Goal: Task Accomplishment & Management: Complete application form

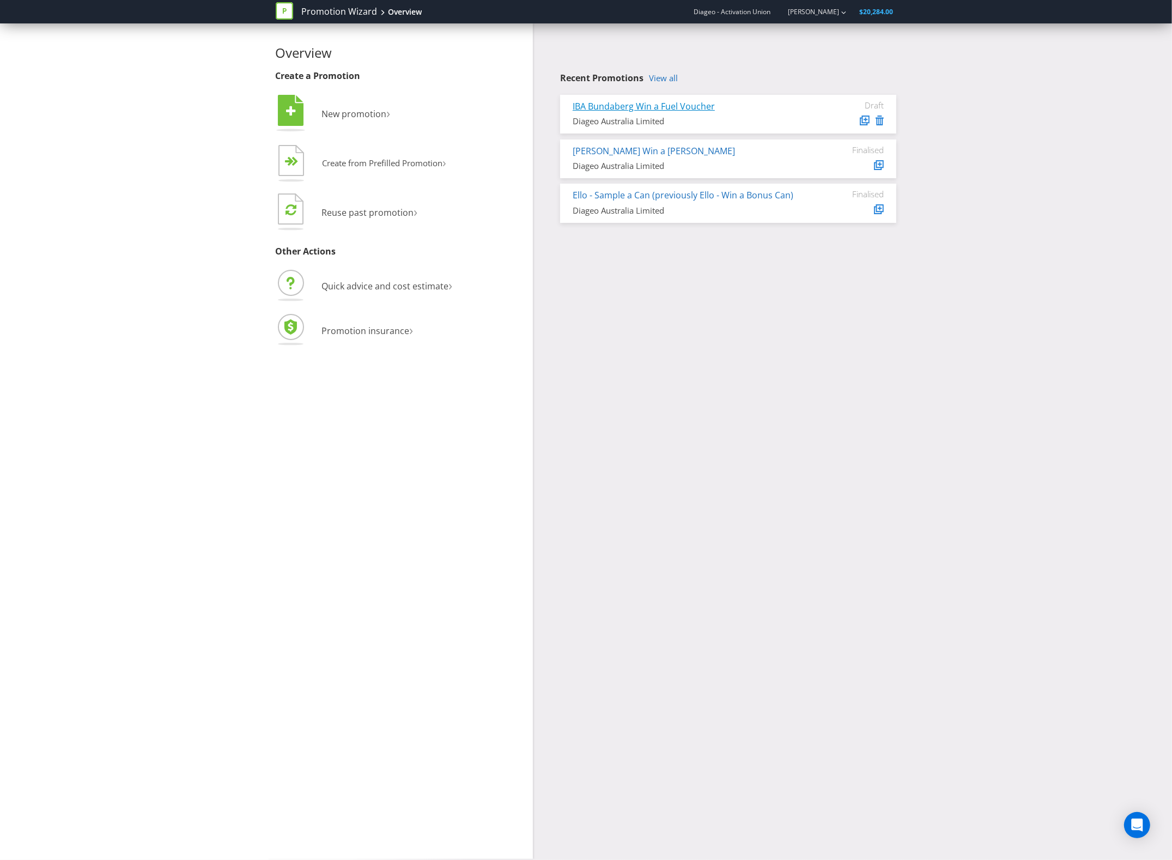
click at [675, 105] on link "IBA Bundaberg Win a Fuel Voucher" at bounding box center [643, 106] width 142 height 12
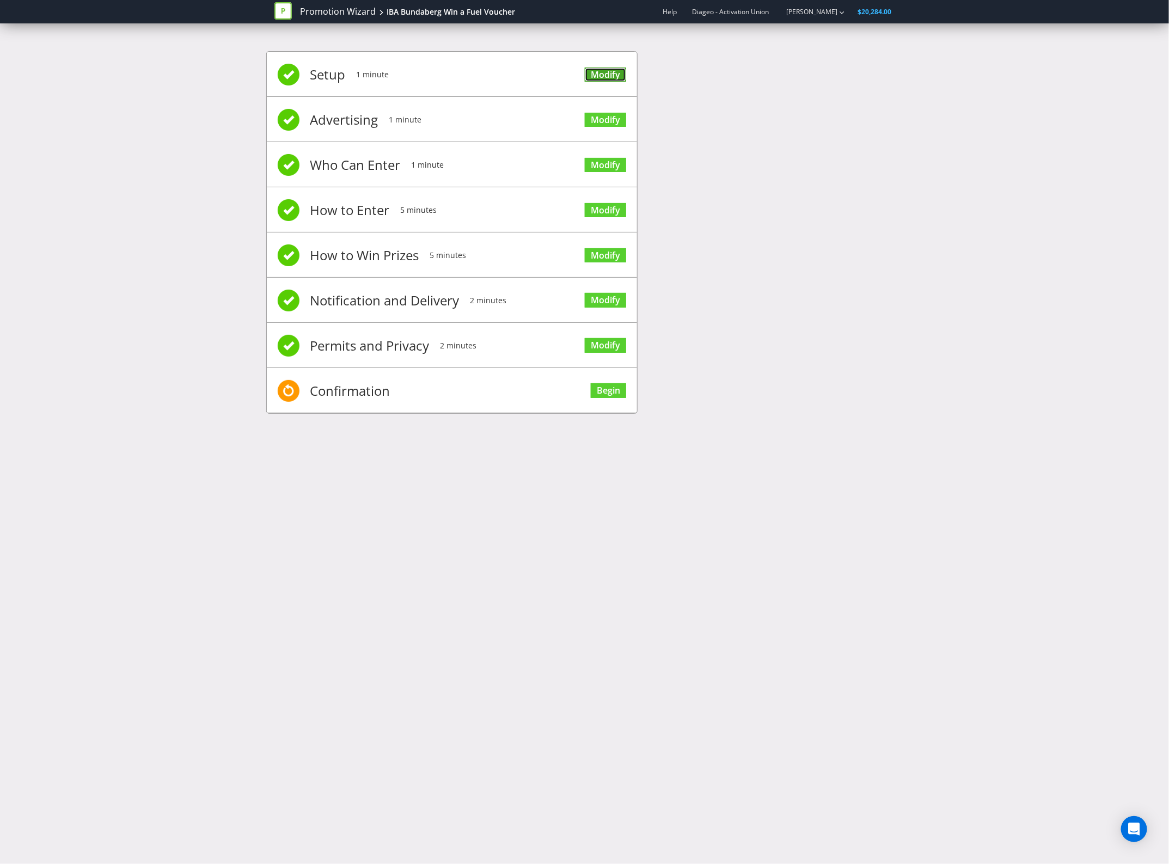
click at [613, 74] on link "Modify" at bounding box center [605, 75] width 41 height 15
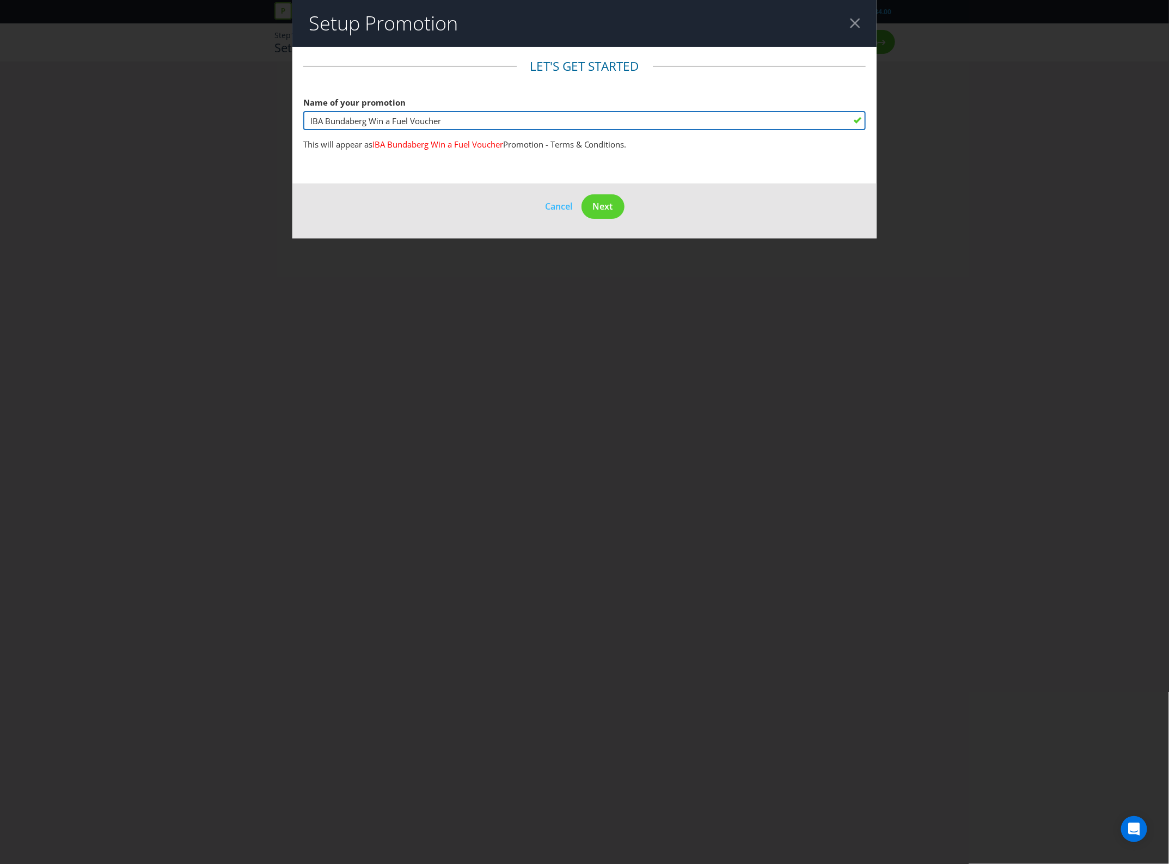
click at [365, 121] on input "IBA Bundaberg Win a Fuel Voucher" at bounding box center [584, 120] width 563 height 19
type input "IBA [PERSON_NAME] Rum Win a Fuel Voucher"
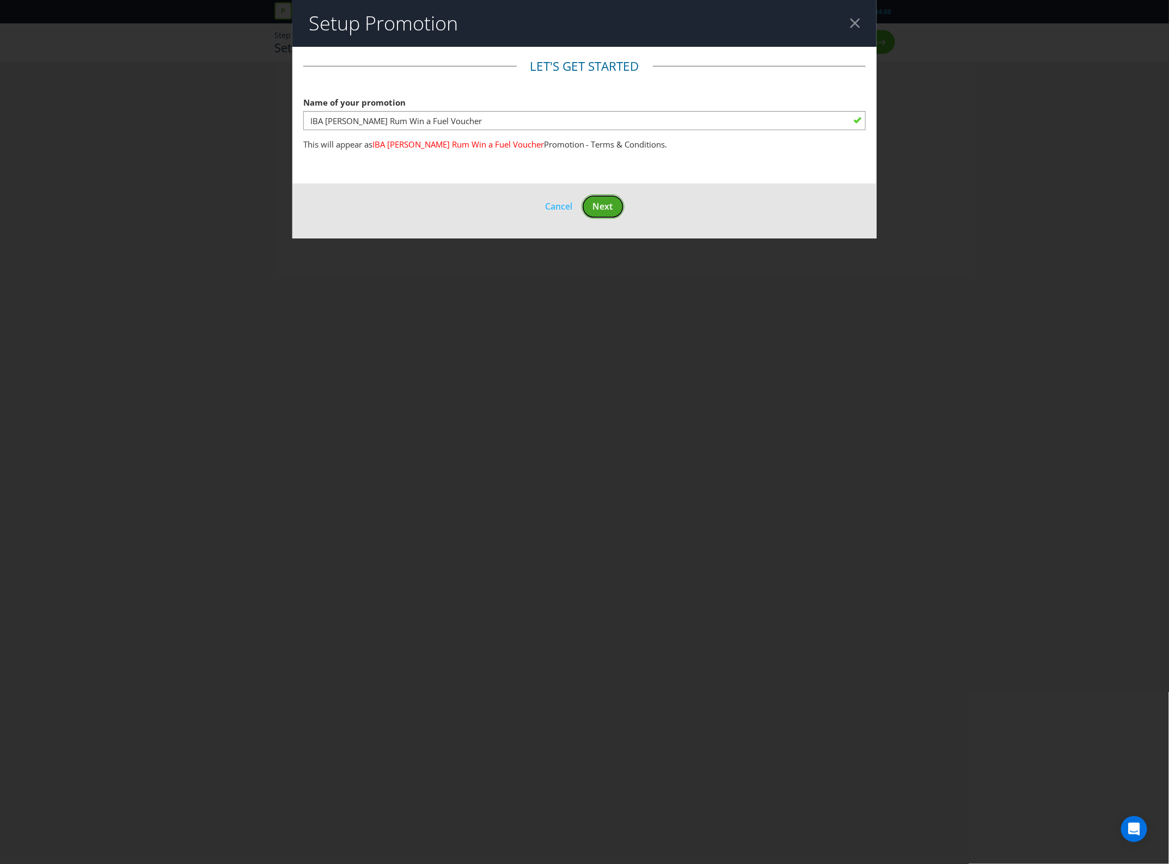
click at [613, 208] on span "Next" at bounding box center [603, 206] width 20 height 12
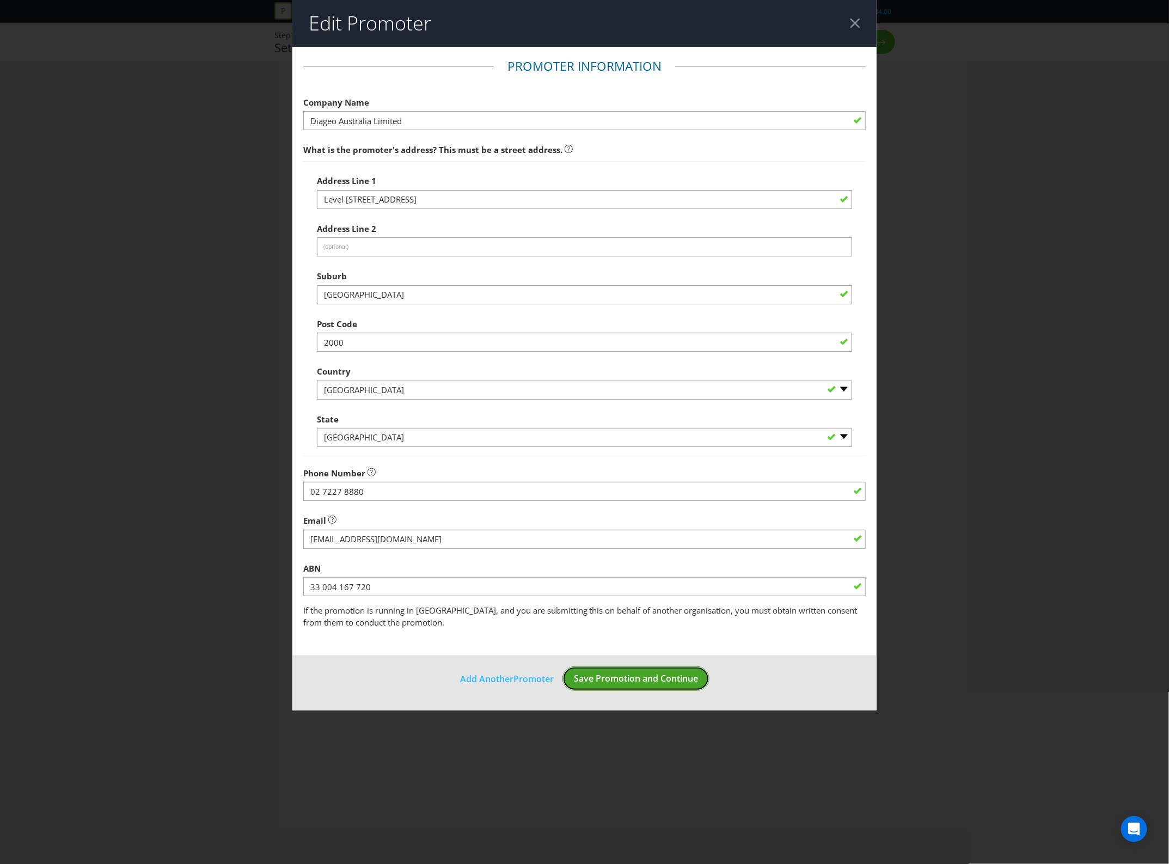
click at [661, 673] on span "Save Promotion and Continue" at bounding box center [636, 679] width 124 height 12
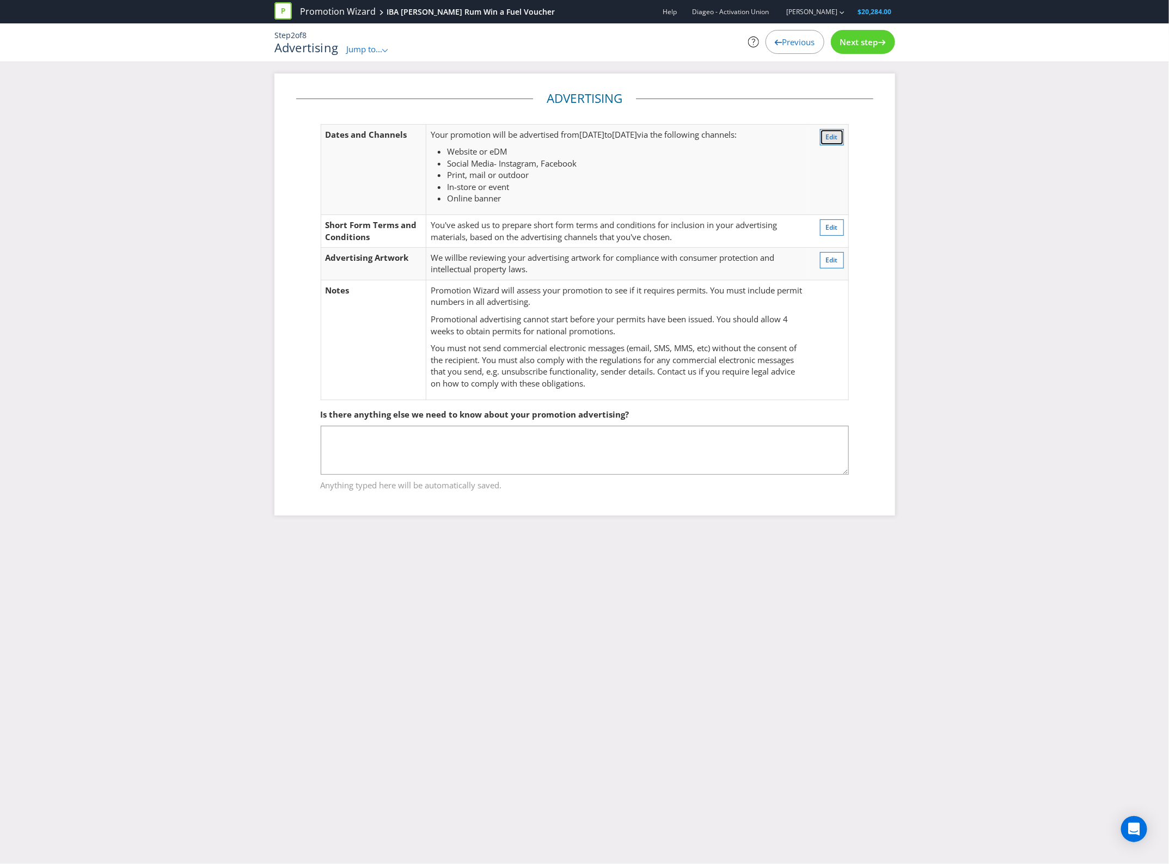
click at [834, 132] on span "Edit" at bounding box center [832, 136] width 12 height 9
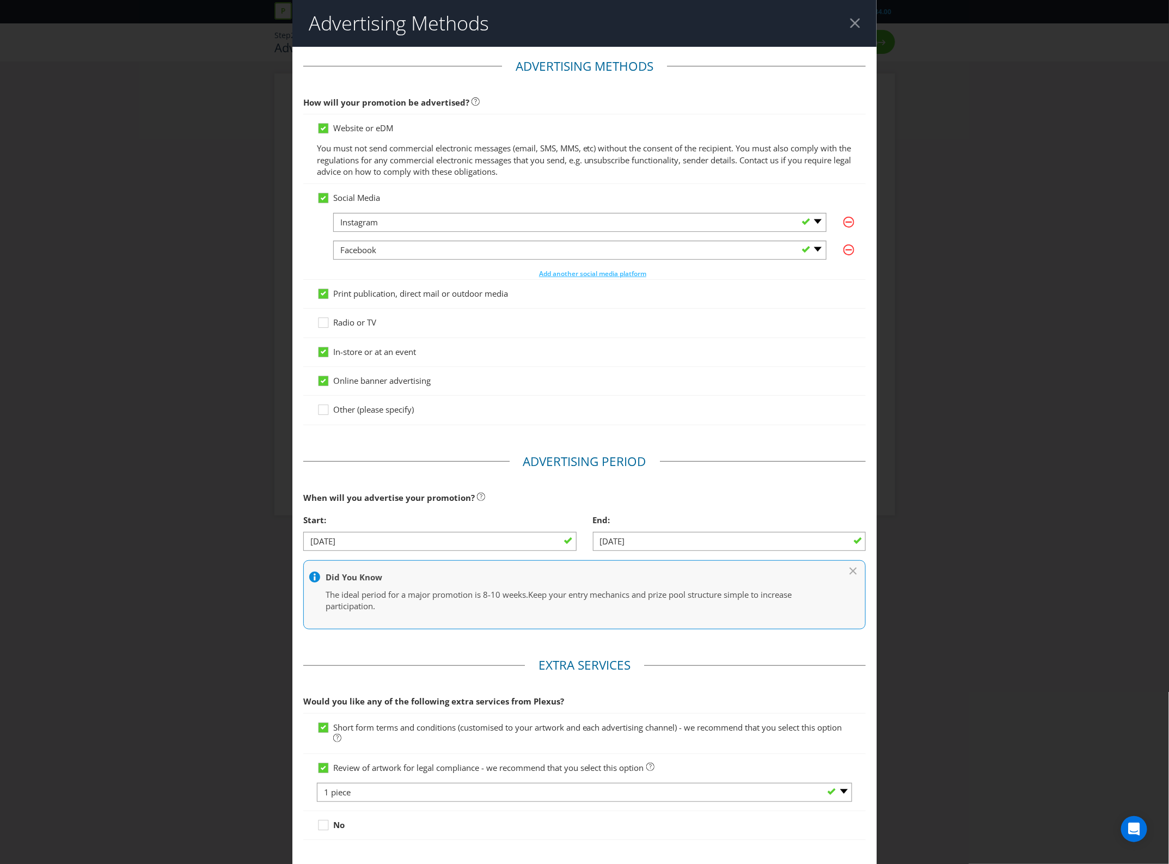
scroll to position [66, 0]
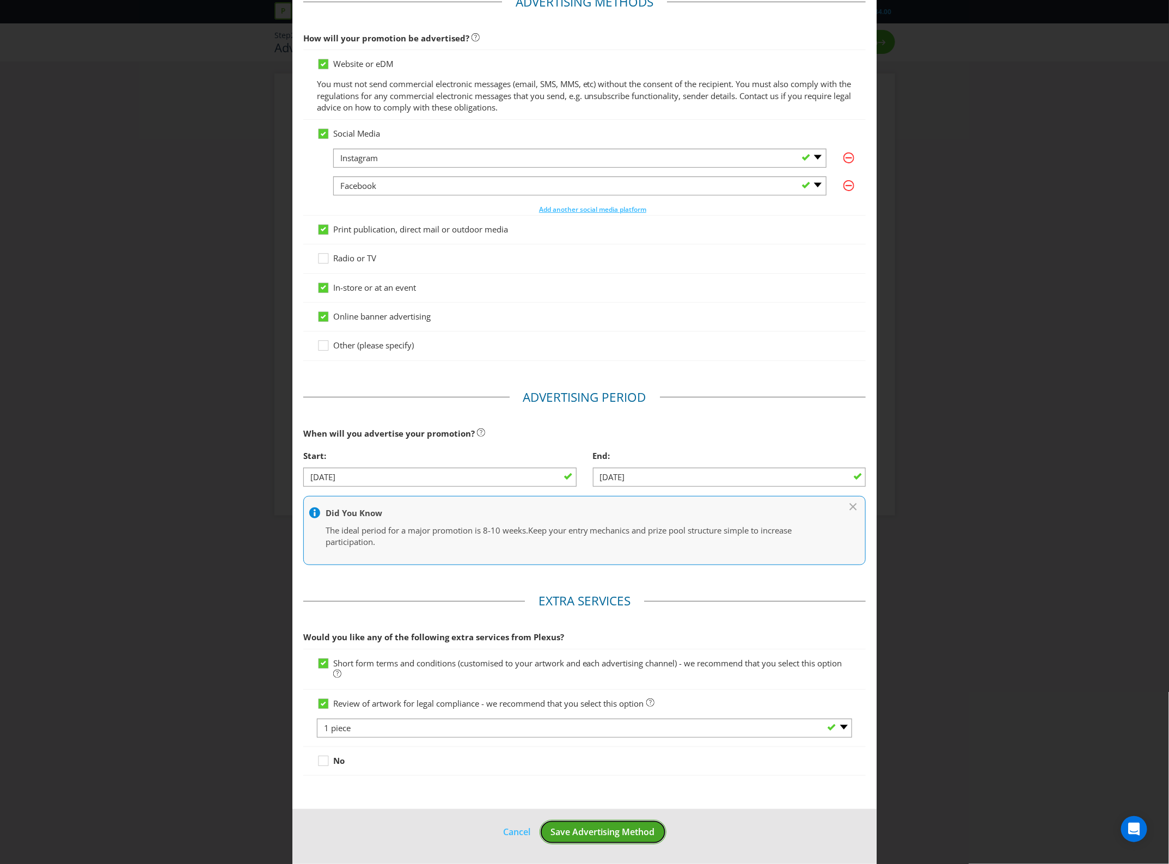
click at [596, 832] on span "Save Advertising Method" at bounding box center [603, 832] width 104 height 12
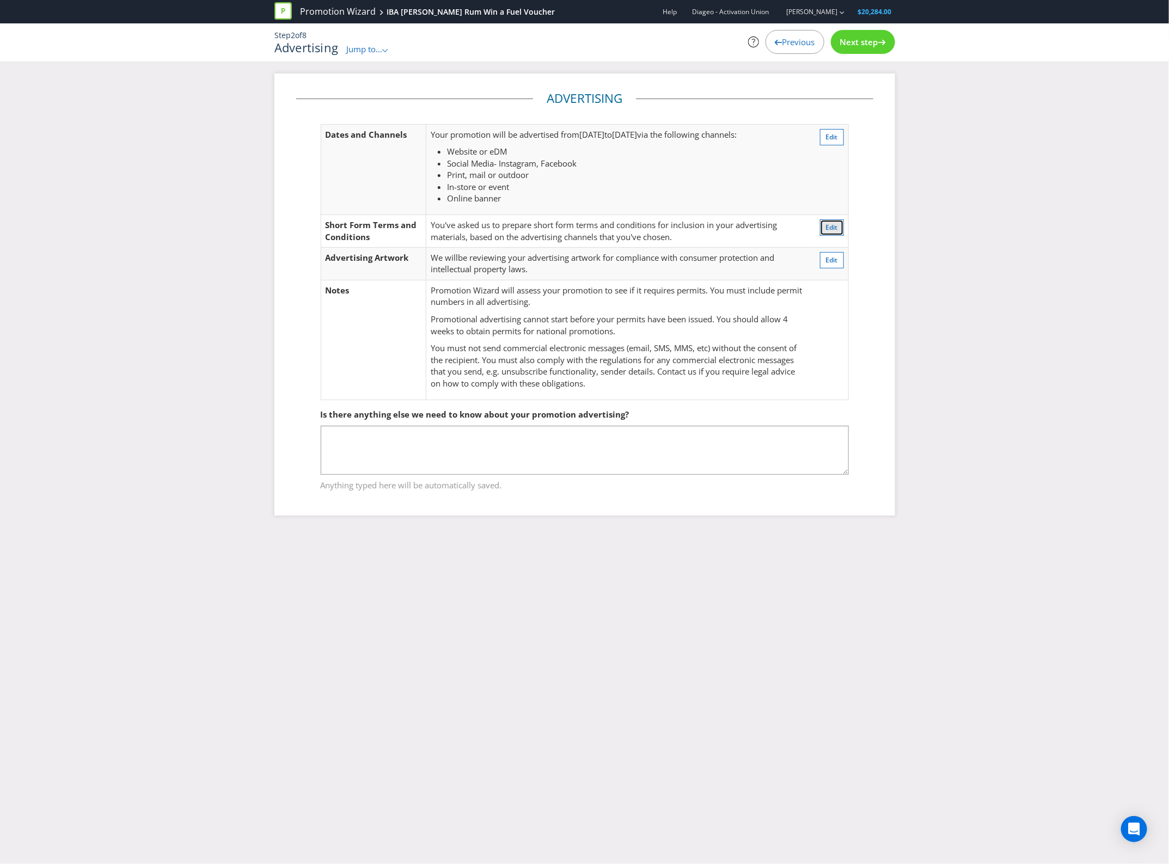
click at [839, 230] on button "Edit" at bounding box center [832, 228] width 24 height 16
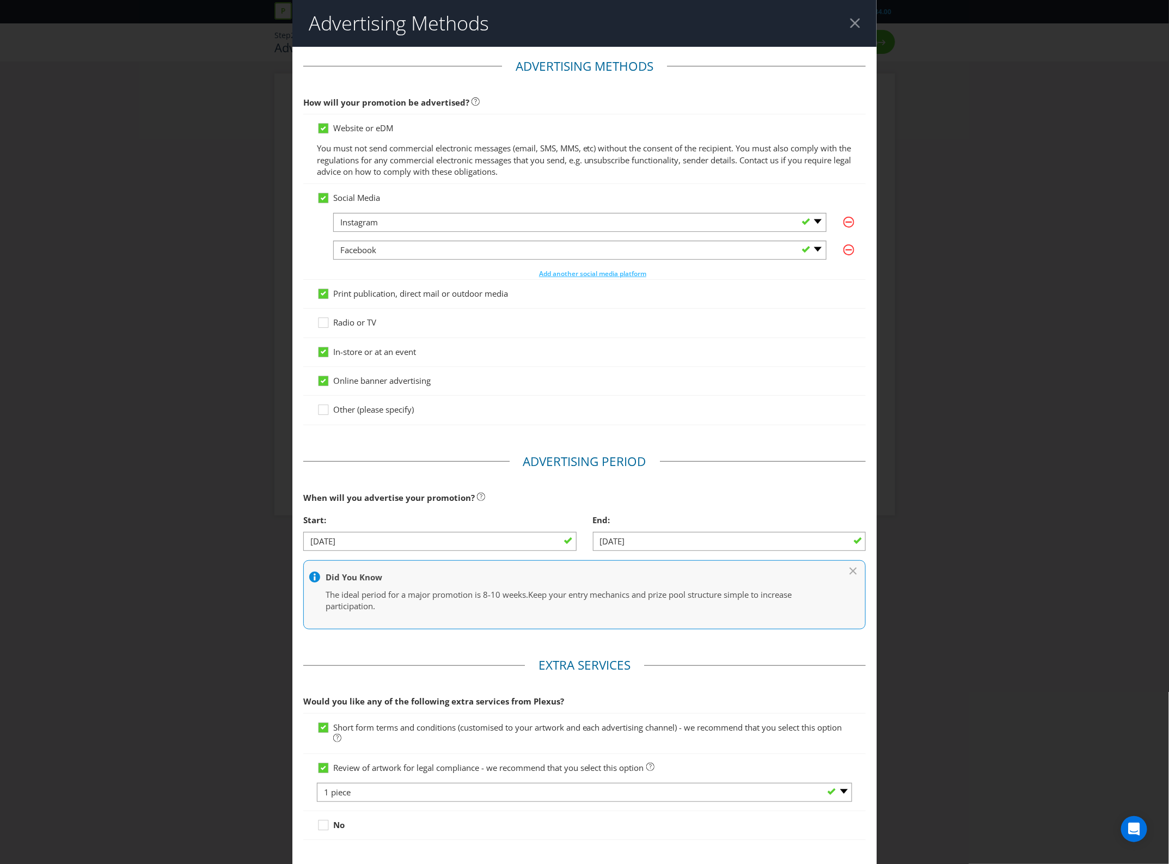
scroll to position [66, 0]
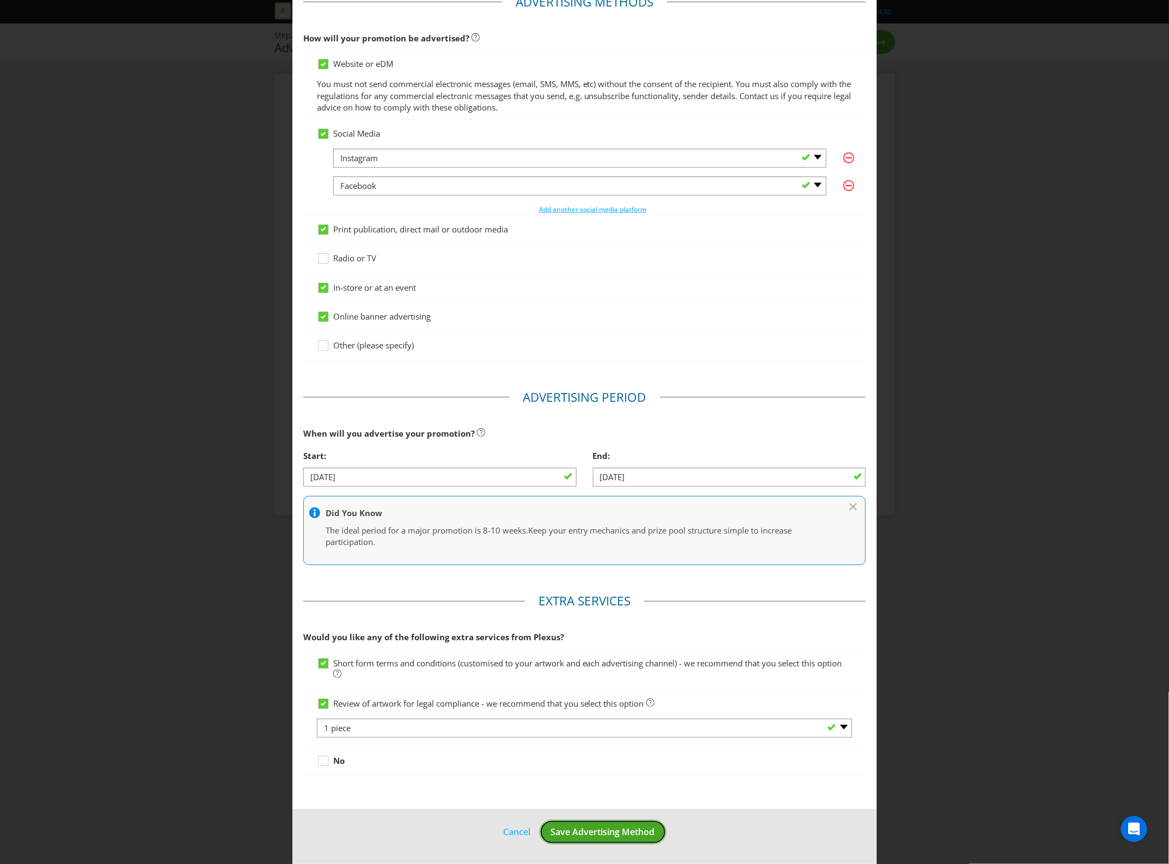
click at [630, 834] on span "Save Advertising Method" at bounding box center [603, 832] width 104 height 12
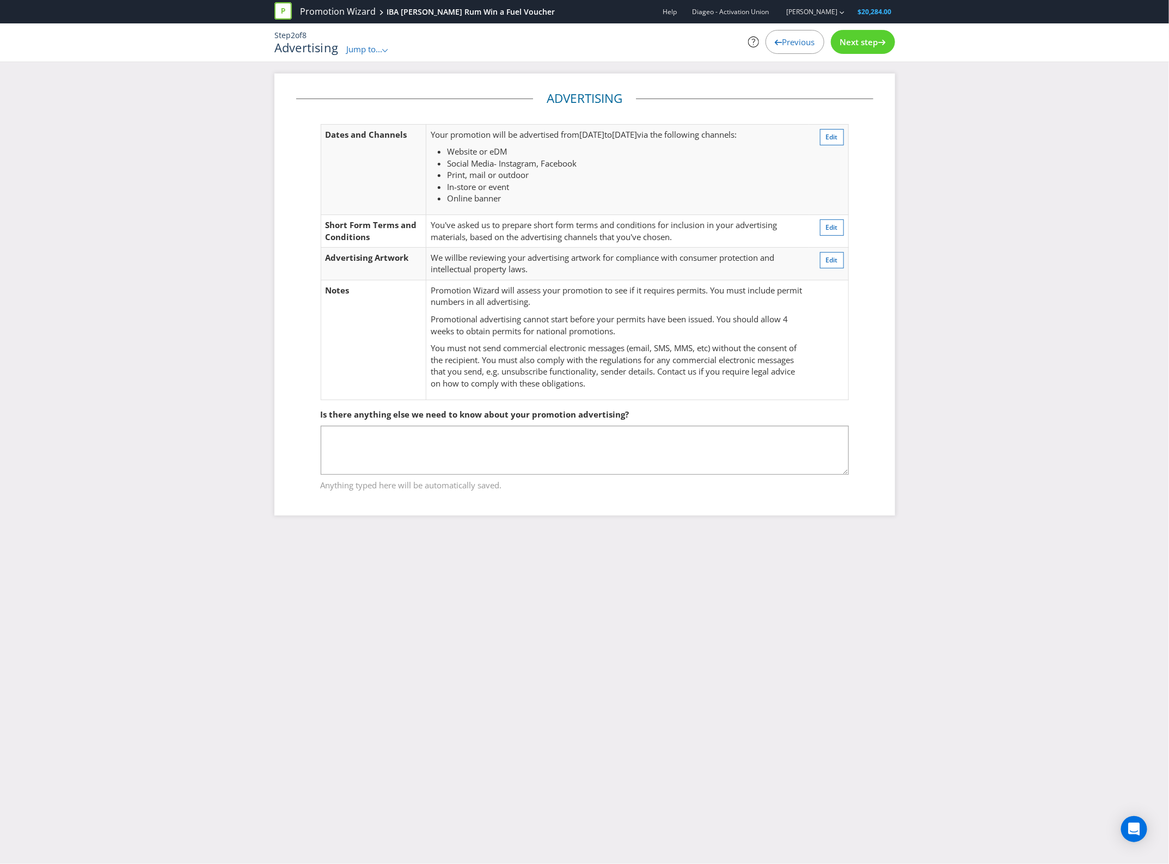
click at [872, 47] on span "Next step" at bounding box center [859, 41] width 38 height 11
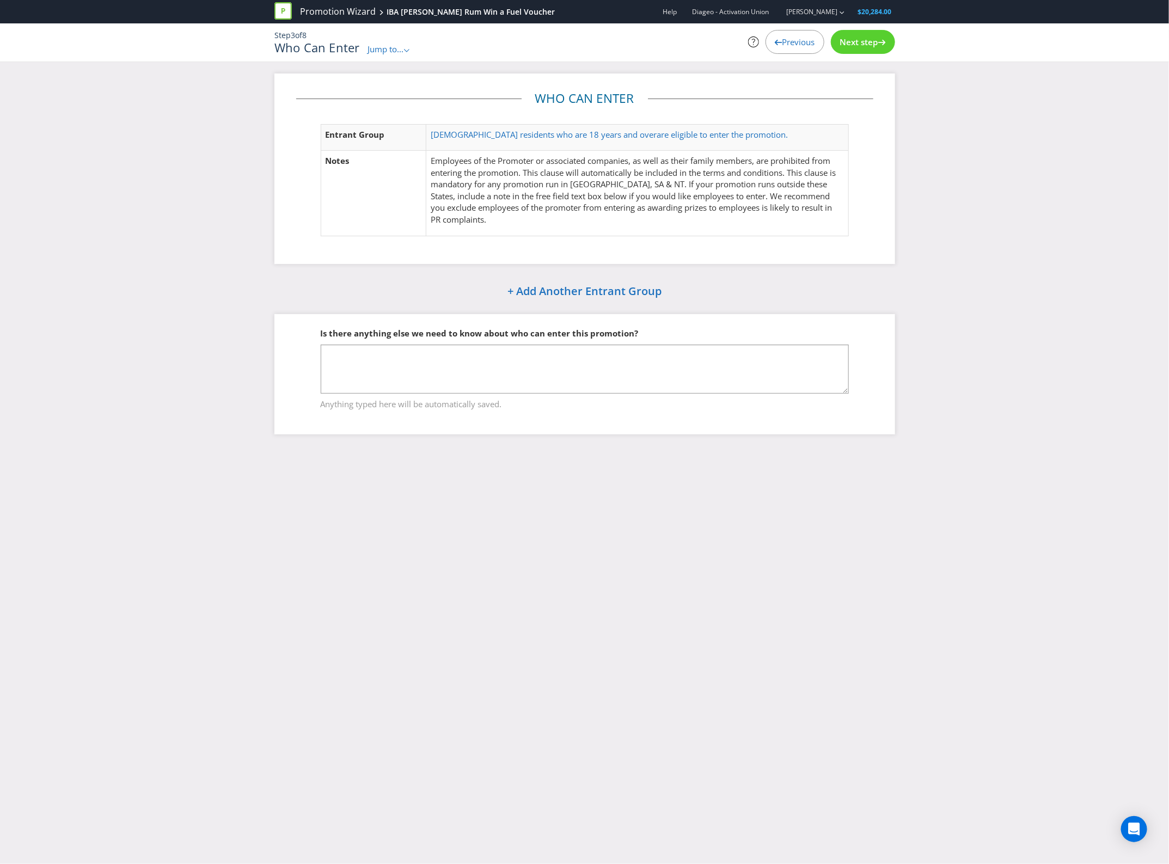
click at [850, 41] on span "Next step" at bounding box center [859, 41] width 38 height 11
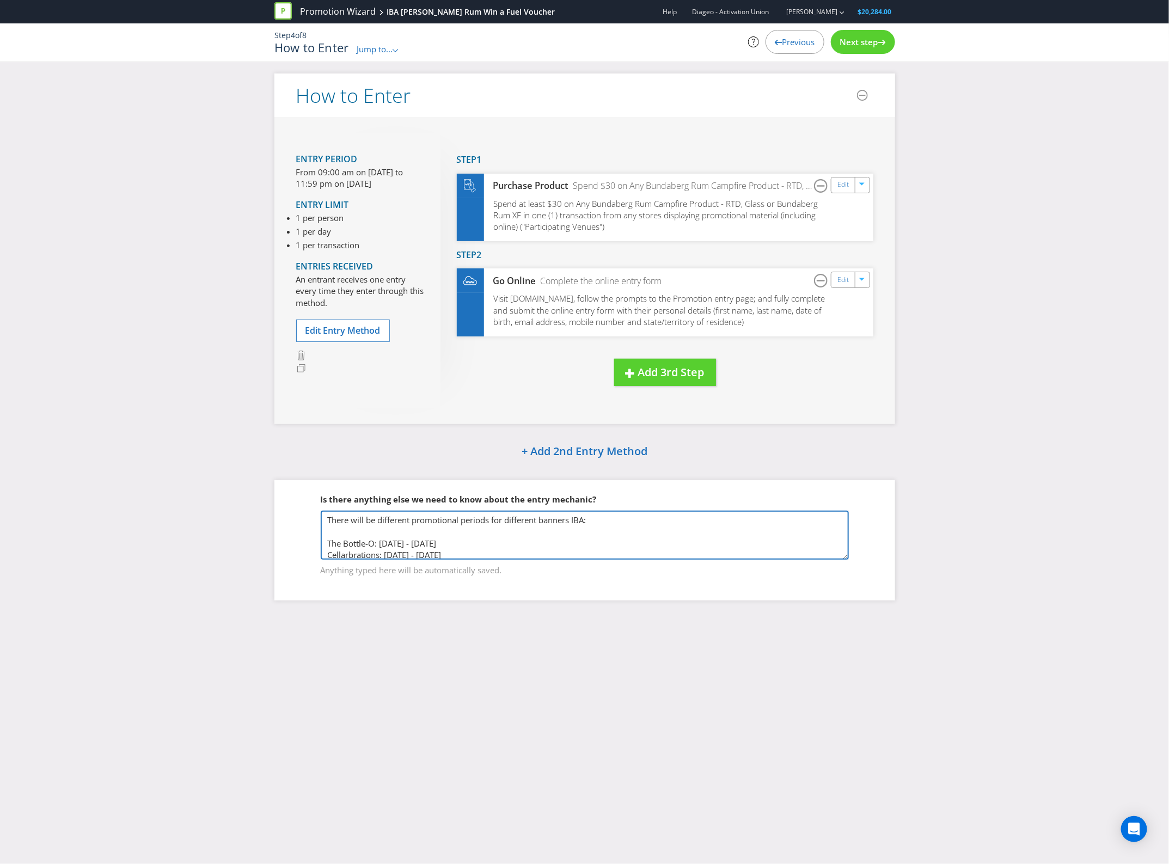
scroll to position [17, 0]
drag, startPoint x: 327, startPoint y: 519, endPoint x: 609, endPoint y: 592, distance: 290.8
click at [608, 592] on div "Is there anything else we need to know about the entry mechanic? There will be …" at bounding box center [585, 540] width 621 height 120
click at [801, 39] on span "Previous" at bounding box center [799, 41] width 33 height 11
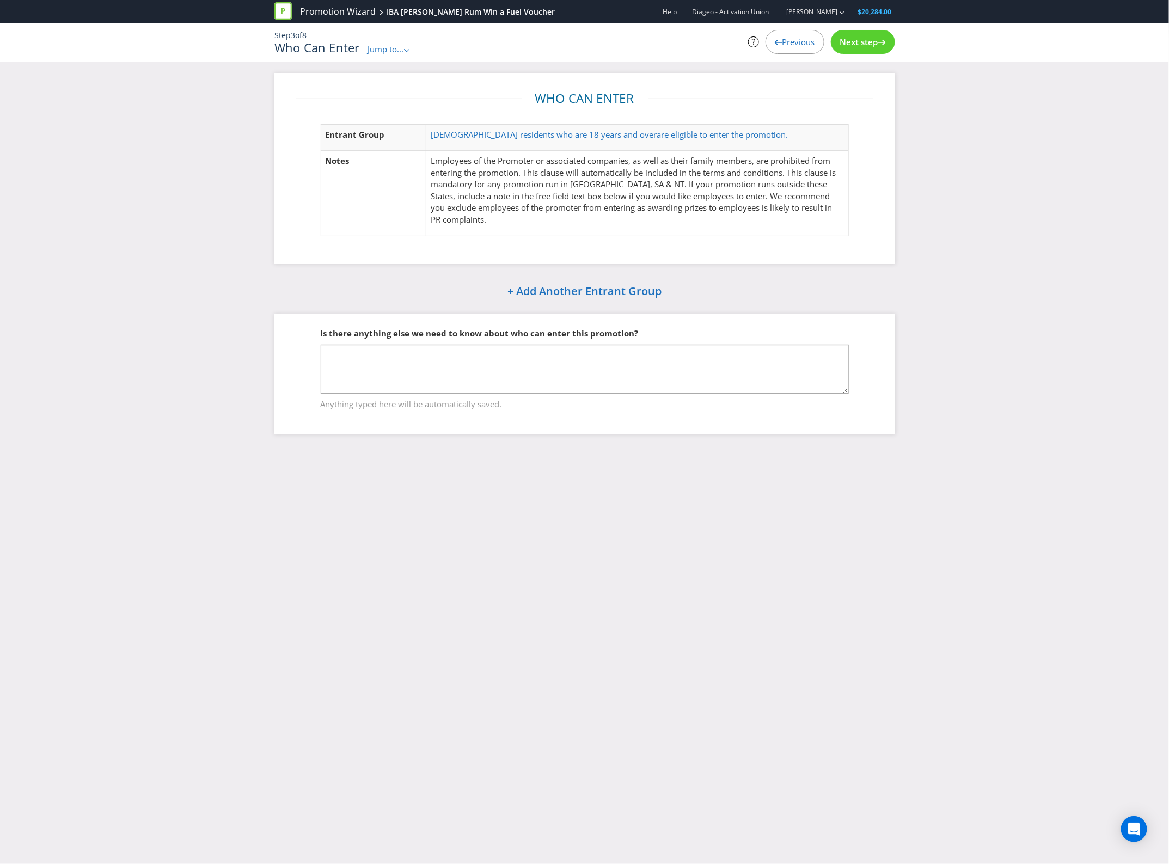
click at [793, 44] on span "Previous" at bounding box center [799, 41] width 33 height 11
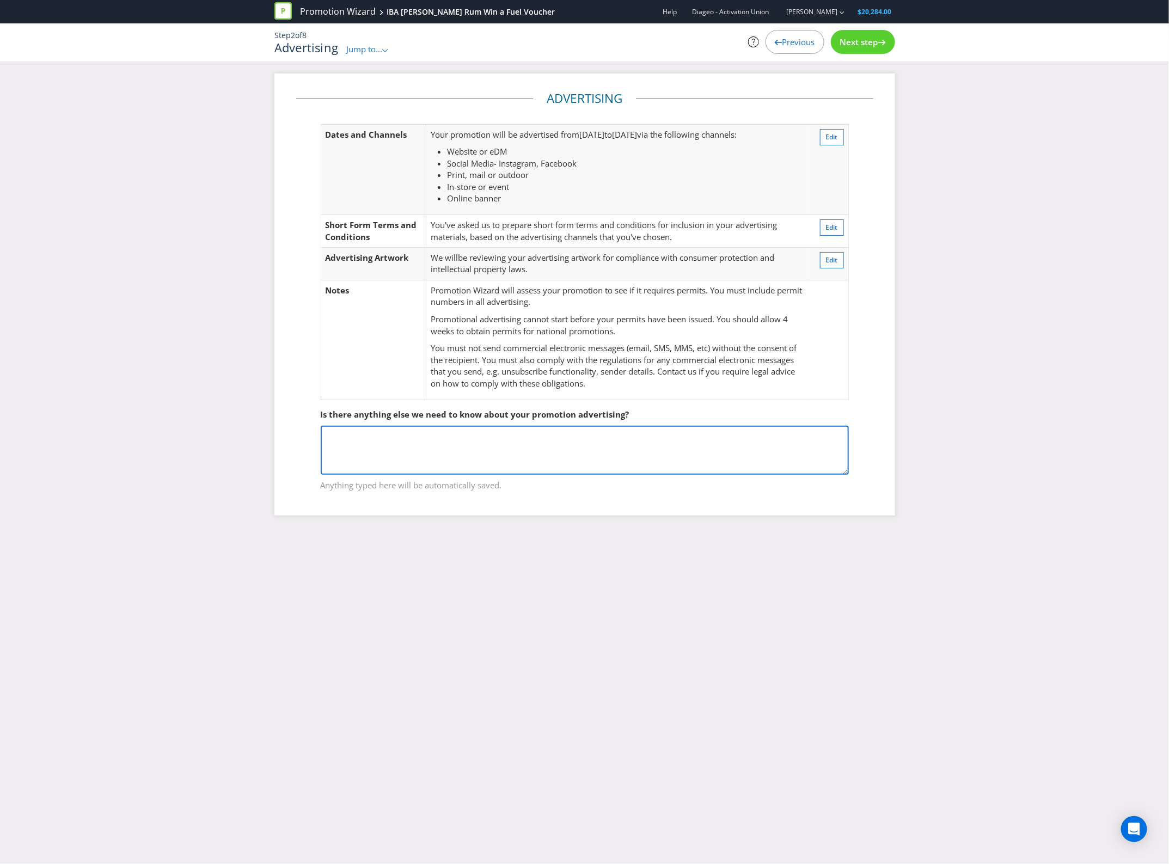
click at [545, 438] on textarea at bounding box center [585, 450] width 528 height 49
paste textarea "There will be different promotional periods for different banners IBA: The Bott…"
click at [574, 438] on textarea "There will be different promotional periods for different banners IBA: The Bott…" at bounding box center [585, 450] width 528 height 49
drag, startPoint x: 537, startPoint y: 436, endPoint x: 508, endPoint y: 432, distance: 28.7
click at [507, 434] on textarea "There will be different promotional periods for different banners IBA: The Bott…" at bounding box center [585, 450] width 528 height 49
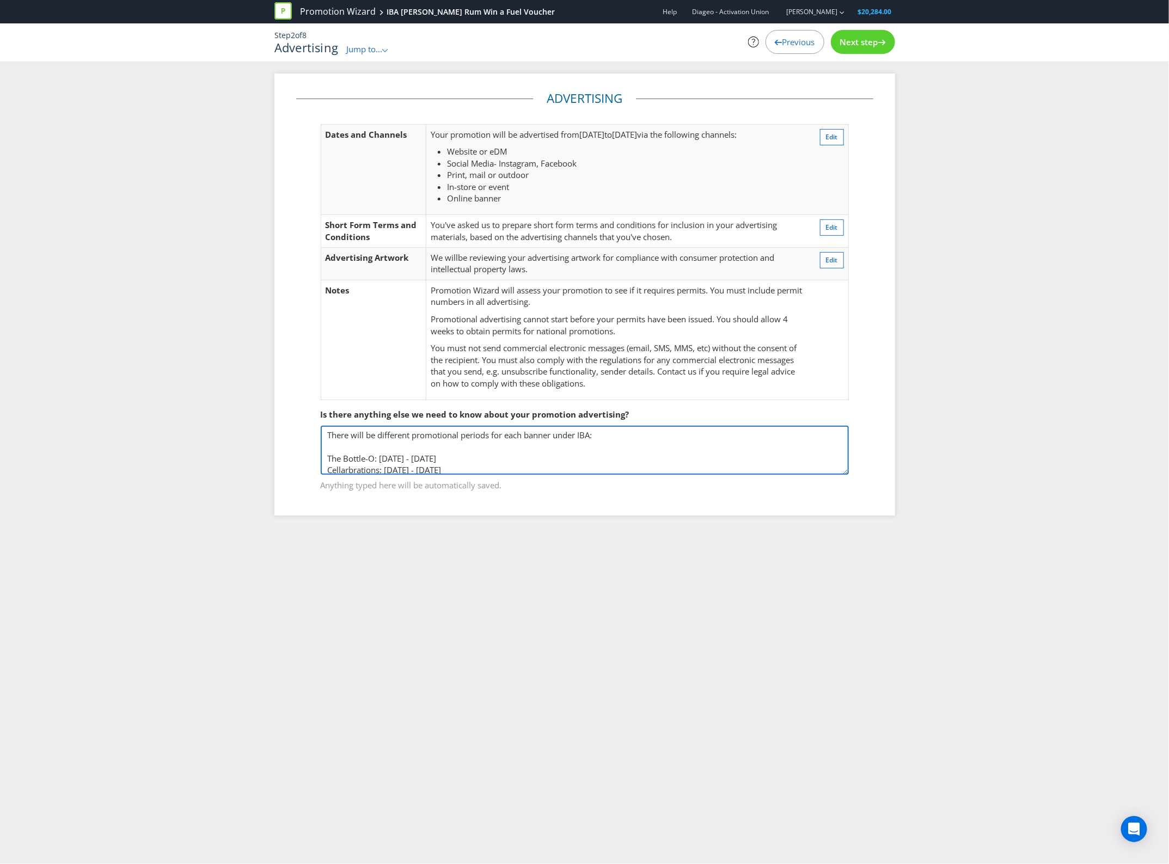
drag, startPoint x: 448, startPoint y: 466, endPoint x: 297, endPoint y: 392, distance: 167.8
click at [297, 392] on fieldset "Is there anything else we need to know about your promotion advertising? There …" at bounding box center [584, 443] width 577 height 112
click at [741, 456] on textarea "There will be different promotional periods for each banner under IBA: The Bott…" at bounding box center [585, 450] width 528 height 49
click at [688, 458] on textarea "There will be different promotional periods for each banner under IBA: The Bott…" at bounding box center [585, 450] width 528 height 49
type textarea "There will be different promotional periods for each banner under IBA: The Bott…"
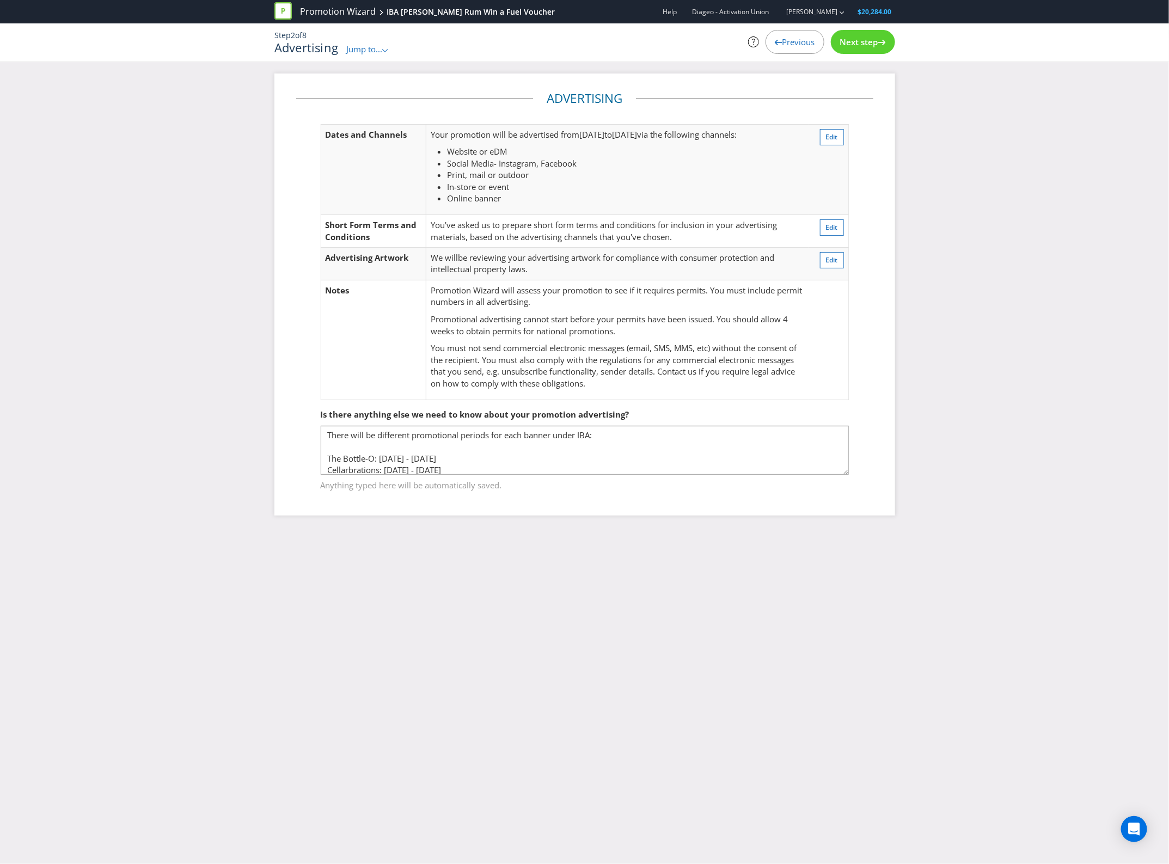
click at [873, 41] on span "Next step" at bounding box center [859, 41] width 38 height 11
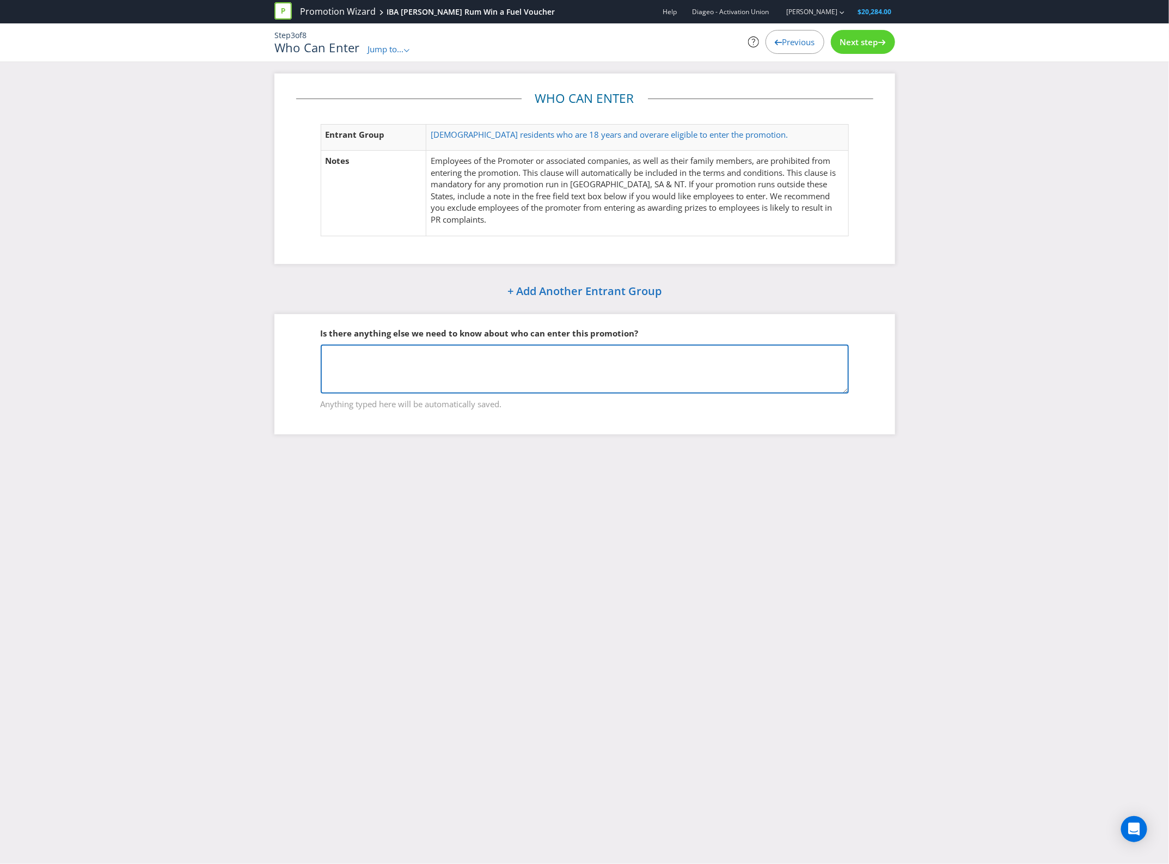
click at [512, 361] on textarea at bounding box center [585, 369] width 528 height 49
paste textarea "There will be different promotional periods for each banner under IBA: The Bott…"
type textarea "There will be different promotional periods for each banner under IBA: The Bott…"
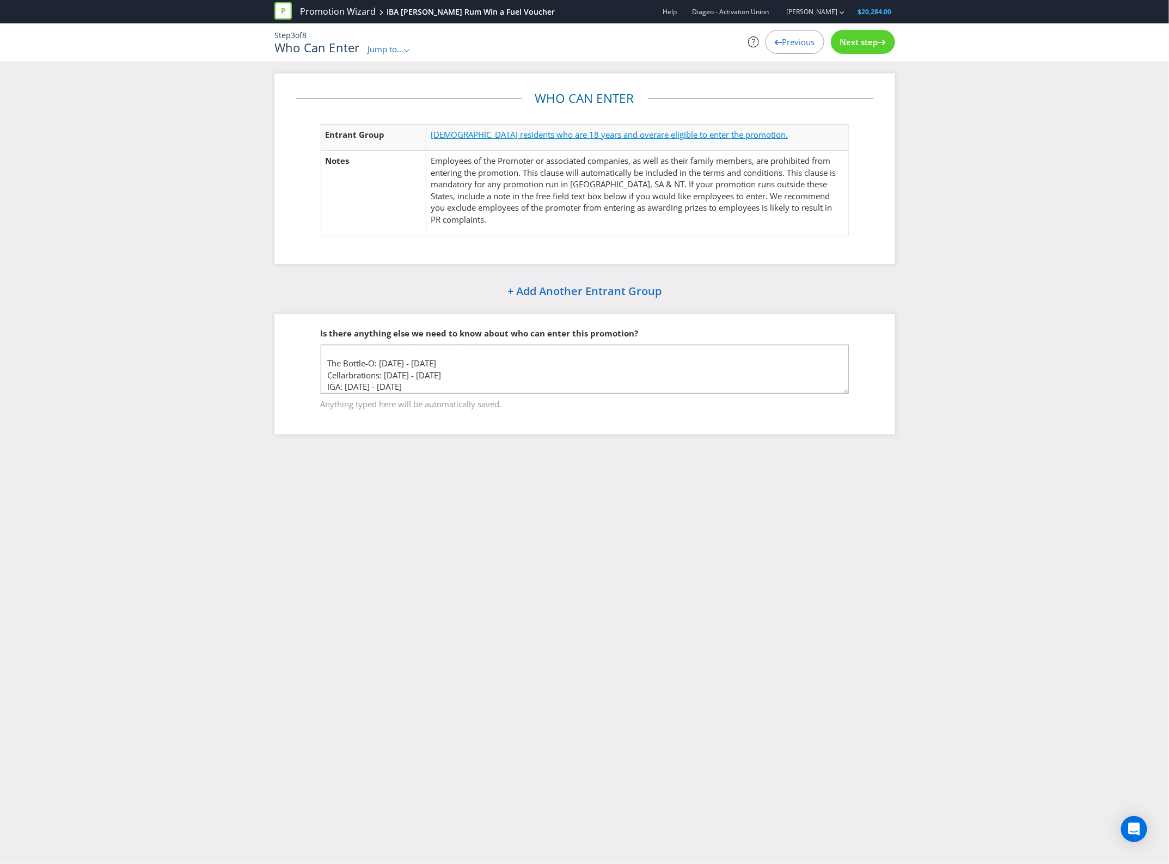
click at [493, 133] on span "[DEMOGRAPHIC_DATA] residents who are 18 years and over" at bounding box center [544, 134] width 226 height 11
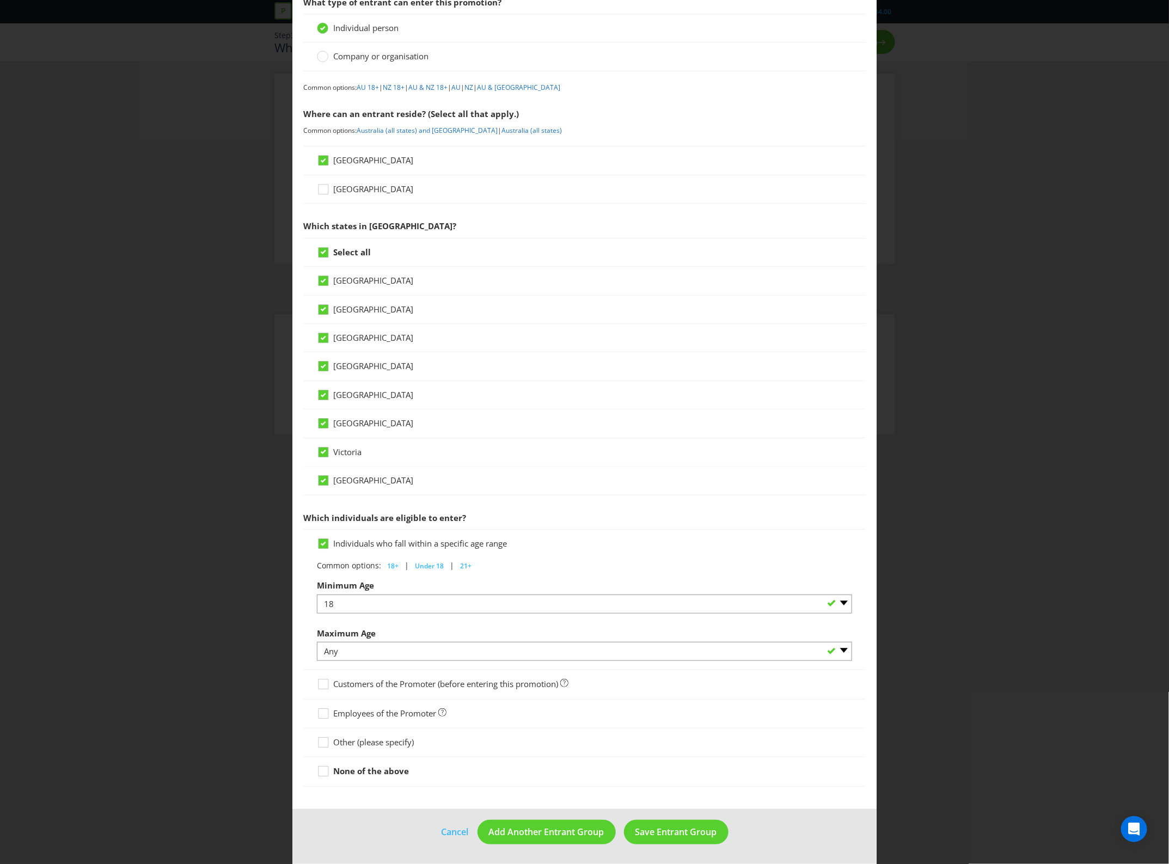
scroll to position [69, 0]
click at [708, 838] on span "Save Entrant Group" at bounding box center [677, 832] width 82 height 12
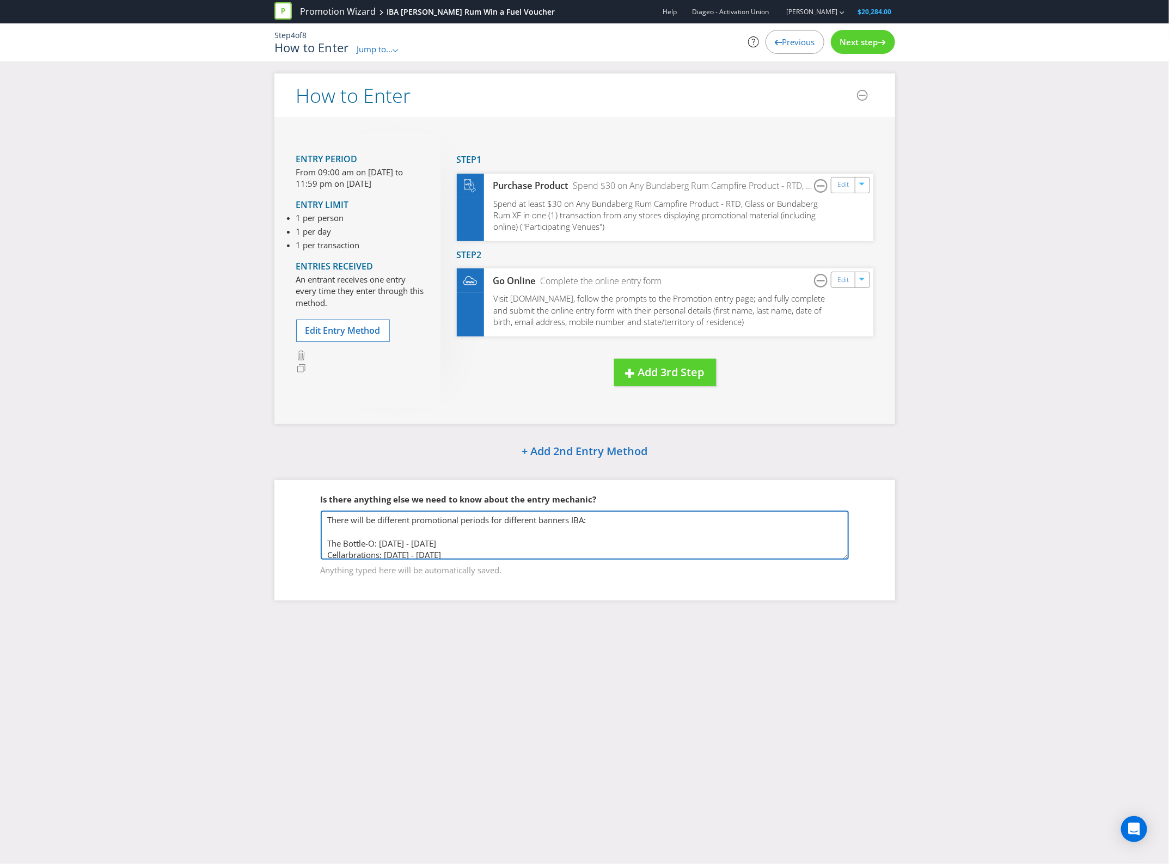
scroll to position [17, 0]
drag, startPoint x: 325, startPoint y: 519, endPoint x: 534, endPoint y: 564, distance: 214.0
click at [533, 564] on div "There will be different promotional periods for different banners IBA: The Bott…" at bounding box center [585, 543] width 528 height 65
paste textarea "each banner under"
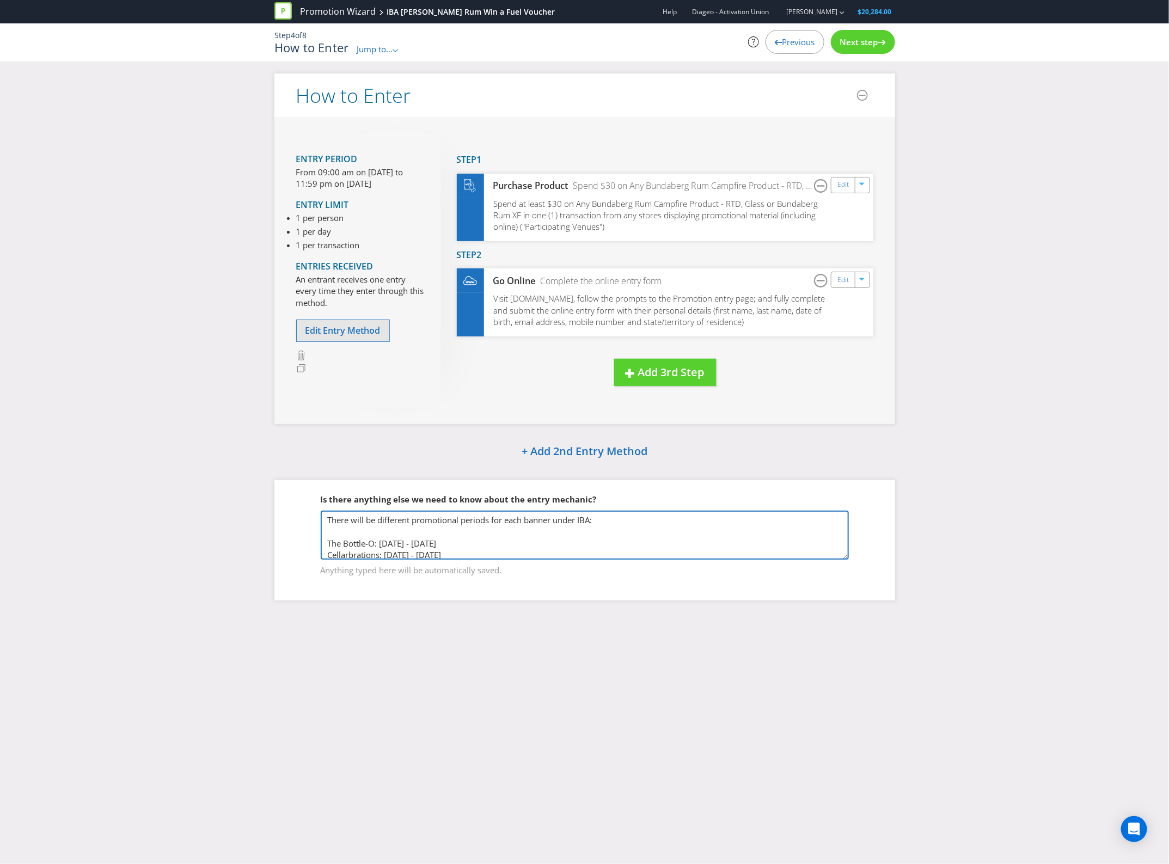
type textarea "There will be different promotional periods for each banner under IBA: The Bott…"
click at [357, 334] on span "Edit Entry Method" at bounding box center [343, 331] width 75 height 12
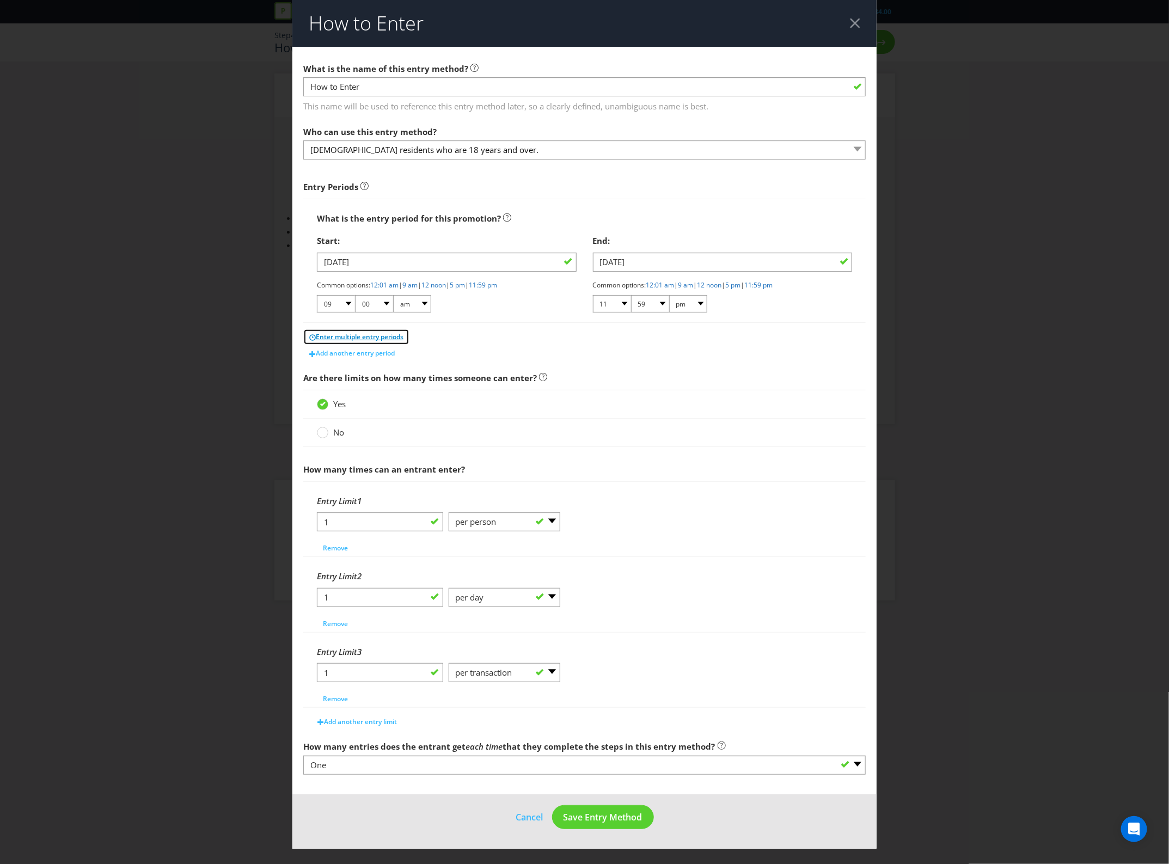
click at [396, 336] on span "Enter multiple entry periods" at bounding box center [360, 336] width 88 height 9
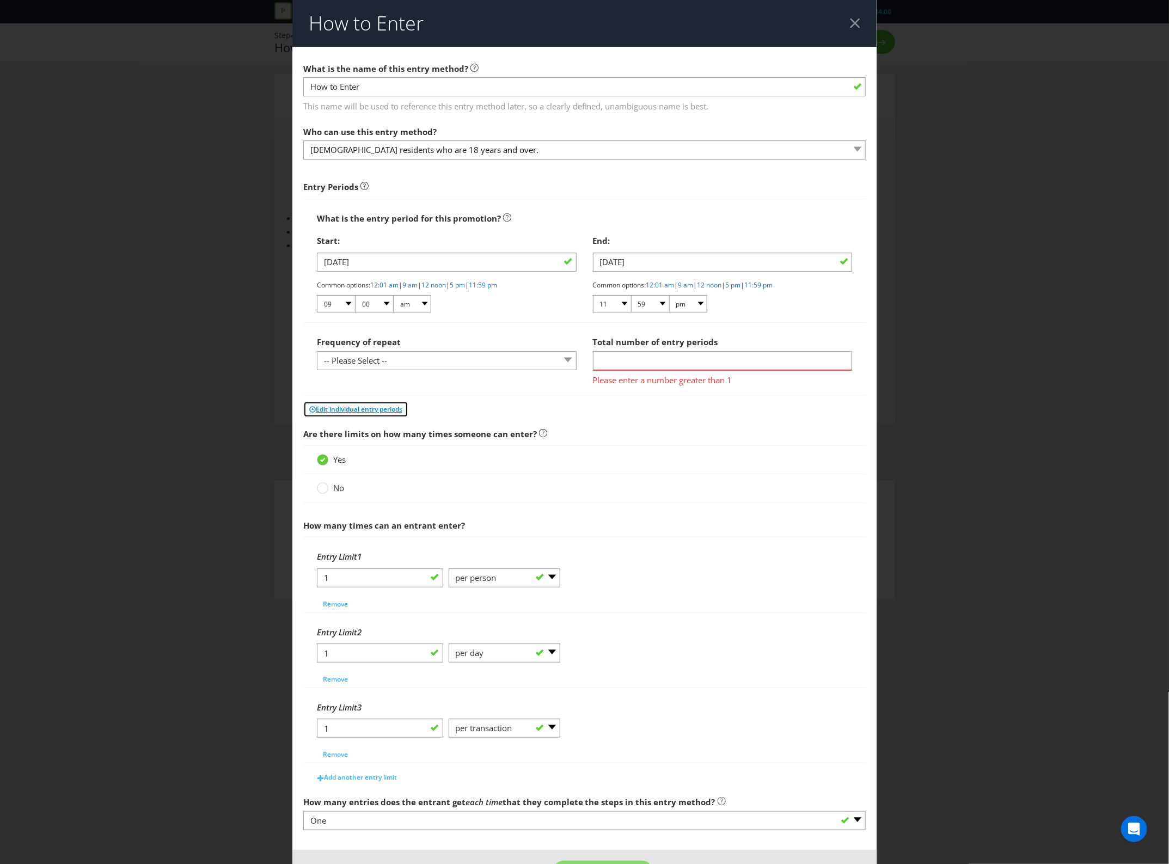
click at [363, 411] on span "Edit individual entry periods" at bounding box center [359, 409] width 87 height 9
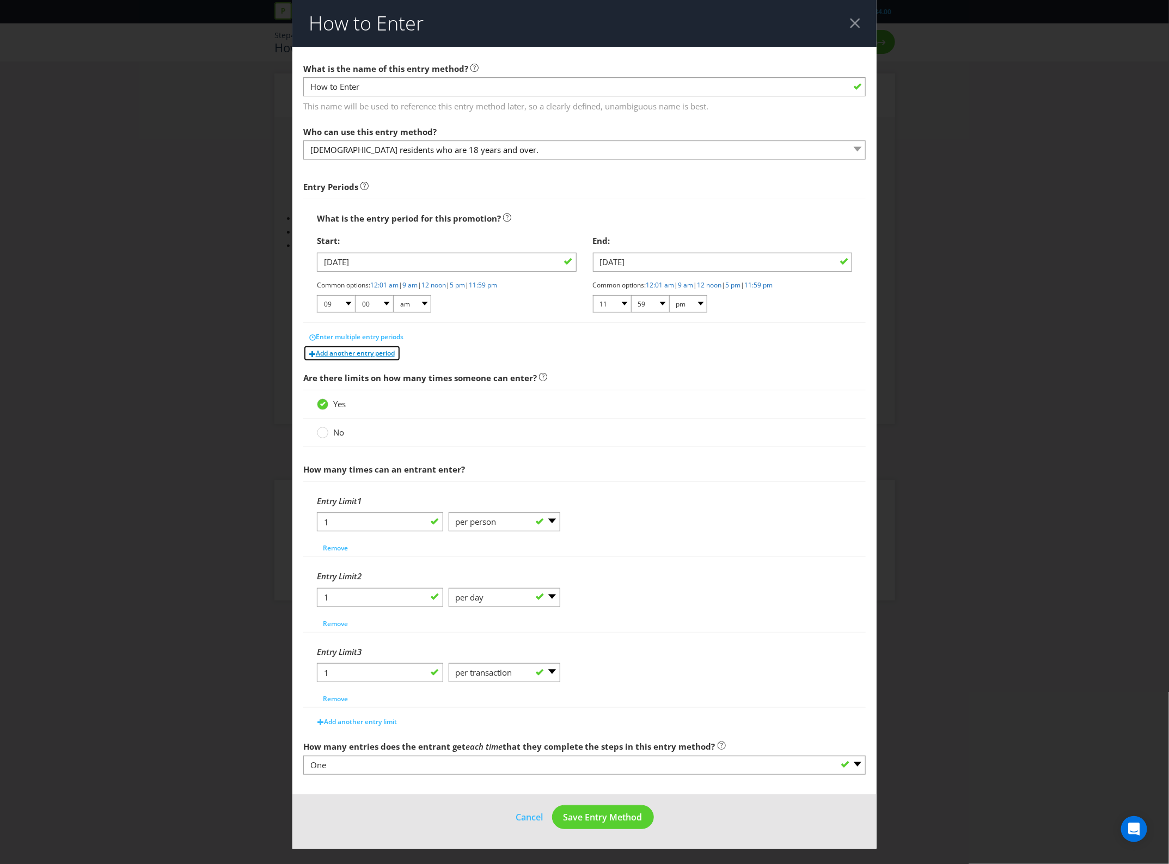
click at [361, 359] on button "Add another entry period" at bounding box center [352, 353] width 98 height 16
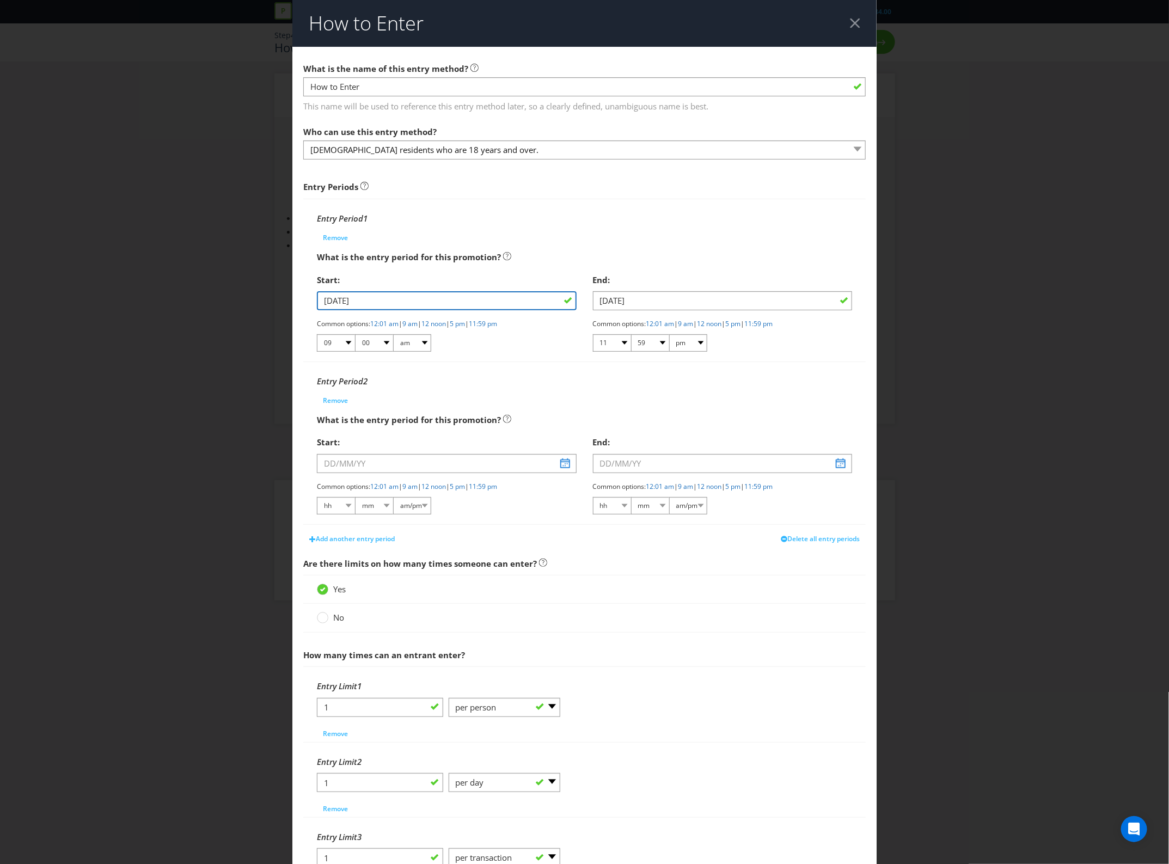
click at [444, 301] on input "[DATE]" at bounding box center [447, 300] width 260 height 19
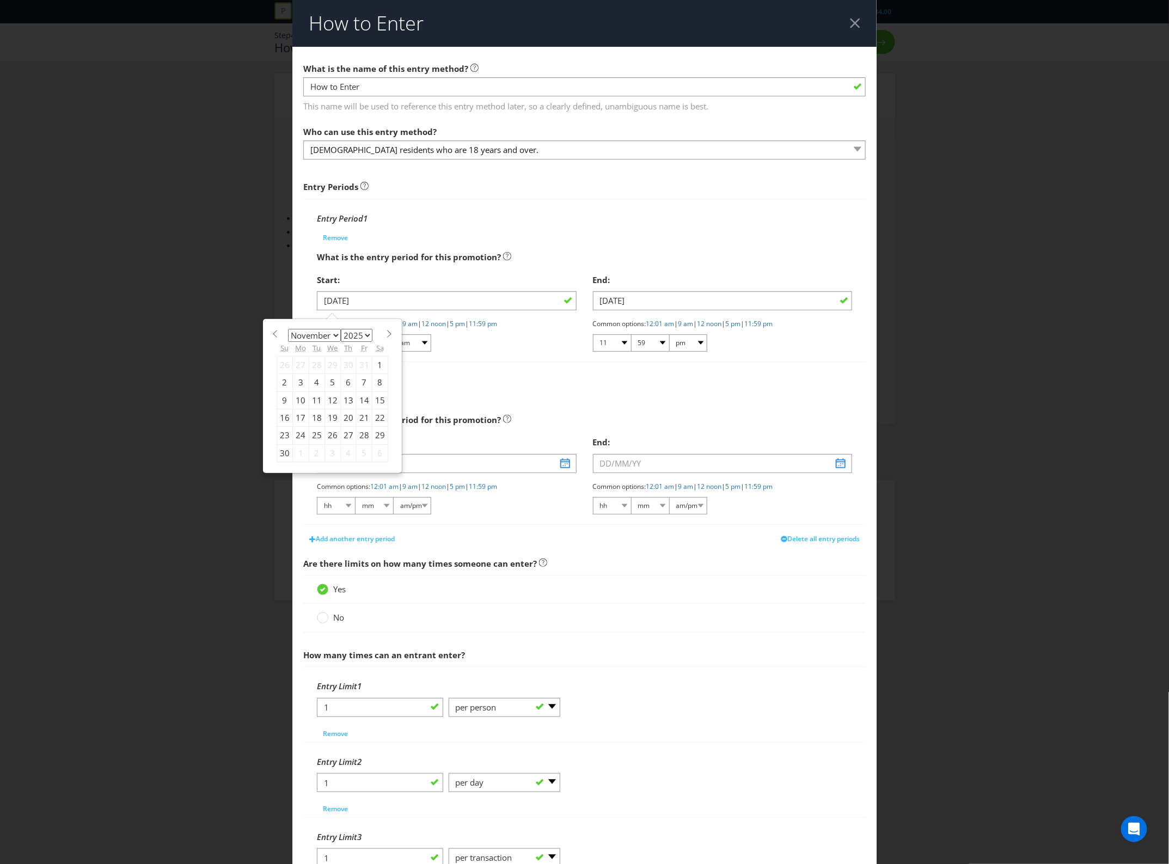
click at [332, 336] on select "January February March April May June July August September October November De…" at bounding box center [314, 335] width 53 height 13
select select "11"
click at [288, 329] on select "January February March April May June July August September October November De…" at bounding box center [314, 335] width 53 height 13
click at [301, 368] on div "1" at bounding box center [301, 364] width 16 height 17
type input "[DATE]"
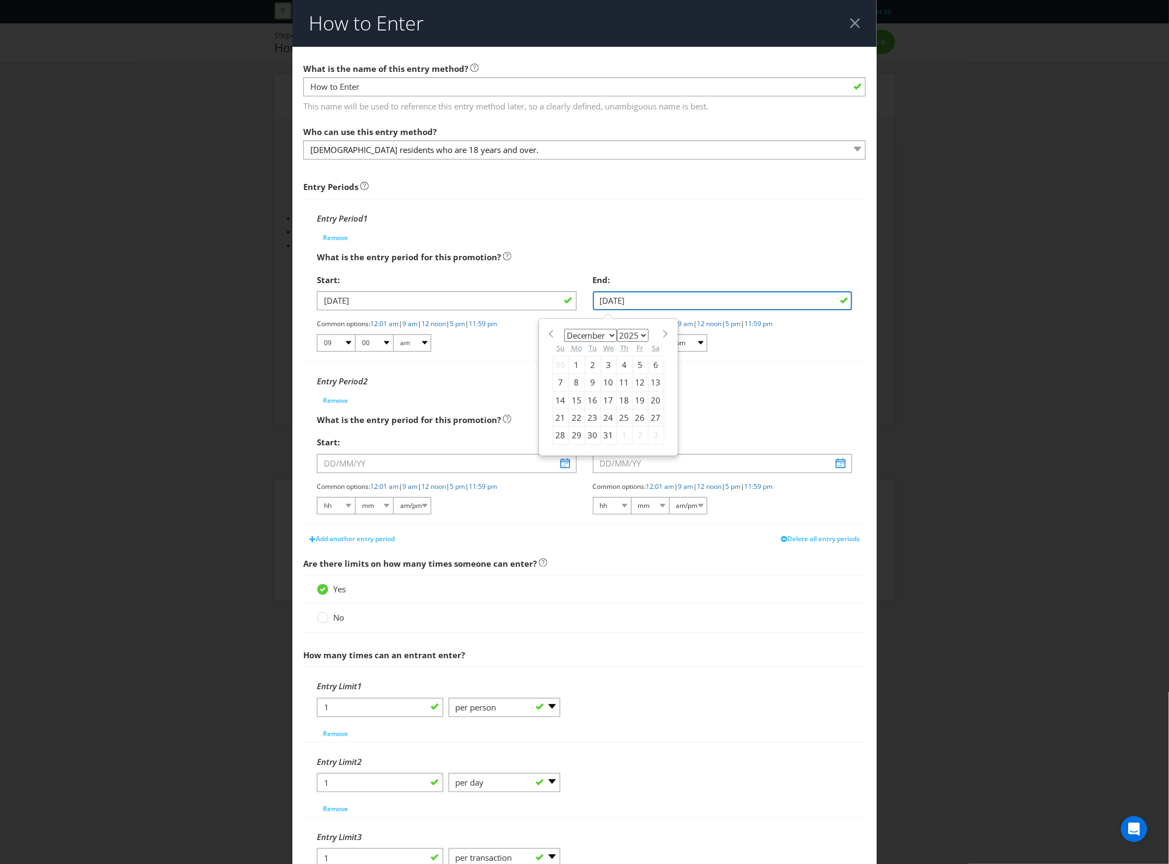
click at [783, 300] on input "[DATE]" at bounding box center [723, 300] width 260 height 19
click at [557, 398] on div "14" at bounding box center [561, 400] width 16 height 17
type input "[DATE]"
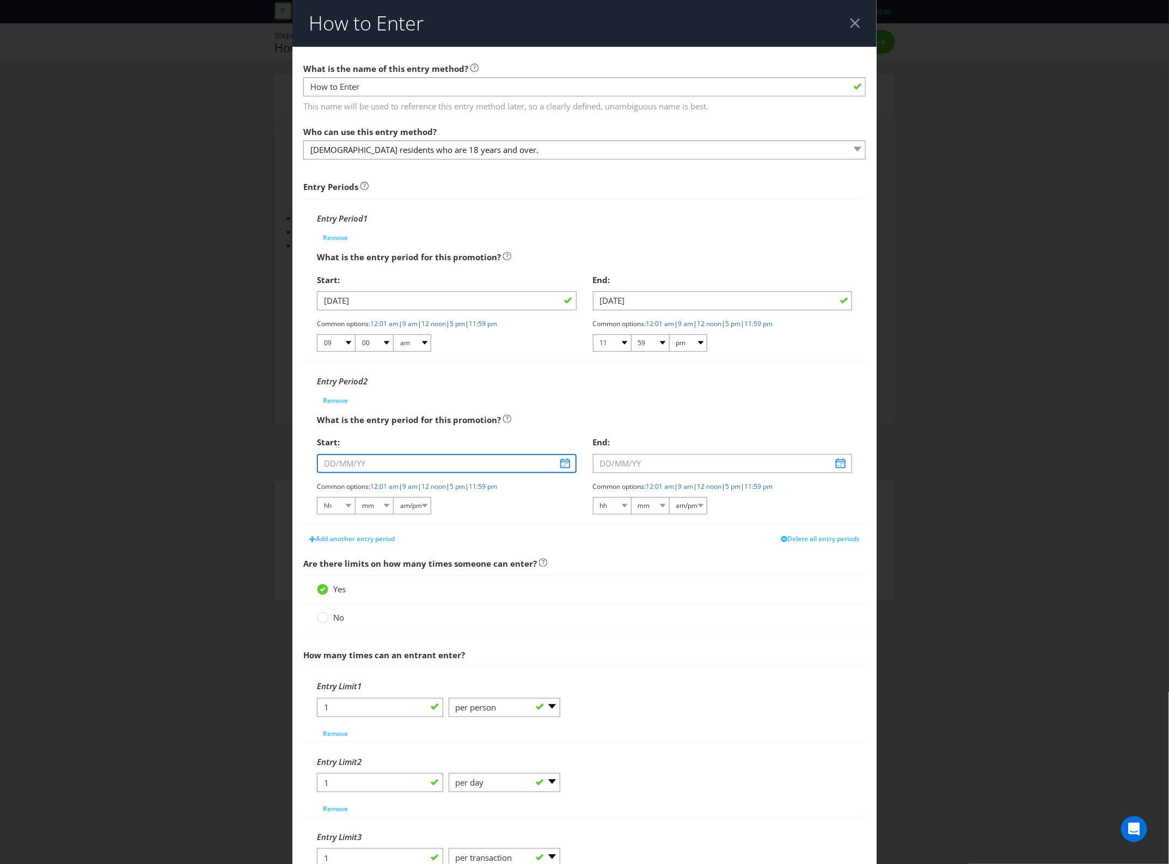
click at [398, 462] on input "text" at bounding box center [447, 463] width 260 height 19
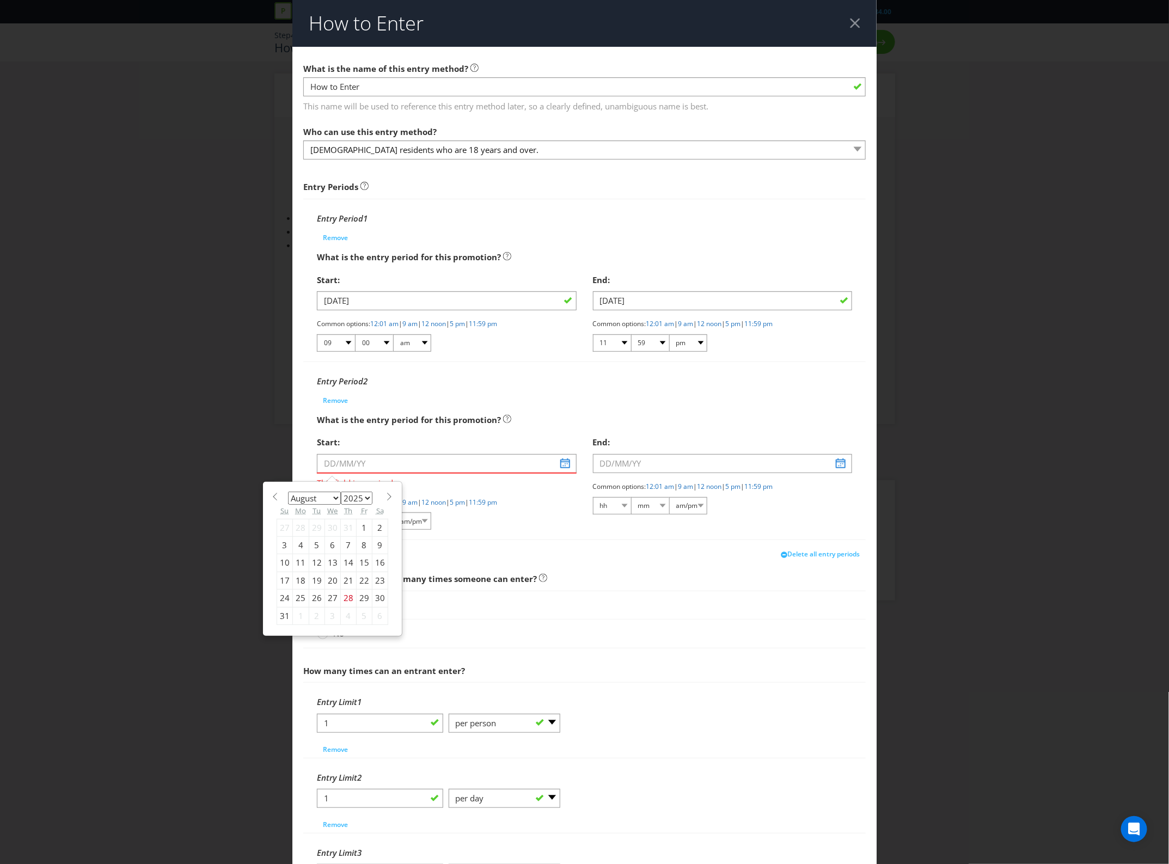
click at [323, 502] on select "January February March April May June July August September October November De…" at bounding box center [314, 498] width 53 height 13
select select "10"
click at [288, 492] on select "January February March April May June July August September October November De…" at bounding box center [314, 498] width 53 height 13
click at [293, 600] on div "24" at bounding box center [301, 598] width 16 height 17
type input "[DATE]"
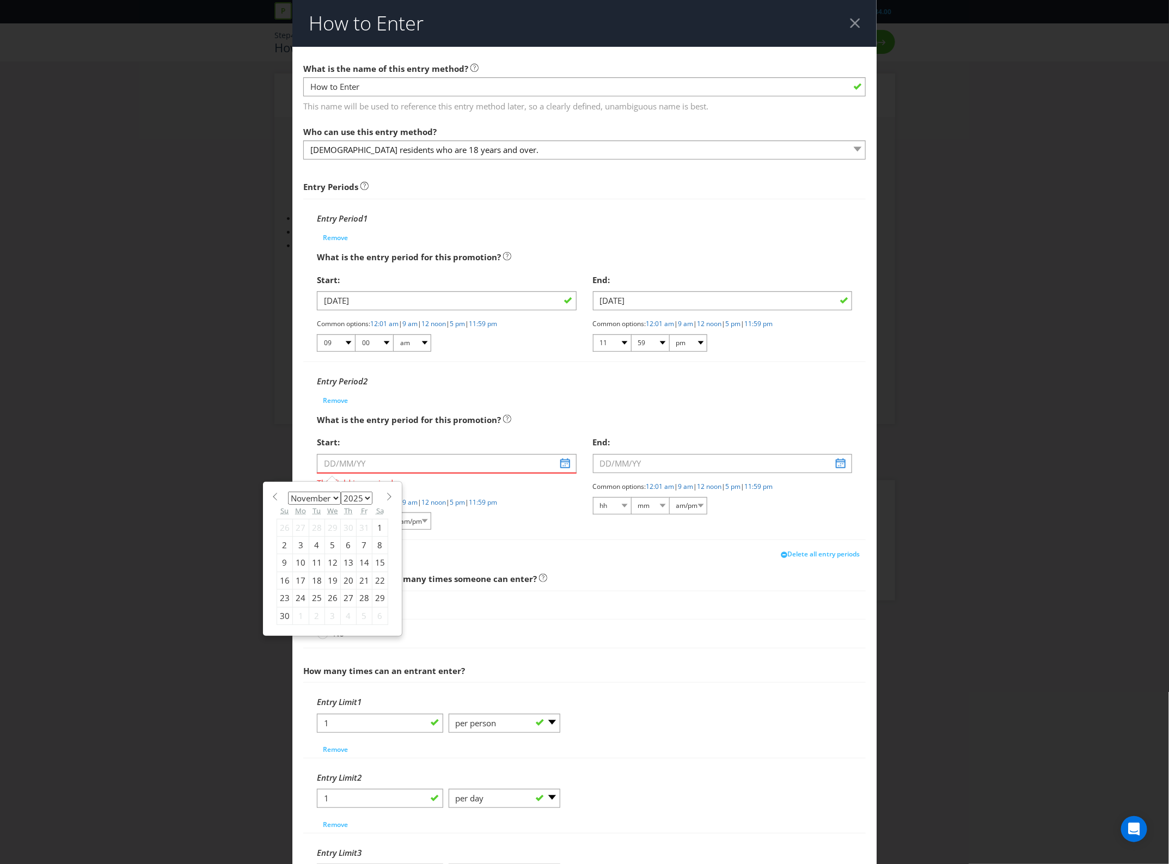
type input "[DATE]"
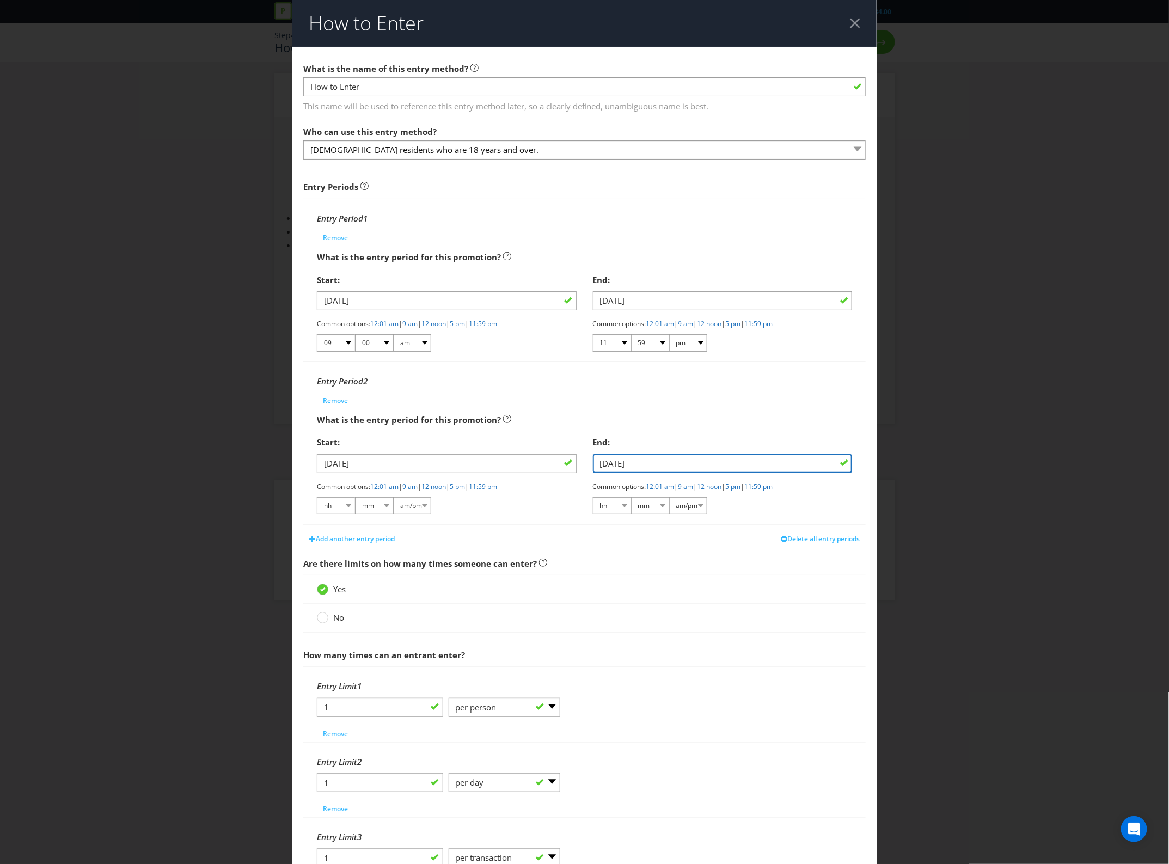
click at [670, 466] on input "[DATE]" at bounding box center [723, 463] width 260 height 19
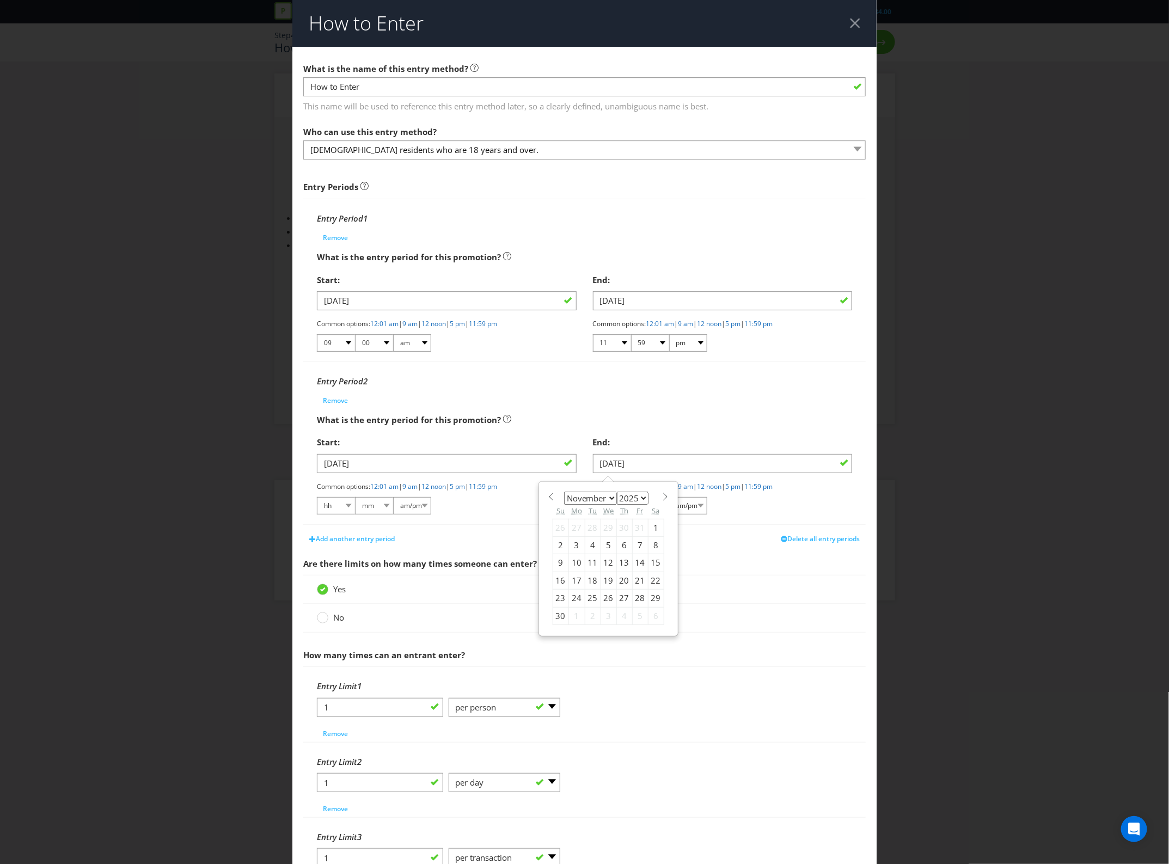
click at [608, 497] on select "January February March April May June July August September October November De…" at bounding box center [590, 498] width 53 height 13
select select "11"
click at [564, 492] on select "January February March April May June July August September October November De…" at bounding box center [590, 498] width 53 height 13
click at [559, 545] on div "7" at bounding box center [561, 545] width 16 height 17
type input "[DATE]"
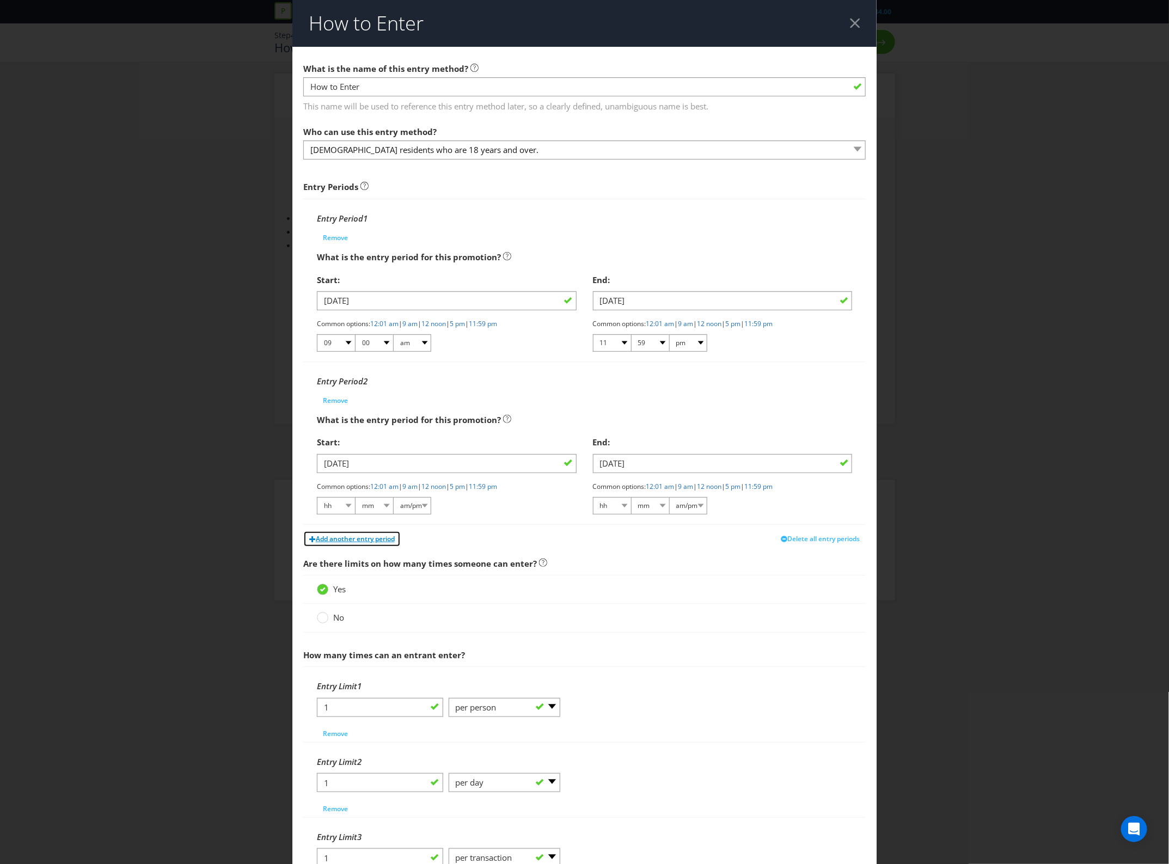
click at [349, 544] on button "Add another entry period" at bounding box center [352, 539] width 98 height 16
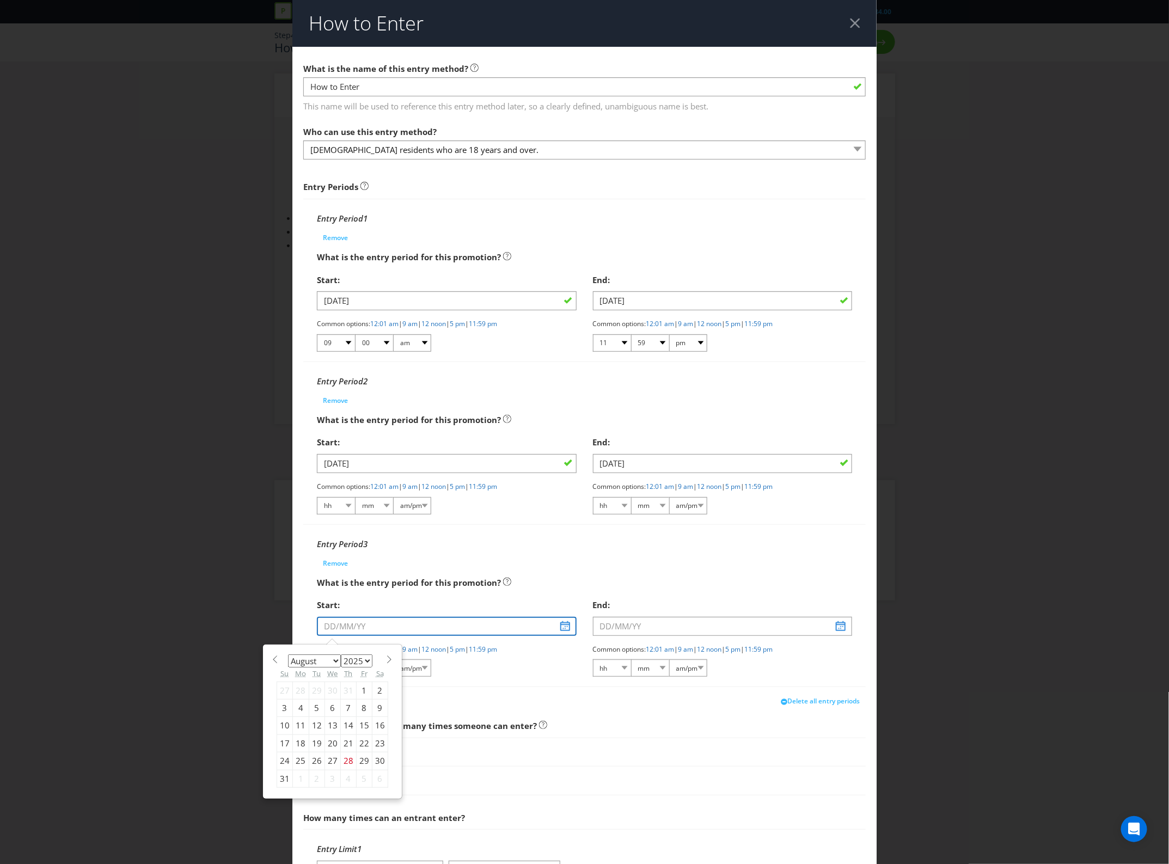
click at [387, 632] on input "text" at bounding box center [447, 626] width 260 height 19
drag, startPoint x: 333, startPoint y: 660, endPoint x: 333, endPoint y: 676, distance: 16.3
click at [333, 660] on select "January February March April May June July August September October November De…" at bounding box center [314, 661] width 53 height 13
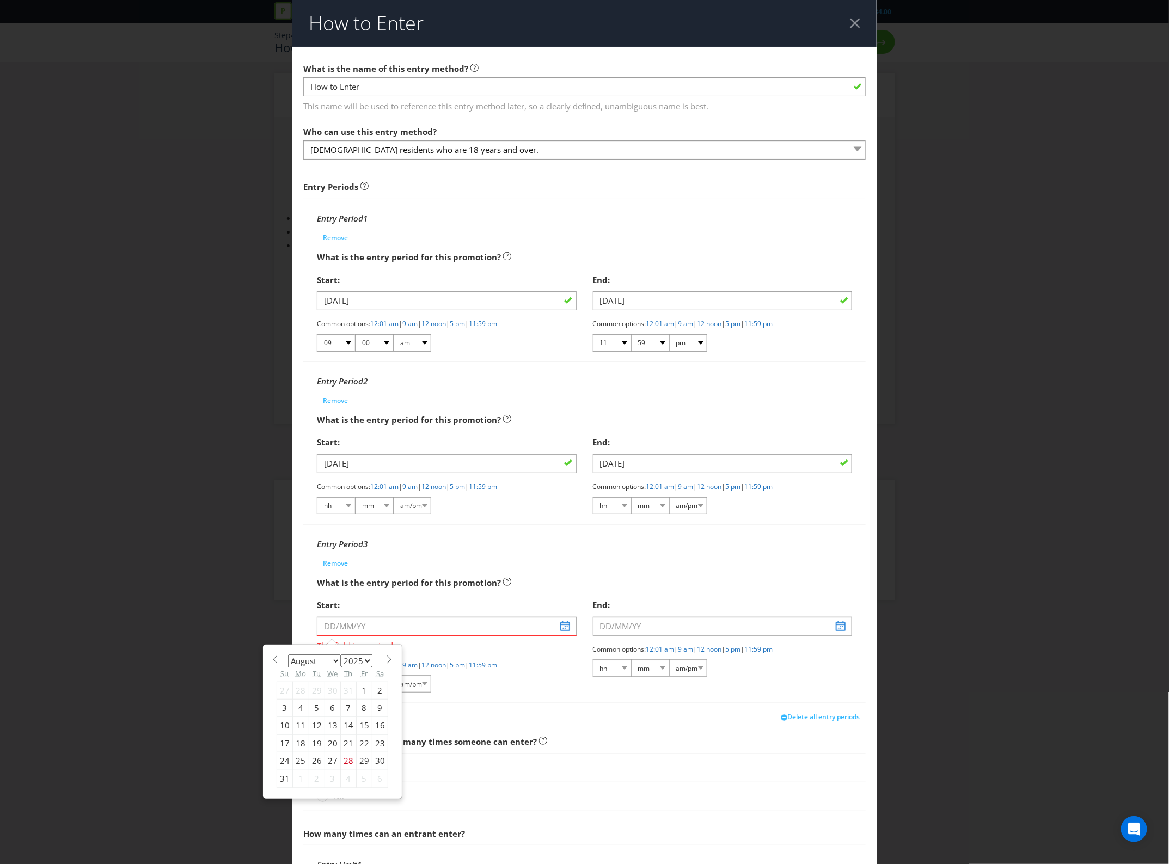
select select "11"
click at [288, 656] on select "January February March April May June July August September October November De…" at bounding box center [314, 661] width 53 height 13
click at [333, 692] on div "3" at bounding box center [333, 690] width 16 height 17
type input "[DATE]"
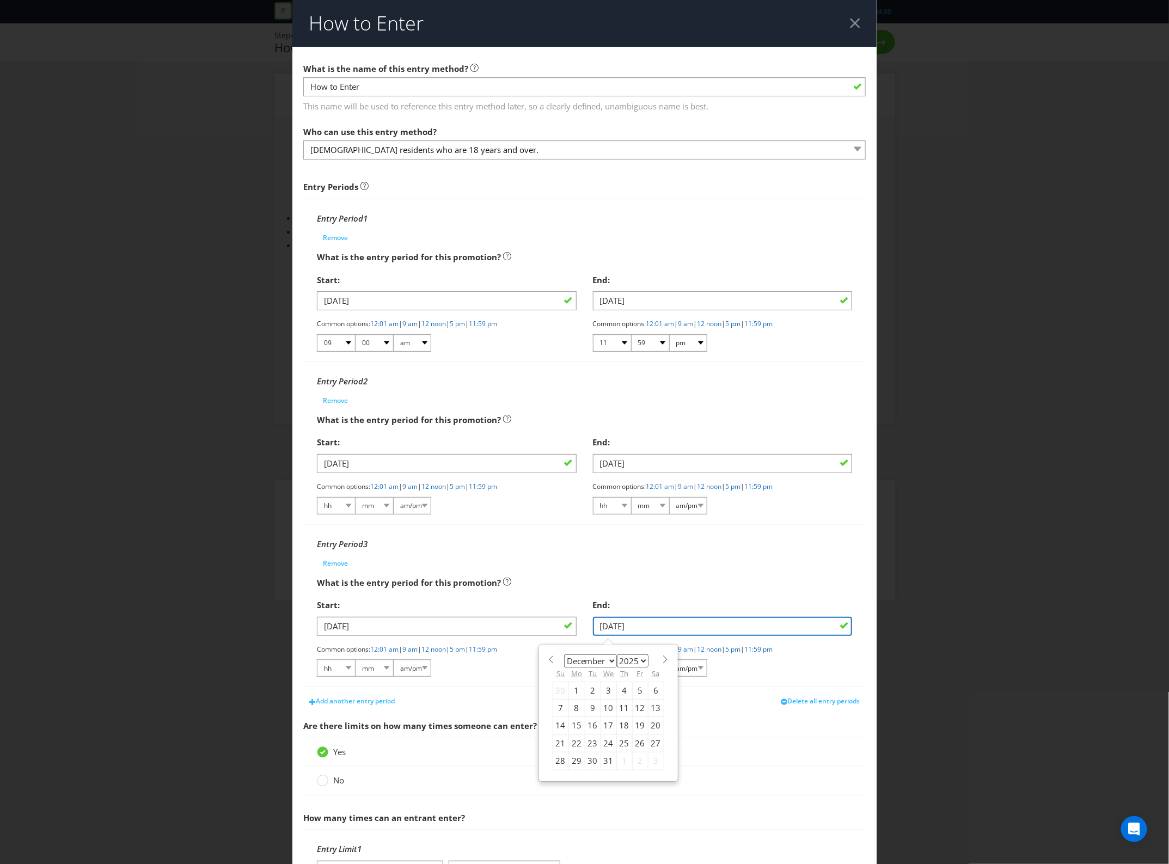
click at [693, 632] on input "[DATE]" at bounding box center [723, 626] width 260 height 19
click at [586, 731] on div "16" at bounding box center [593, 725] width 16 height 17
type input "[DATE]"
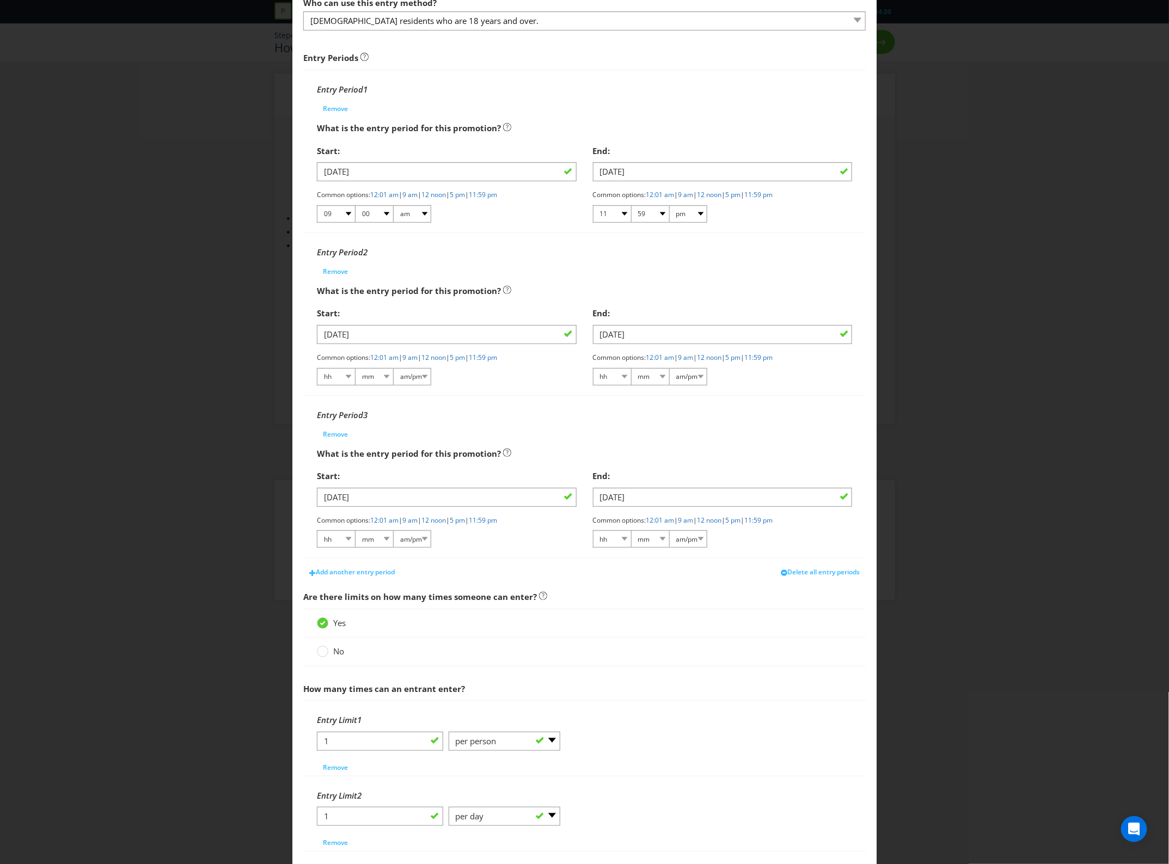
scroll to position [204, 0]
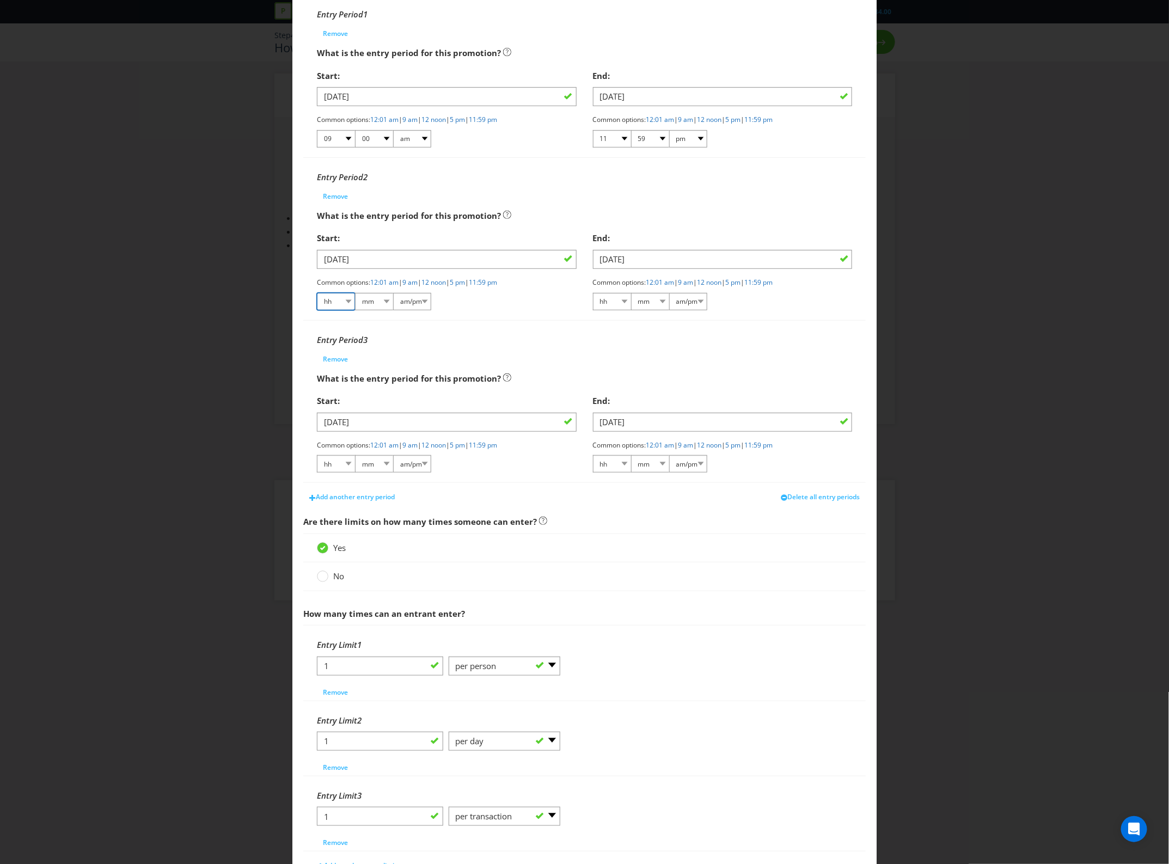
click at [348, 300] on select "hh 01 02 03 04 05 06 07 08 09 10 11 12" at bounding box center [336, 301] width 38 height 17
select select "09"
click at [317, 293] on select "hh 01 02 03 04 05 06 07 08 09 10 11 12" at bounding box center [336, 301] width 38 height 17
click at [377, 304] on select "mm 00 01 05 10 15 20 25 29 30 35 40 45 50 55 59" at bounding box center [374, 301] width 38 height 17
select select "00"
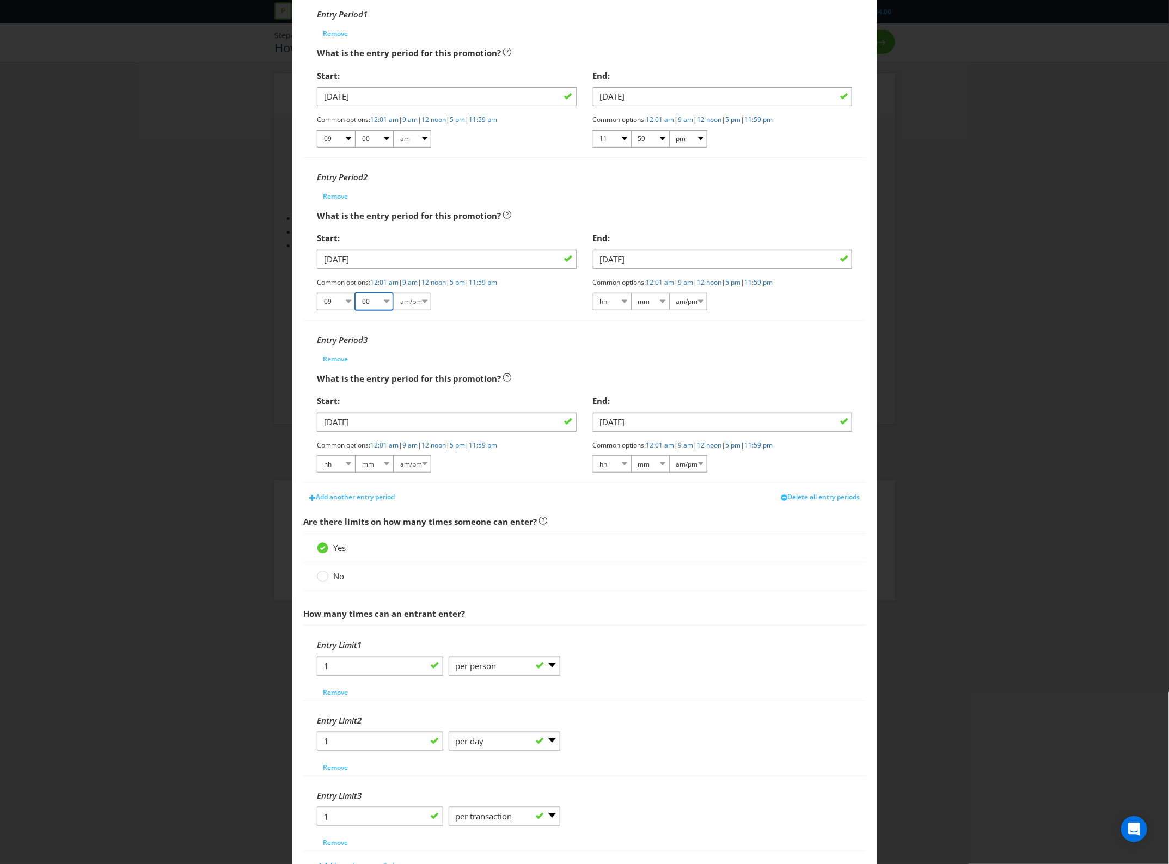
click at [355, 293] on select "mm 00 01 05 10 15 20 25 29 30 35 40 45 50 55 59" at bounding box center [374, 301] width 38 height 17
click at [406, 304] on select "am/pm am pm" at bounding box center [412, 301] width 38 height 17
select select "am"
click at [393, 293] on select "am/pm am pm" at bounding box center [412, 301] width 38 height 17
click at [625, 303] on select "hh 01 02 03 04 05 06 07 08 09 10 11 12" at bounding box center [612, 301] width 38 height 17
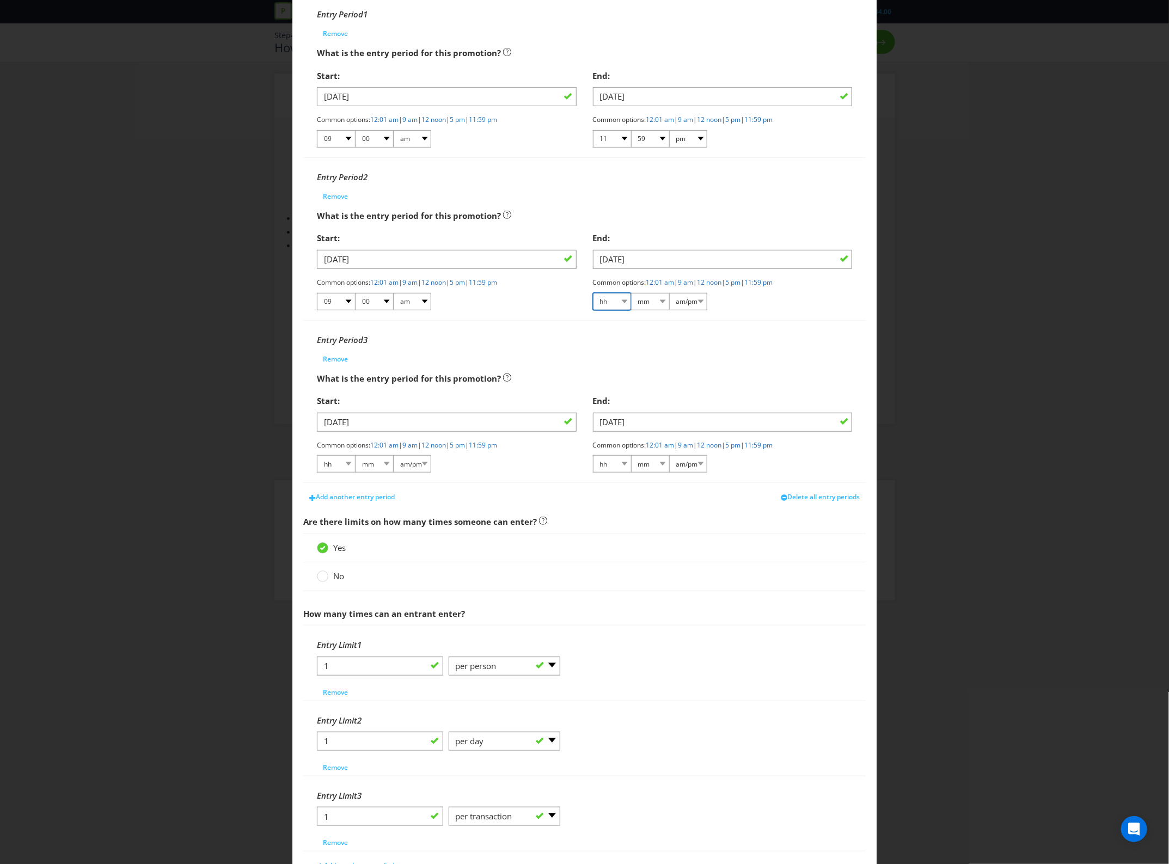
select select "11"
click at [593, 293] on select "hh 01 02 03 04 05 06 07 08 09 10 11 12" at bounding box center [612, 301] width 38 height 17
click at [651, 289] on div "Common options: 12:01 am | 9 am | 12 noon | 5 pm | 11:59 pm hh 01 02 03 04 05 0…" at bounding box center [723, 295] width 260 height 34
click at [652, 300] on select "mm 00 01 05 10 15 20 25 29 30 35 40 45 50 55 59" at bounding box center [650, 301] width 38 height 17
click at [773, 281] on link "11:59 pm" at bounding box center [759, 282] width 28 height 9
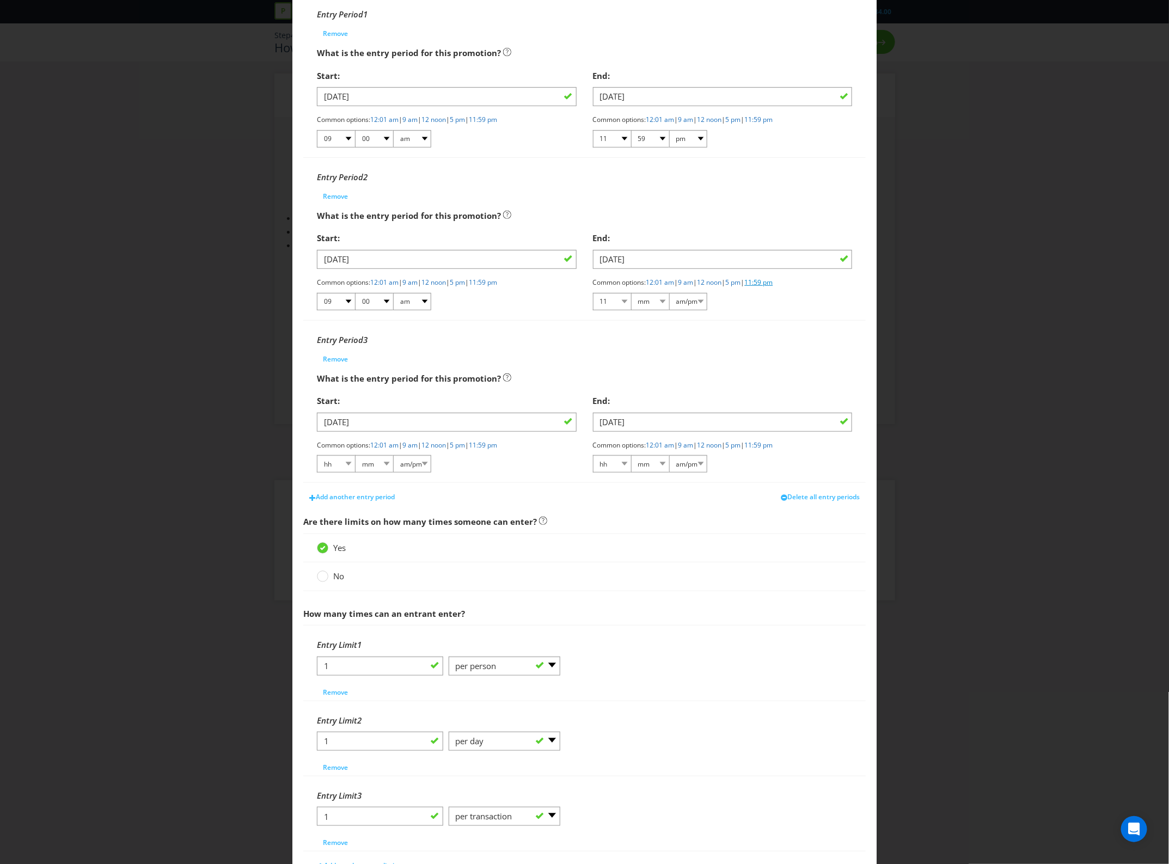
select select "59"
select select "pm"
click at [417, 444] on link "9 am" at bounding box center [410, 445] width 15 height 9
select select "09"
select select "00"
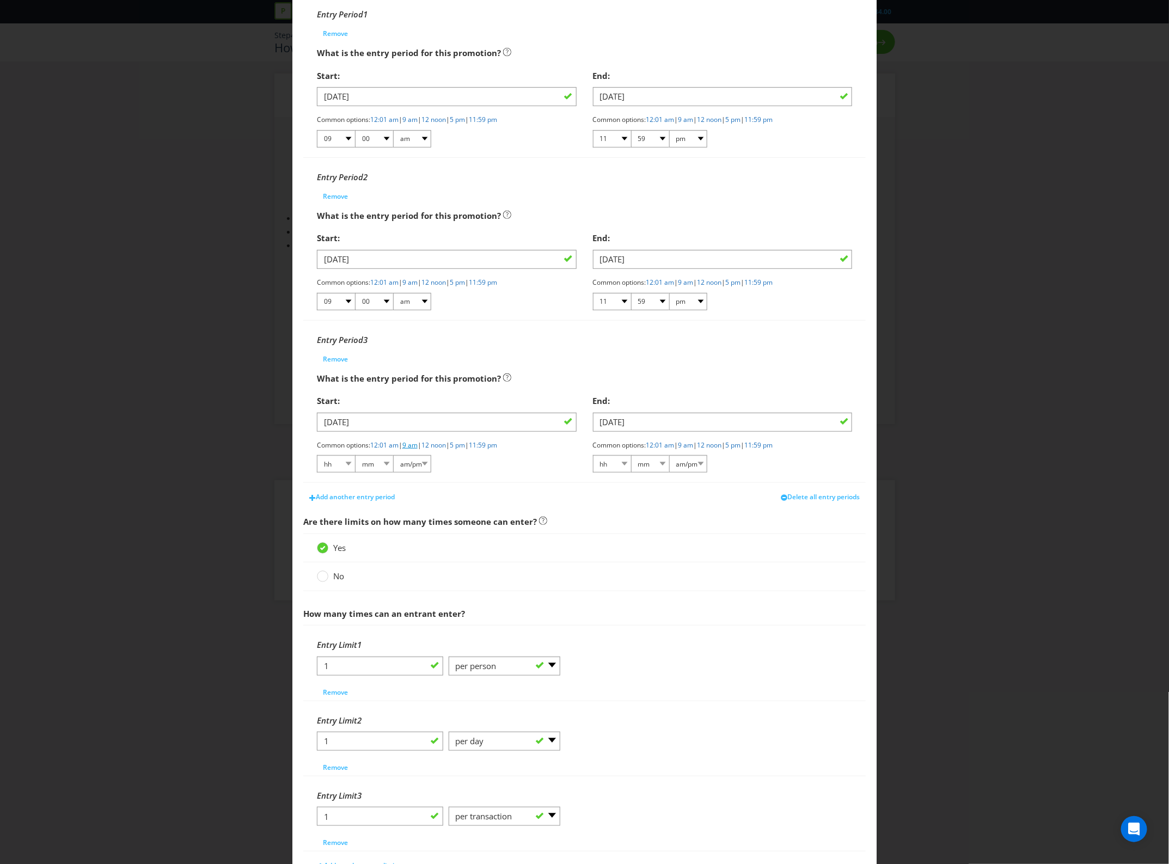
select select "am"
click at [773, 442] on link "11:59 pm" at bounding box center [759, 445] width 28 height 9
select select "11"
select select "59"
select select "pm"
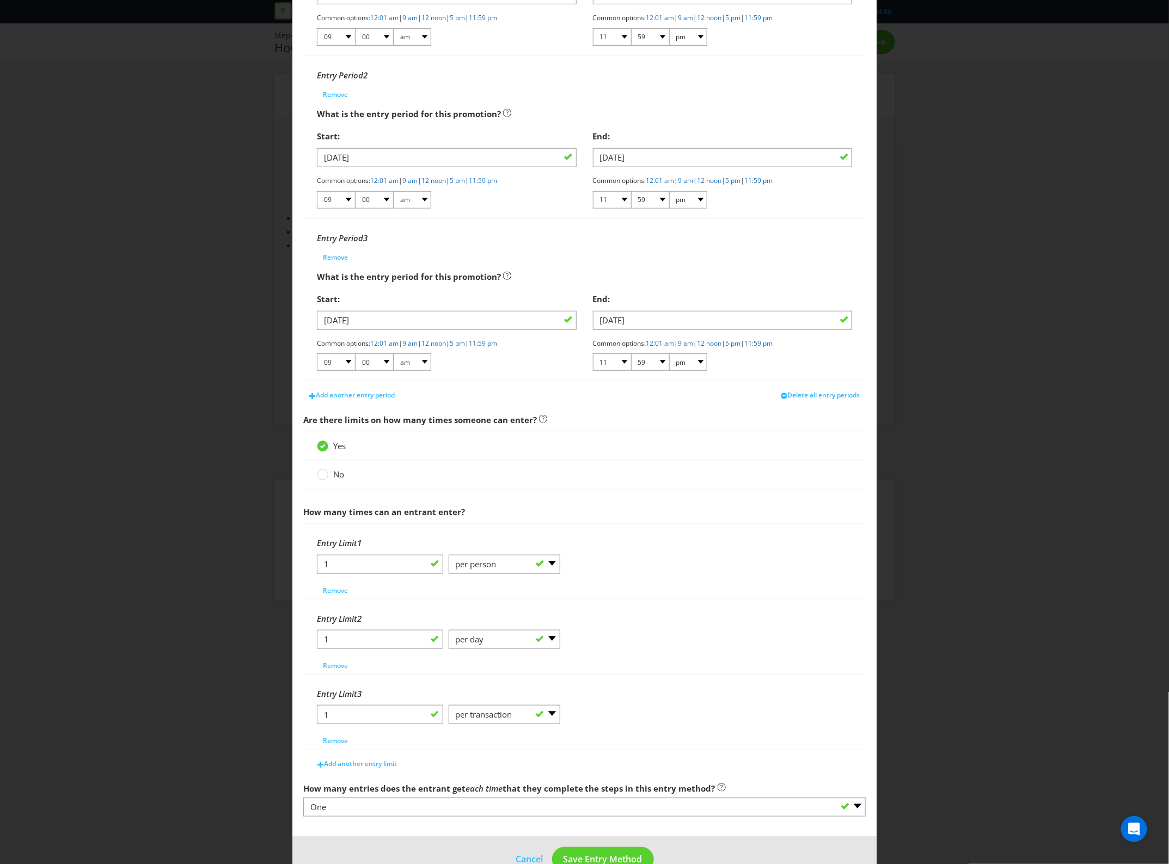
scroll to position [337, 0]
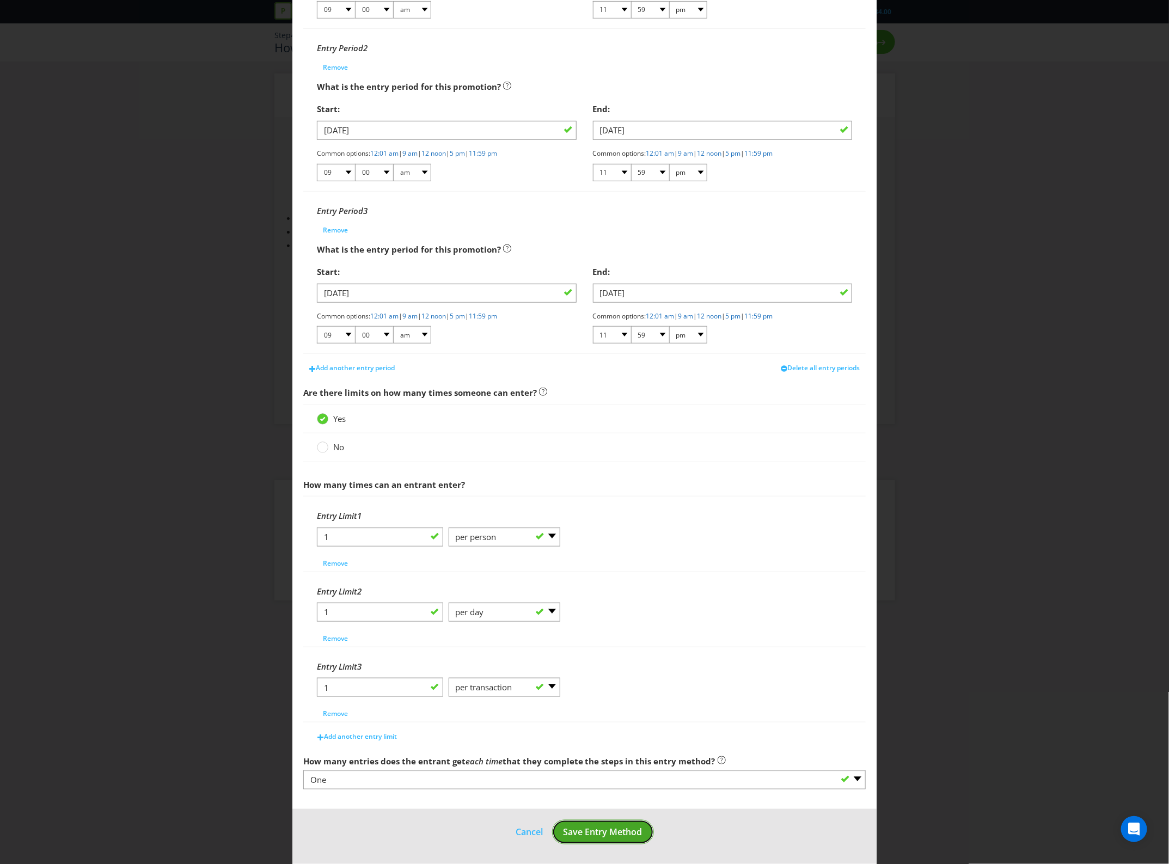
click at [609, 834] on span "Save Entry Method" at bounding box center [603, 832] width 79 height 12
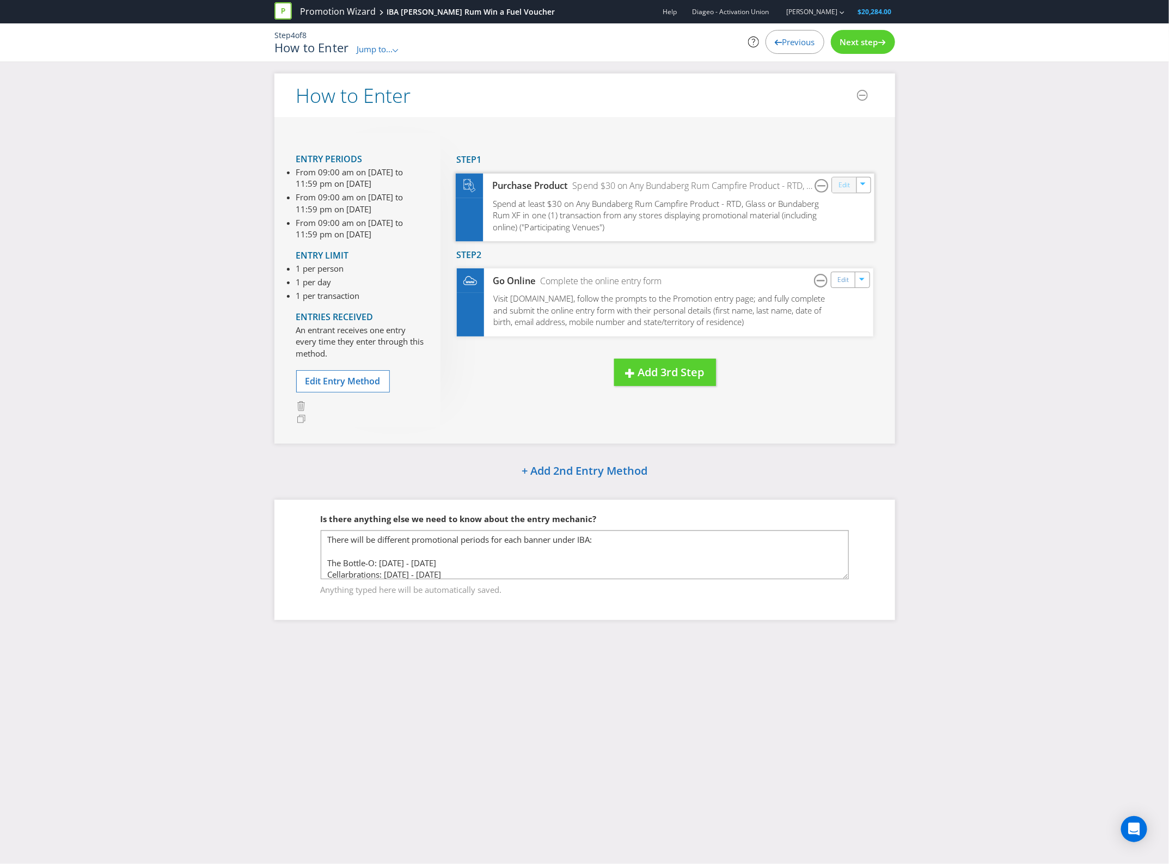
click at [850, 184] on link "Edit" at bounding box center [843, 185] width 11 height 13
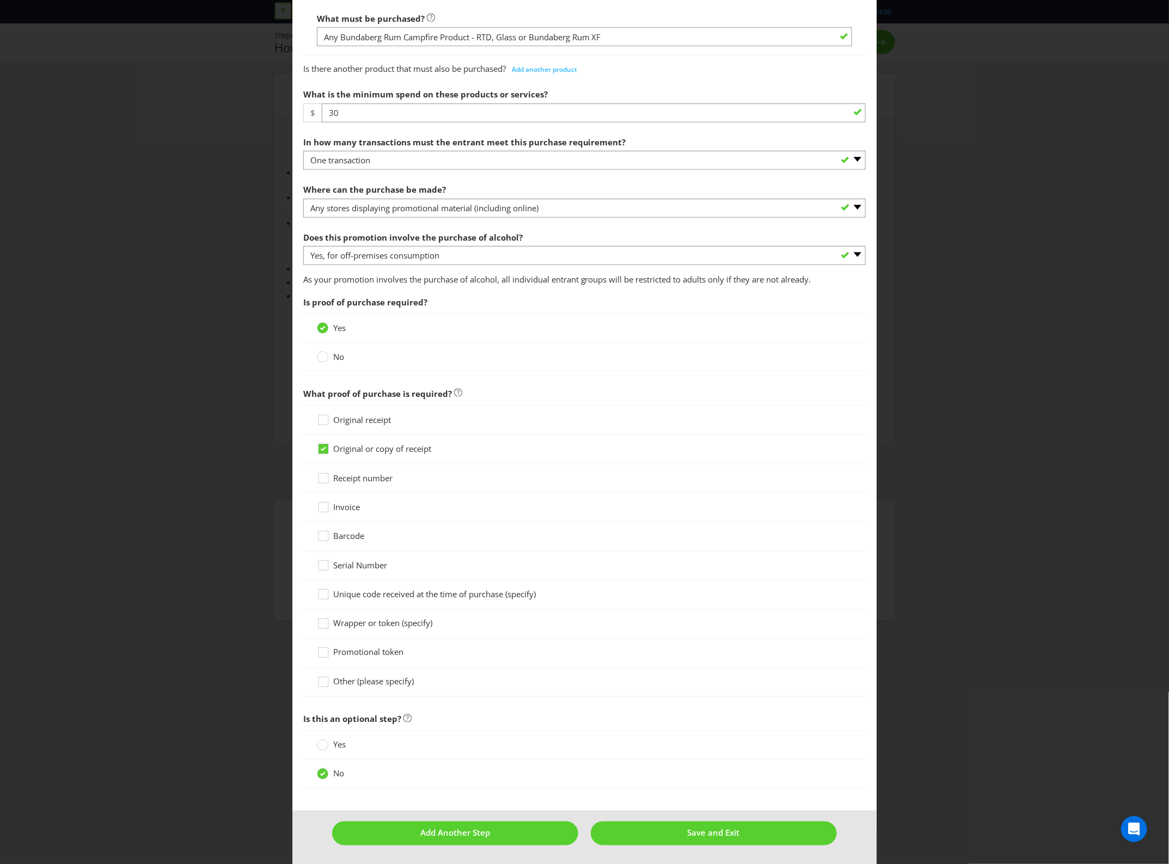
scroll to position [557, 0]
click at [712, 840] on button "Save and Exit" at bounding box center [714, 832] width 246 height 23
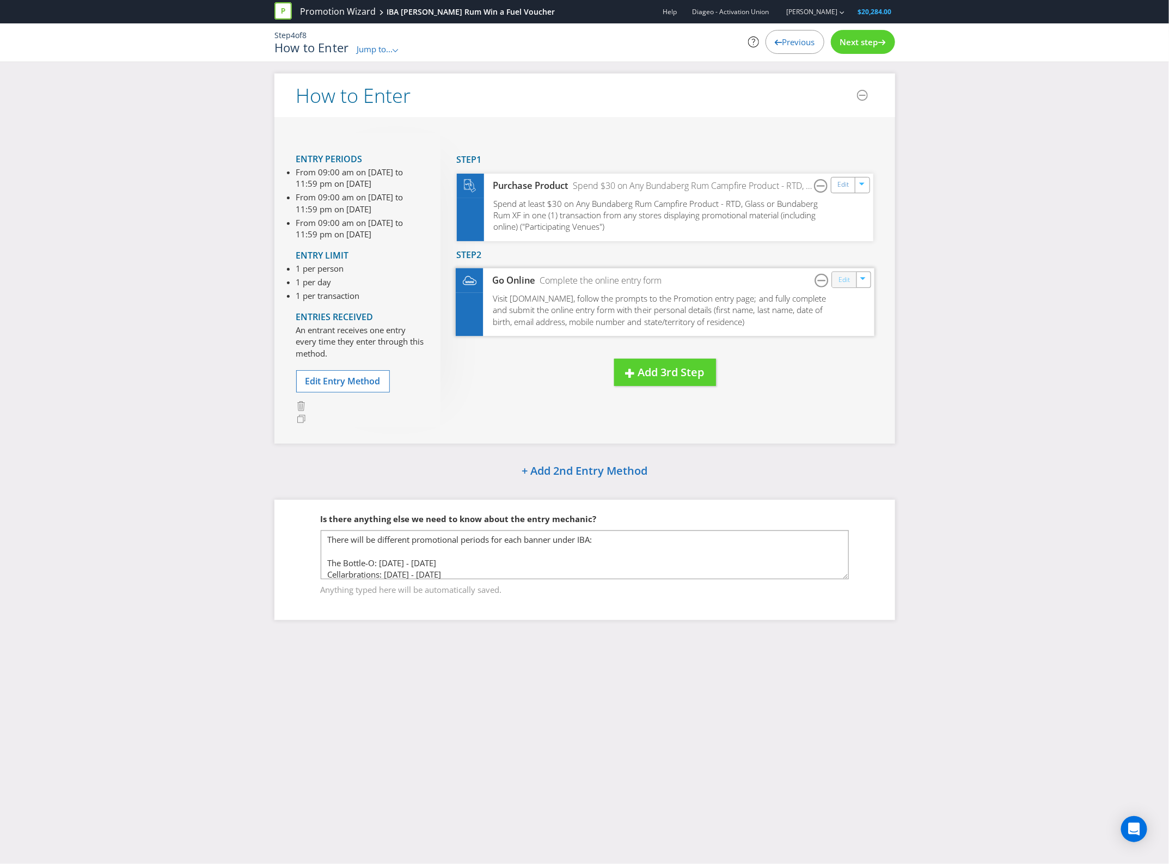
click at [847, 279] on link "Edit" at bounding box center [843, 280] width 11 height 13
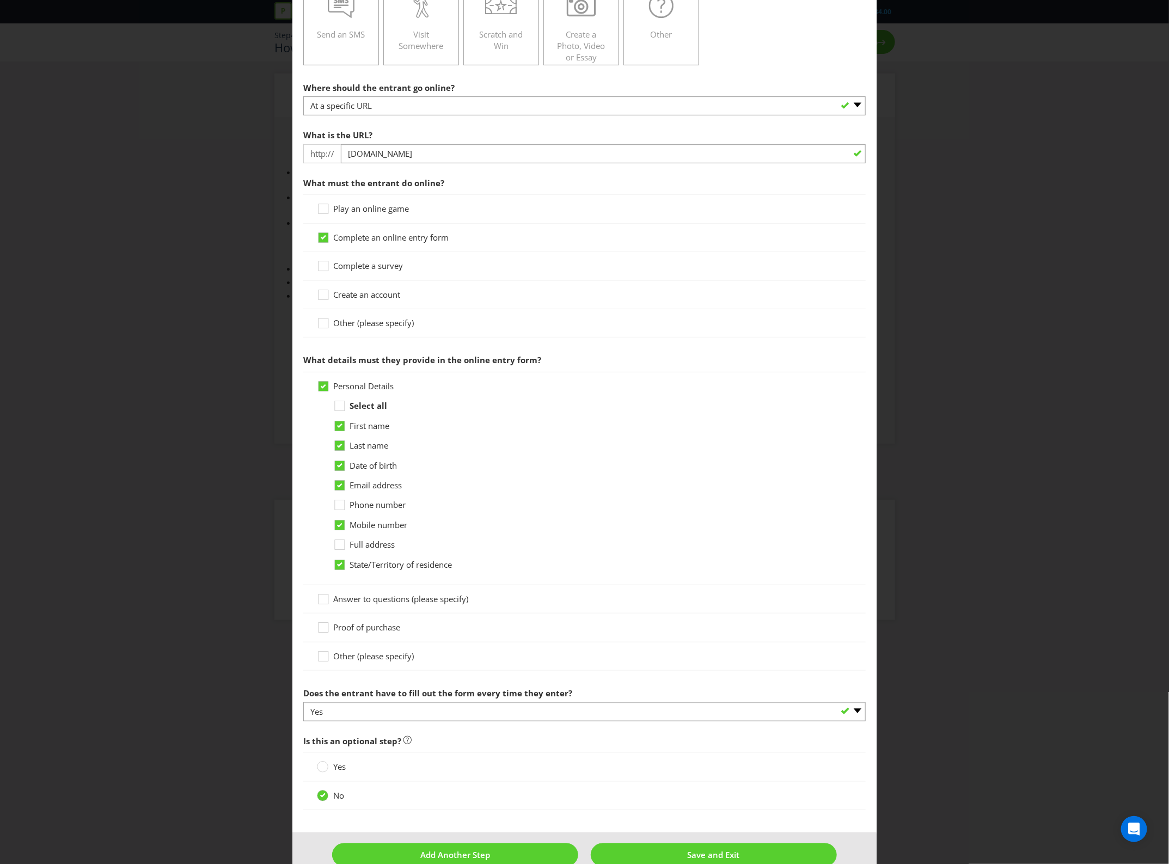
scroll to position [298, 0]
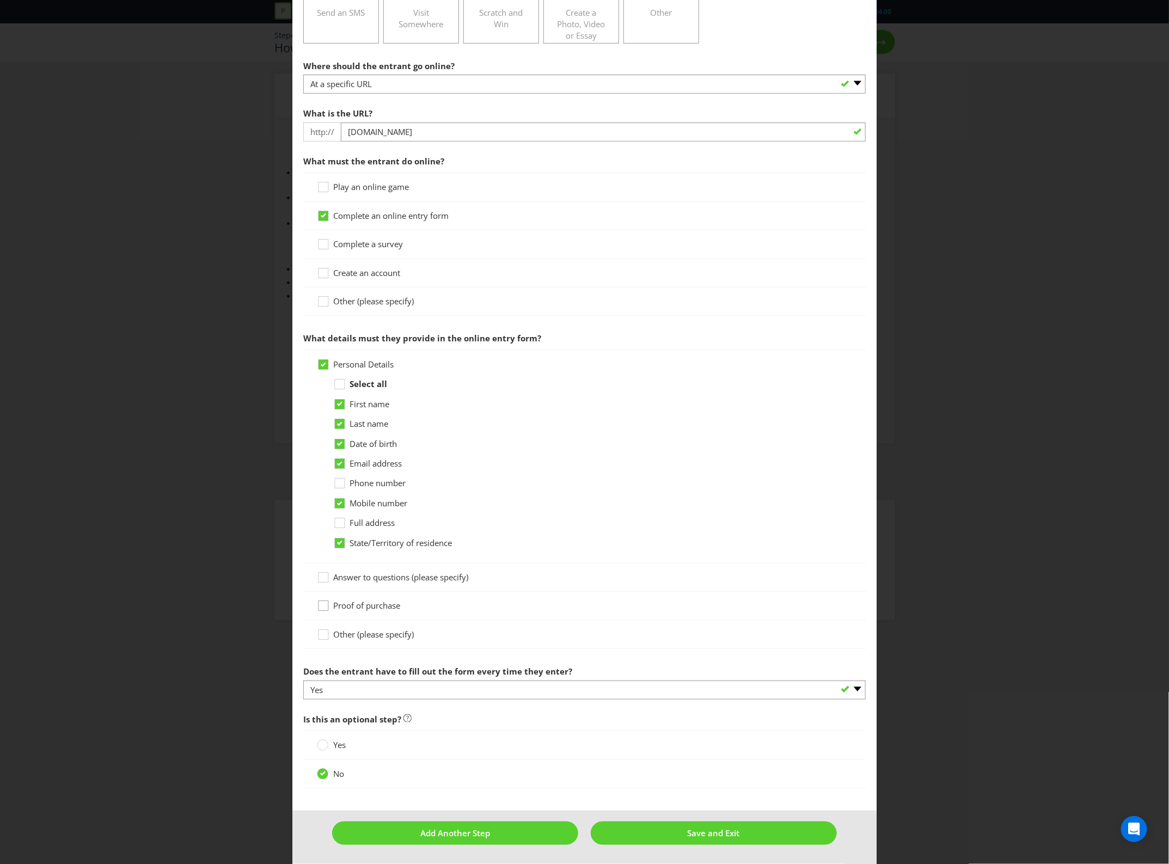
click at [326, 606] on icon at bounding box center [325, 608] width 16 height 16
click at [0, 0] on input "Proof of purchase" at bounding box center [0, 0] width 0 height 0
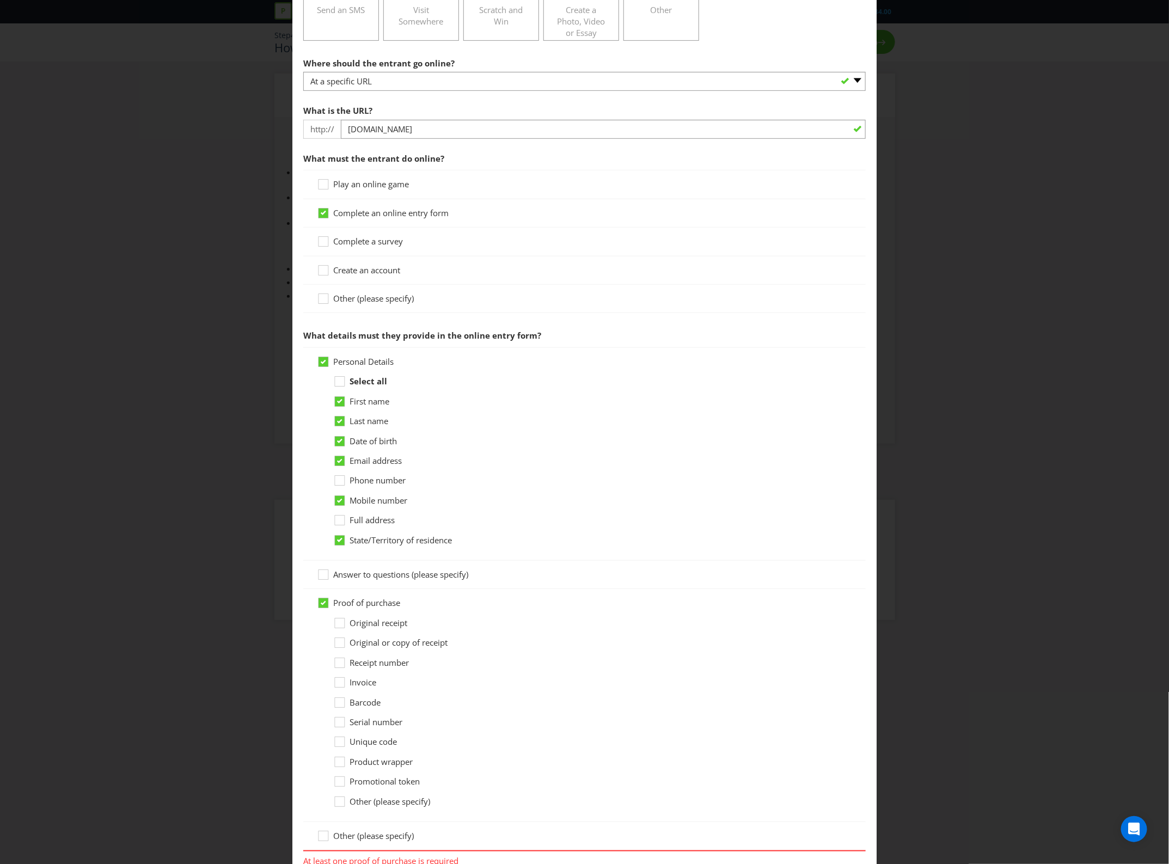
click at [433, 640] on span "Original or copy of receipt" at bounding box center [399, 642] width 98 height 11
click at [0, 0] on input "Original or copy of receipt" at bounding box center [0, 0] width 0 height 0
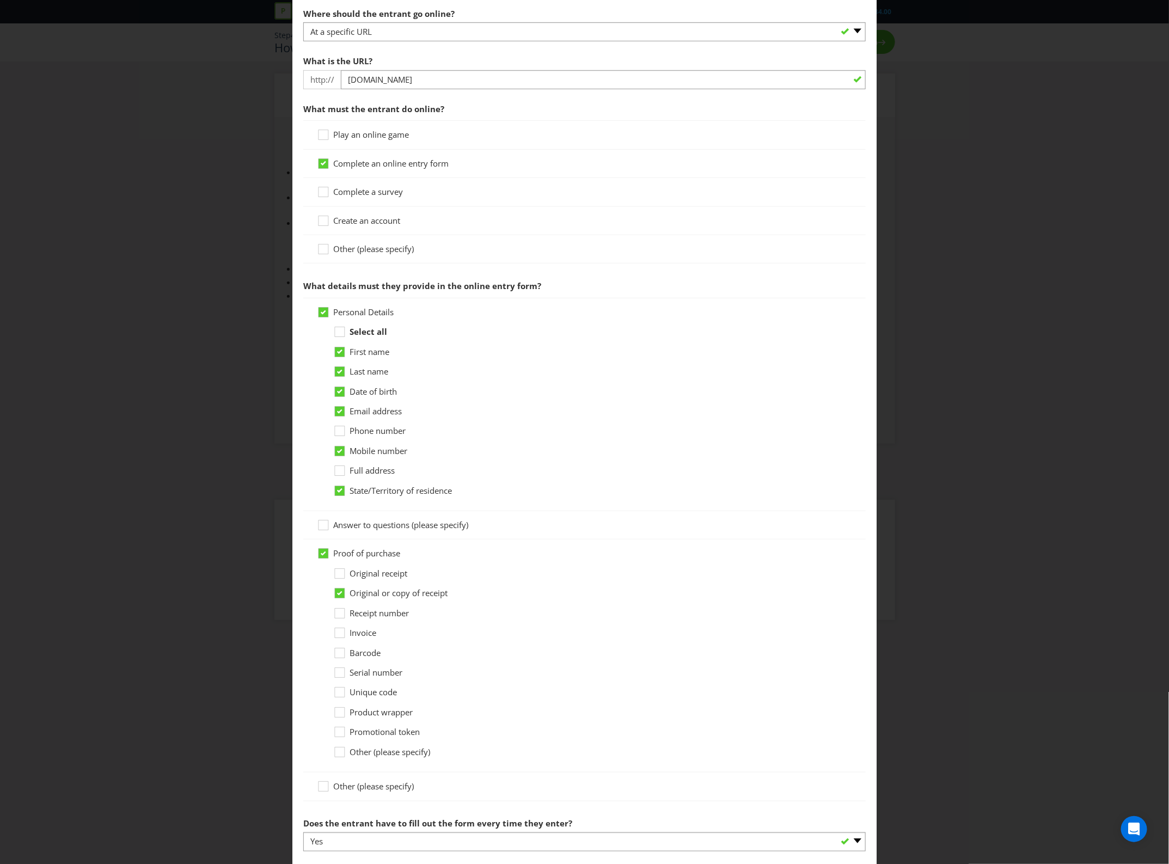
scroll to position [502, 0]
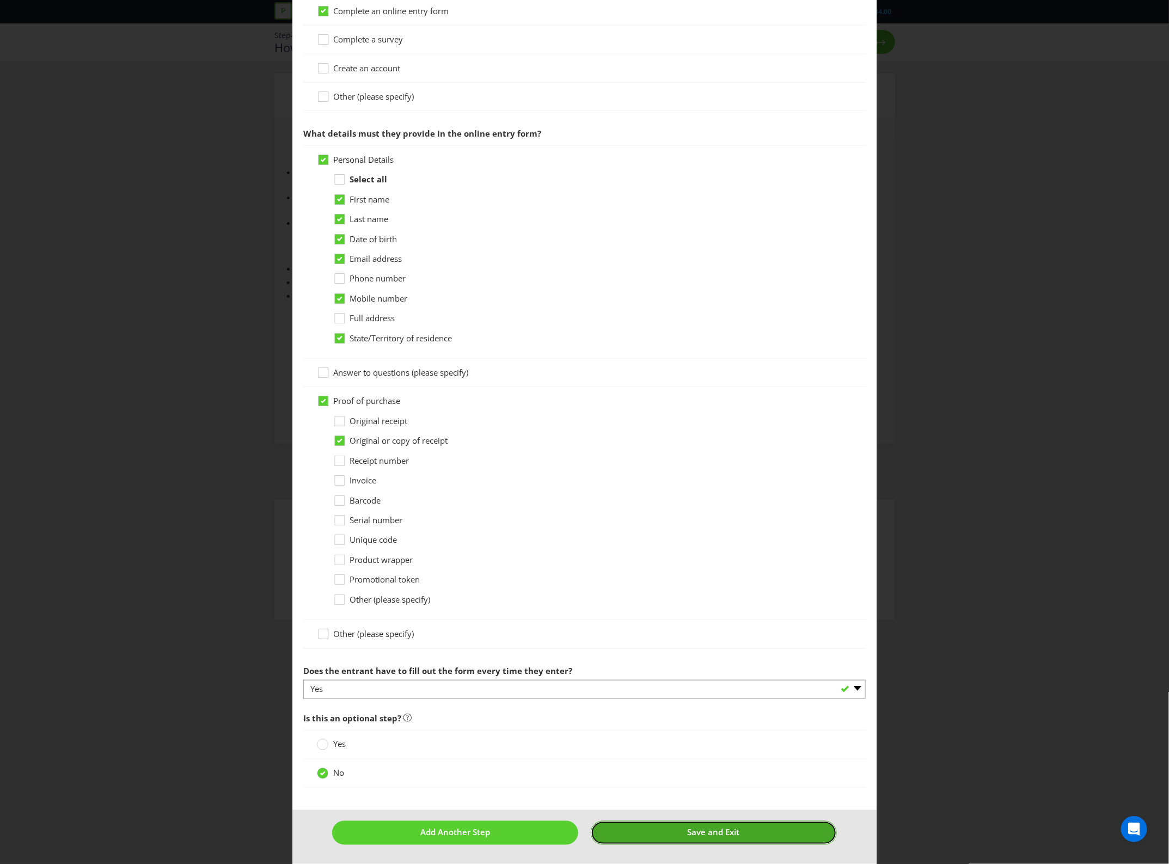
click at [779, 831] on button "Save and Exit" at bounding box center [714, 832] width 246 height 23
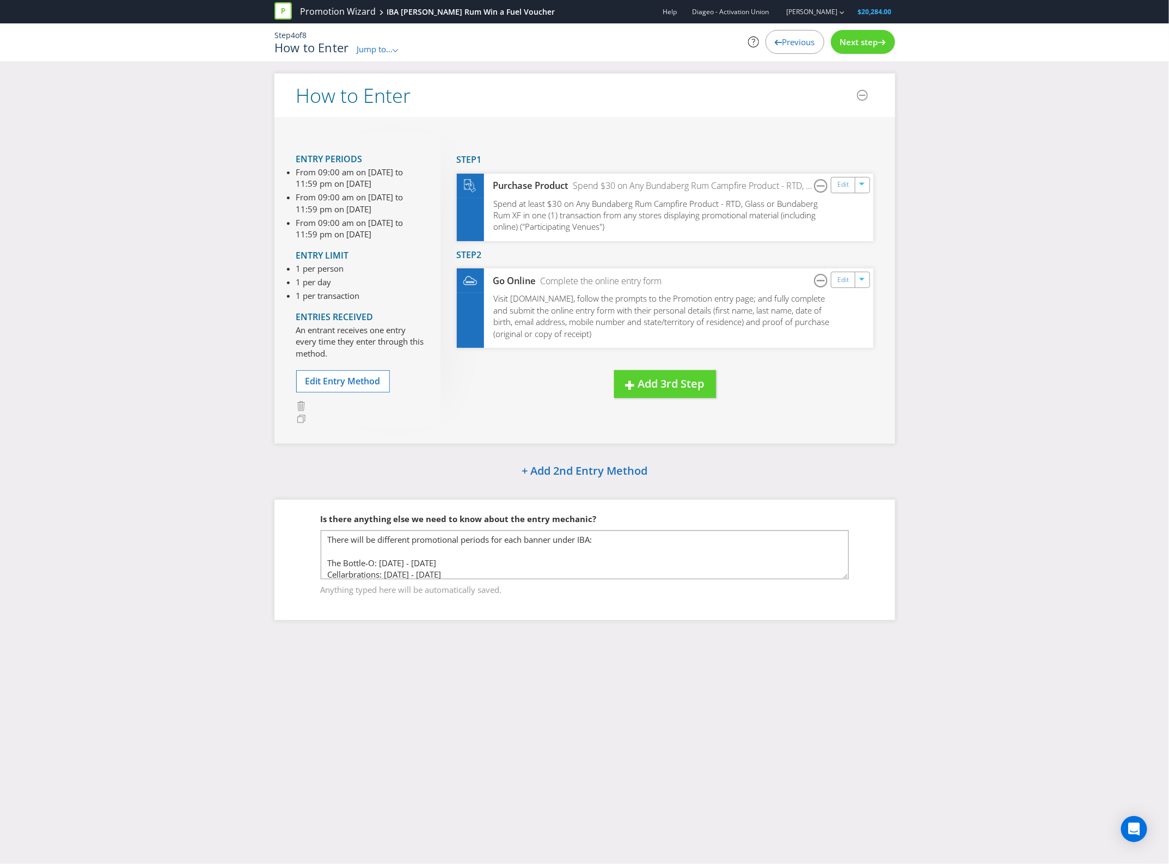
click at [864, 45] on span "Next step" at bounding box center [859, 41] width 38 height 11
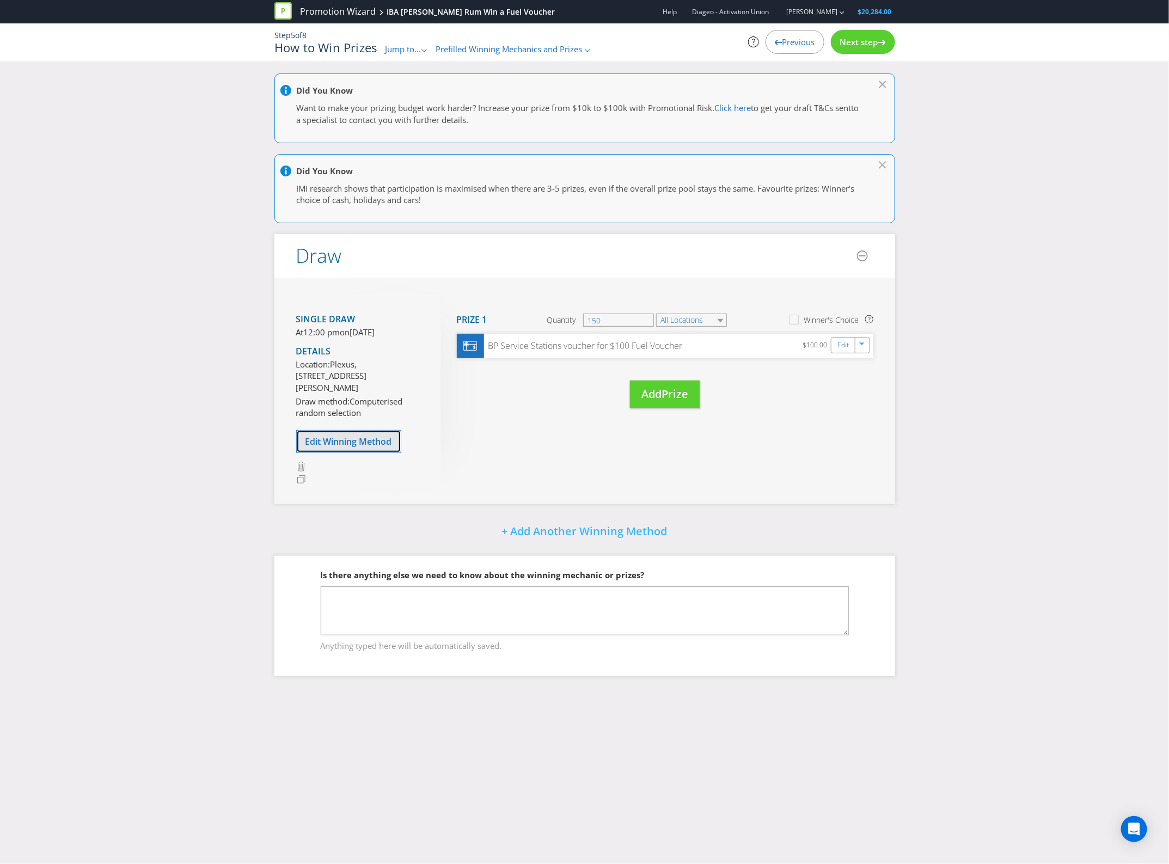
click at [392, 448] on span "Edit Winning Method" at bounding box center [349, 442] width 87 height 12
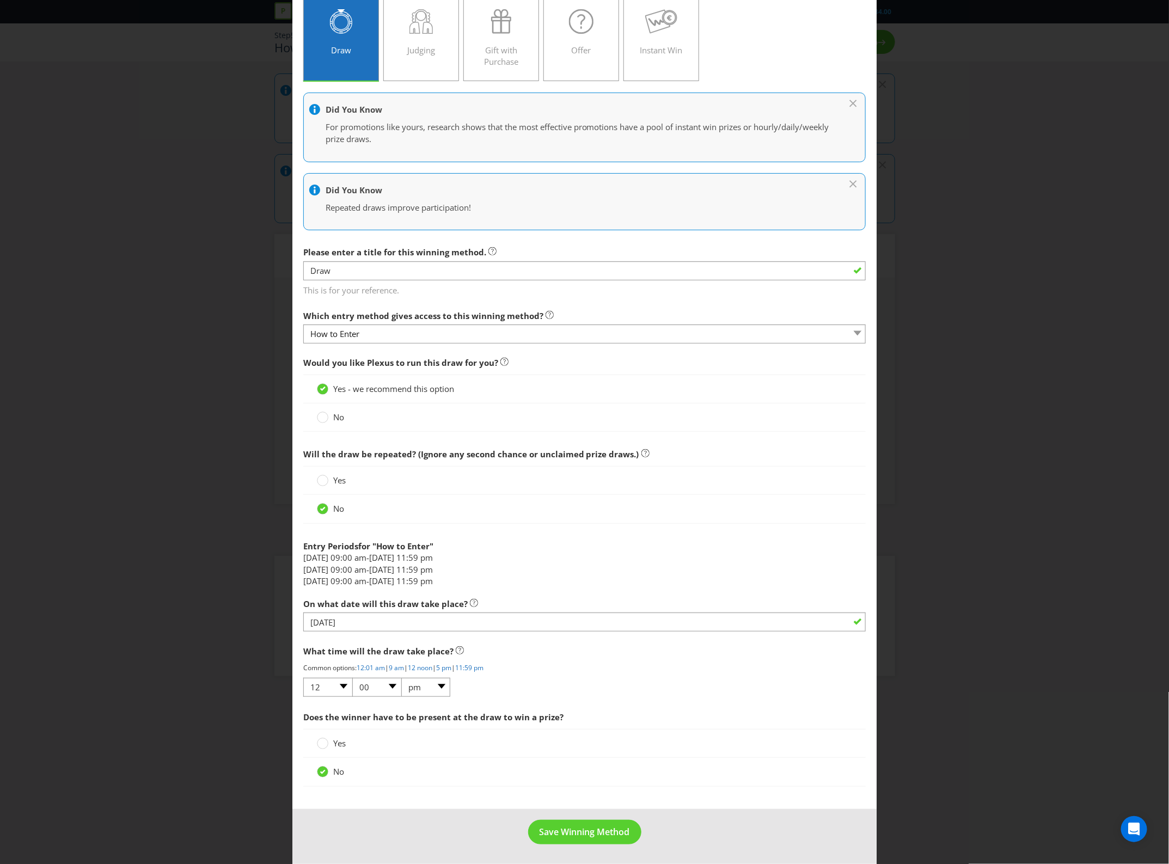
scroll to position [81, 0]
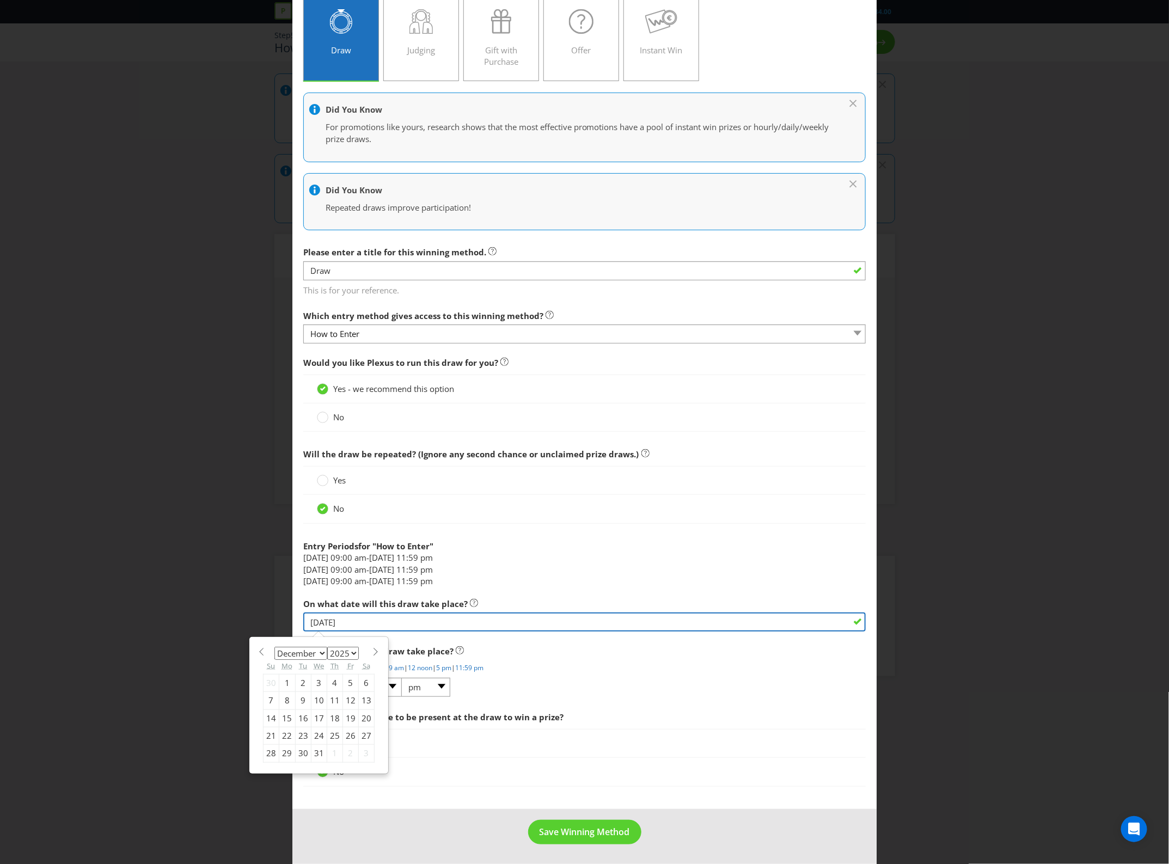
click at [491, 619] on input "[DATE]" at bounding box center [584, 622] width 563 height 19
click at [315, 653] on select "January February March April May June July August September October November De…" at bounding box center [301, 653] width 53 height 13
select select "0"
click at [275, 647] on select "January February March April May June July August September October November De…" at bounding box center [301, 653] width 53 height 13
click at [346, 653] on select "2025 2026 2027 2028 2029 2030 2031 2032 2033 2034 2035" at bounding box center [343, 653] width 32 height 13
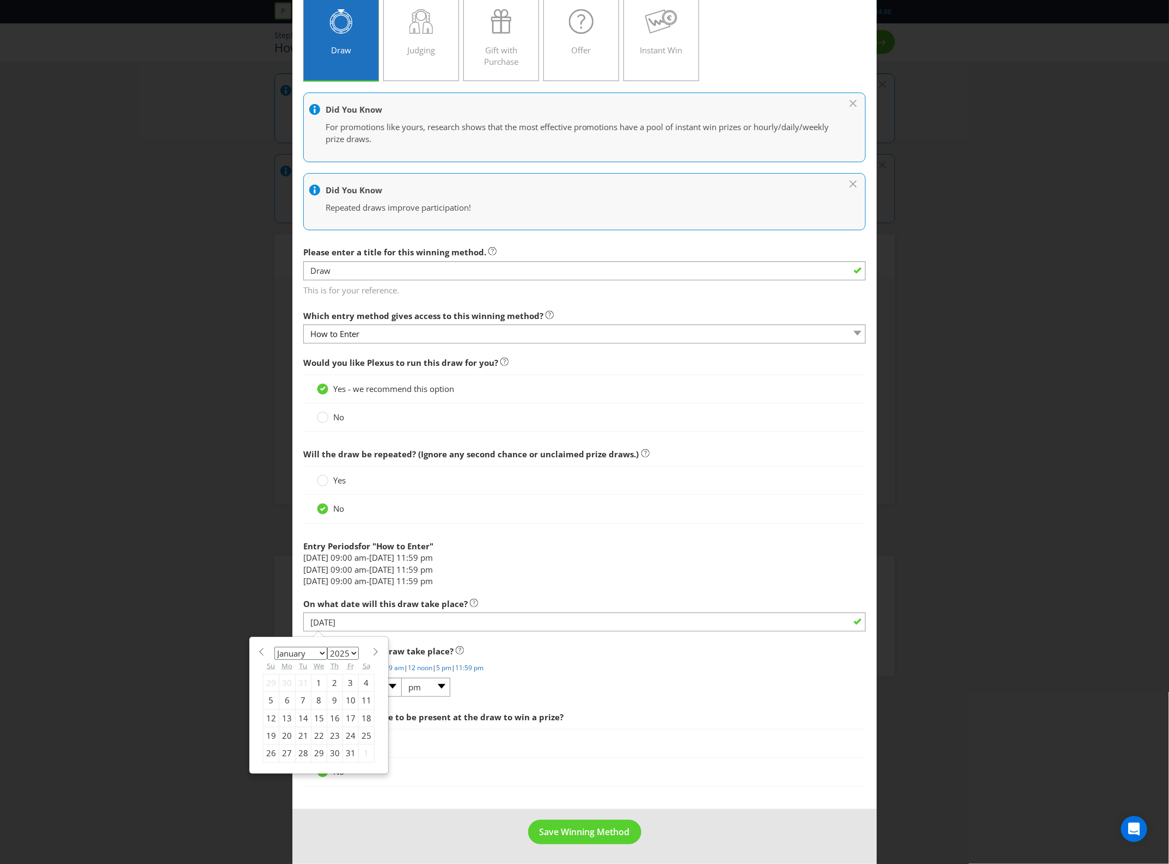
select select "2026"
click at [327, 647] on select "2025 2026 2027 2028 2029 2030 2031 2032 2033 2034 2035" at bounding box center [343, 653] width 32 height 13
click at [283, 720] on div "12" at bounding box center [287, 718] width 16 height 17
type input "[DATE]"
click at [342, 687] on select "01 02 03 04 05 06 07 08 09 10 11 12" at bounding box center [327, 687] width 49 height 19
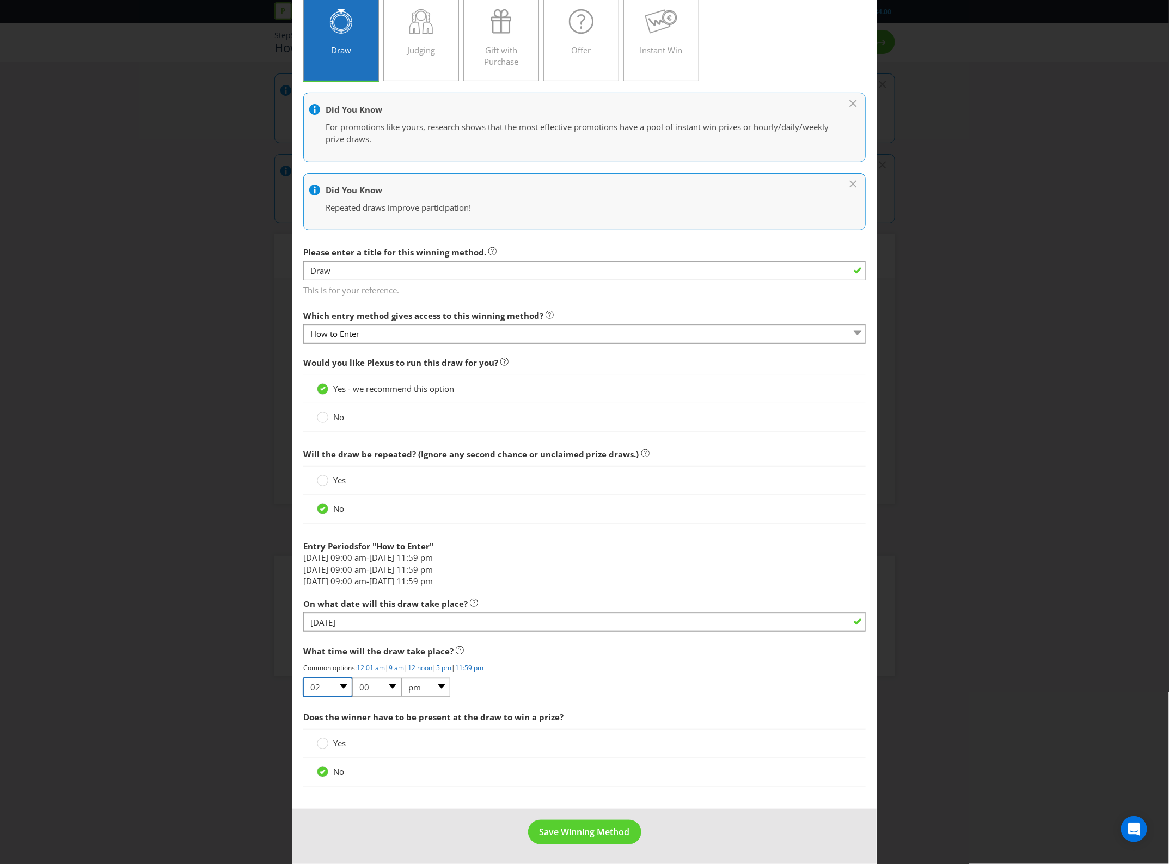
click at [303, 678] on select "01 02 03 04 05 06 07 08 09 10 11 12" at bounding box center [327, 687] width 49 height 19
click at [330, 685] on select "01 02 03 04 05 06 07 08 09 10 11 12" at bounding box center [327, 687] width 49 height 19
select select "01"
click at [303, 678] on select "01 02 03 04 05 06 07 08 09 10 11 12" at bounding box center [327, 687] width 49 height 19
click at [595, 822] on button "Save Winning Method" at bounding box center [584, 832] width 113 height 25
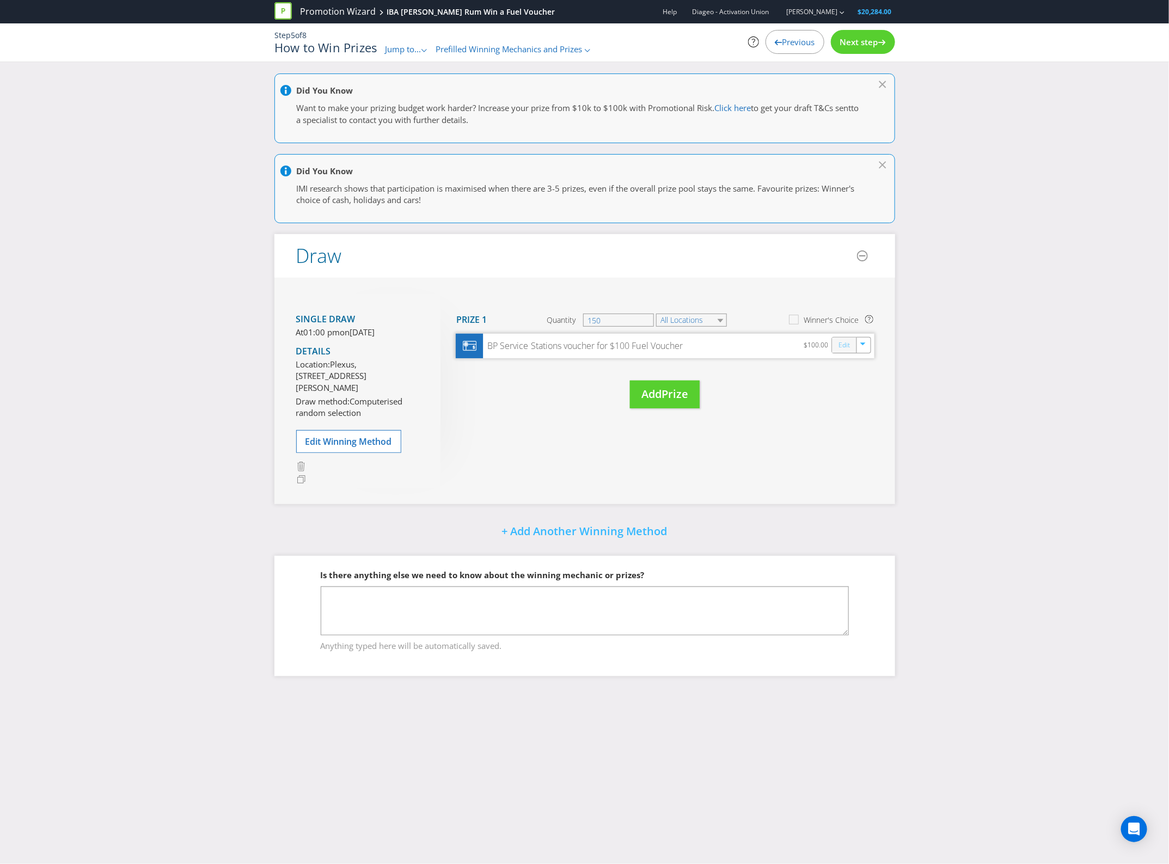
click at [840, 347] on link "Edit" at bounding box center [843, 345] width 11 height 13
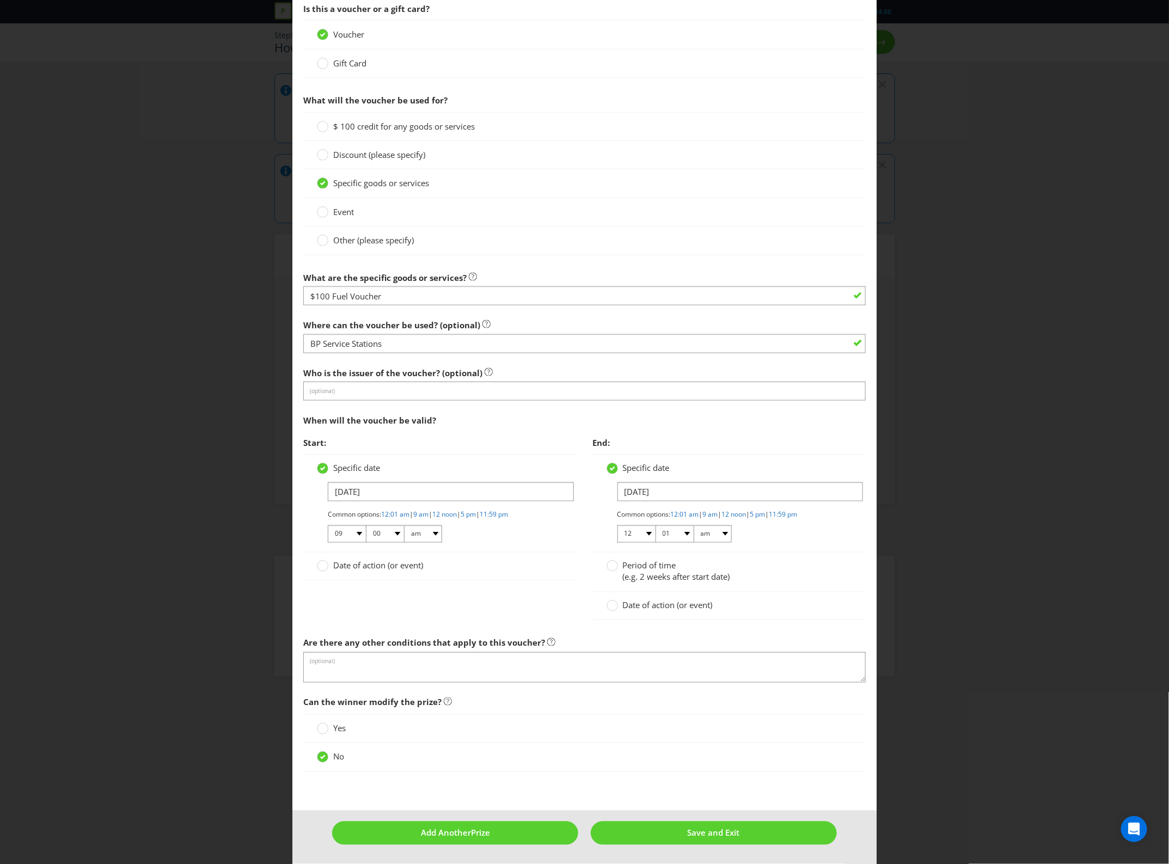
scroll to position [813, 0]
click at [396, 486] on input "[DATE]" at bounding box center [451, 492] width 246 height 19
drag, startPoint x: 333, startPoint y: 526, endPoint x: 333, endPoint y: 519, distance: 7.1
click at [333, 526] on select "January February March April May June July August September October November De…" at bounding box center [314, 526] width 53 height 13
select select "0"
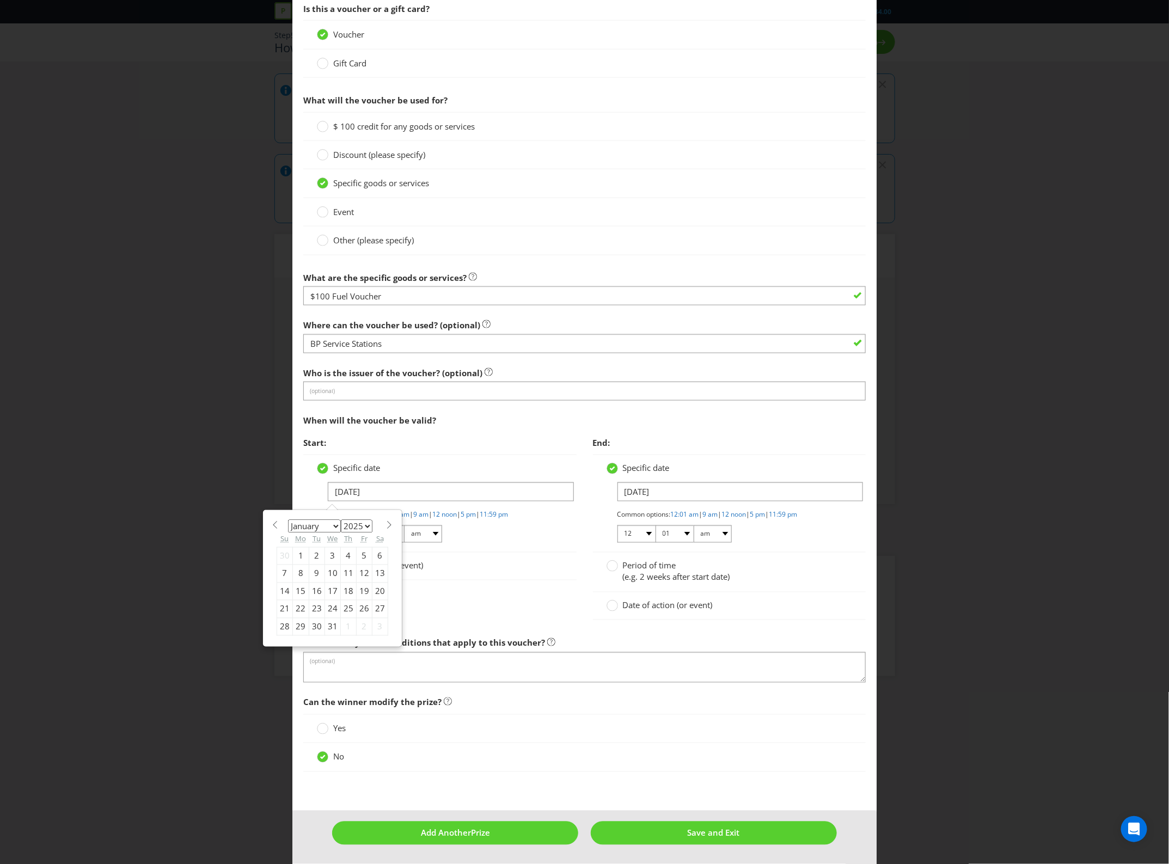
click at [288, 520] on select "January February March April May June July August September October November De…" at bounding box center [314, 526] width 53 height 13
drag, startPoint x: 369, startPoint y: 523, endPoint x: 350, endPoint y: 519, distance: 20.1
click at [369, 523] on select "2025 2026 2027 2028 2029 2030 2031 2032 2033 2034 2035" at bounding box center [357, 526] width 32 height 13
select select "2026"
click at [341, 520] on select "2025 2026 2027 2028 2029 2030 2031 2032 2033 2034 2035" at bounding box center [357, 526] width 32 height 13
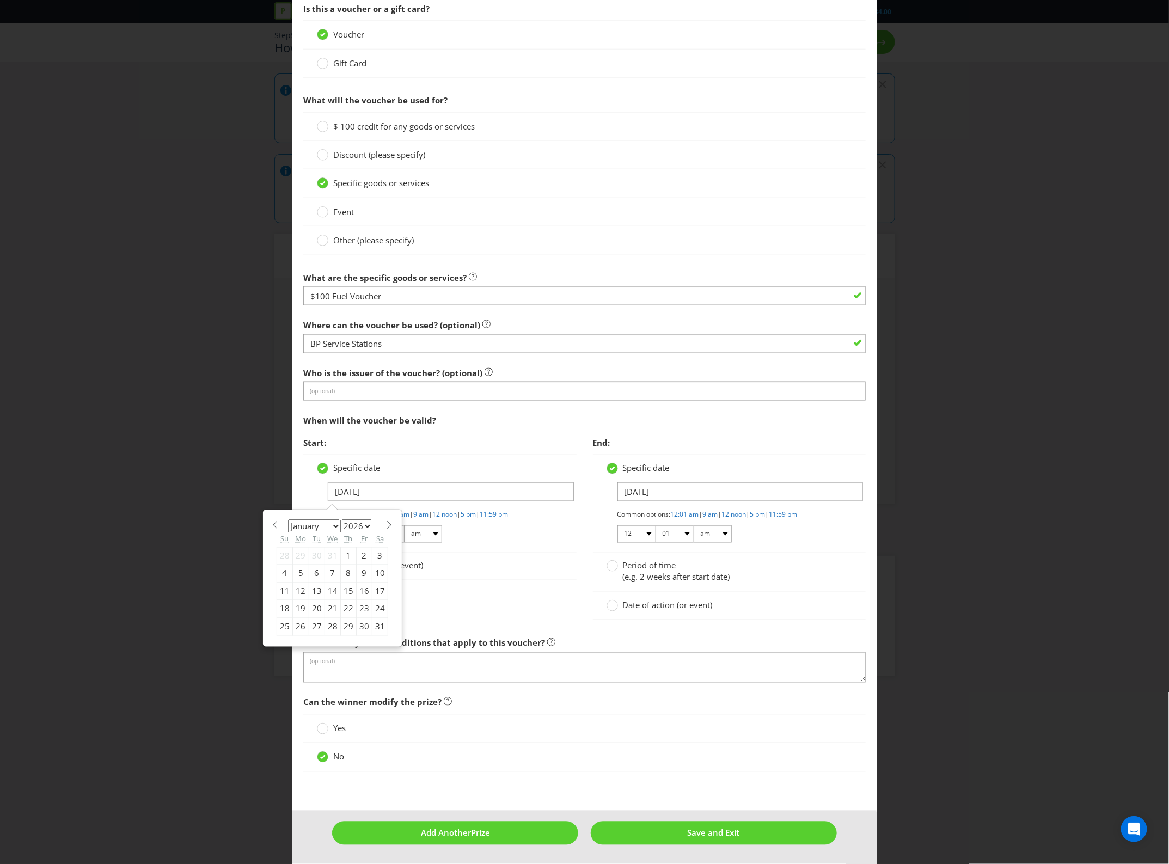
click at [317, 611] on div "20" at bounding box center [317, 609] width 16 height 17
type input "[DATE]"
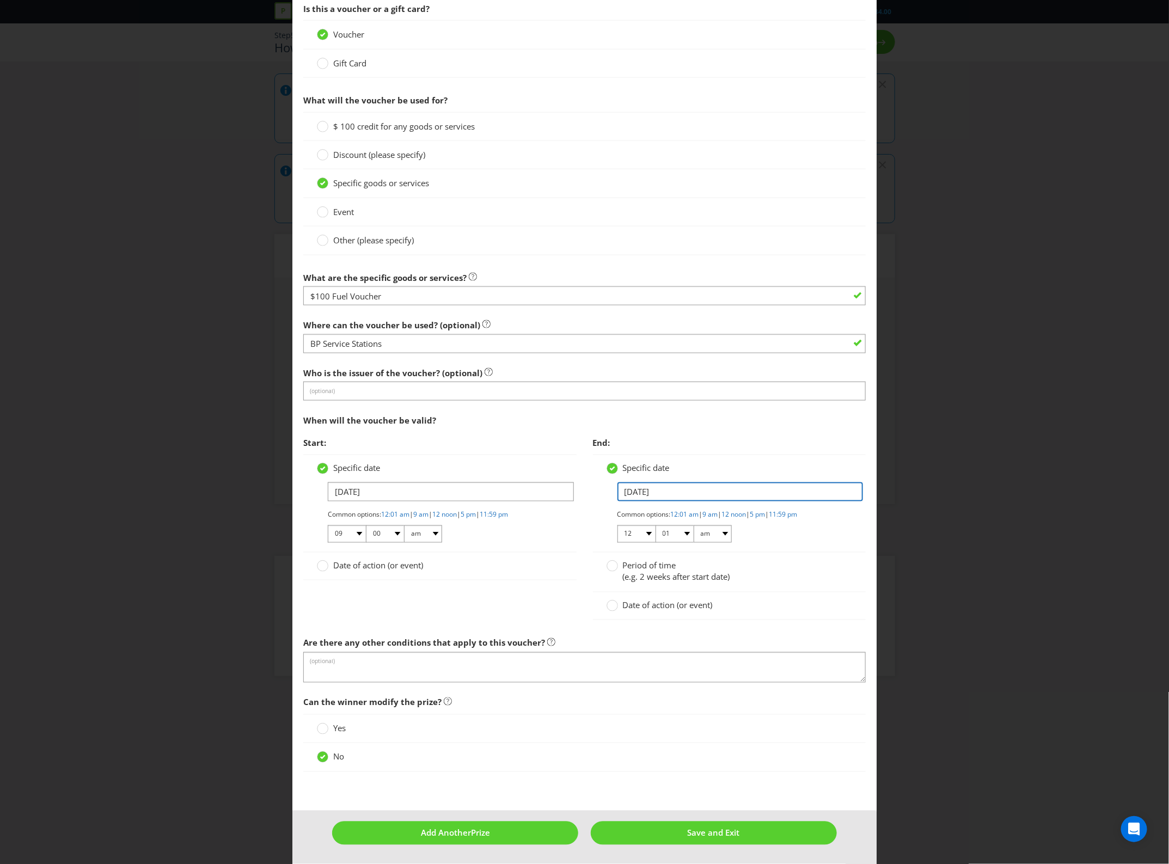
click at [673, 485] on input "[DATE]" at bounding box center [741, 492] width 246 height 19
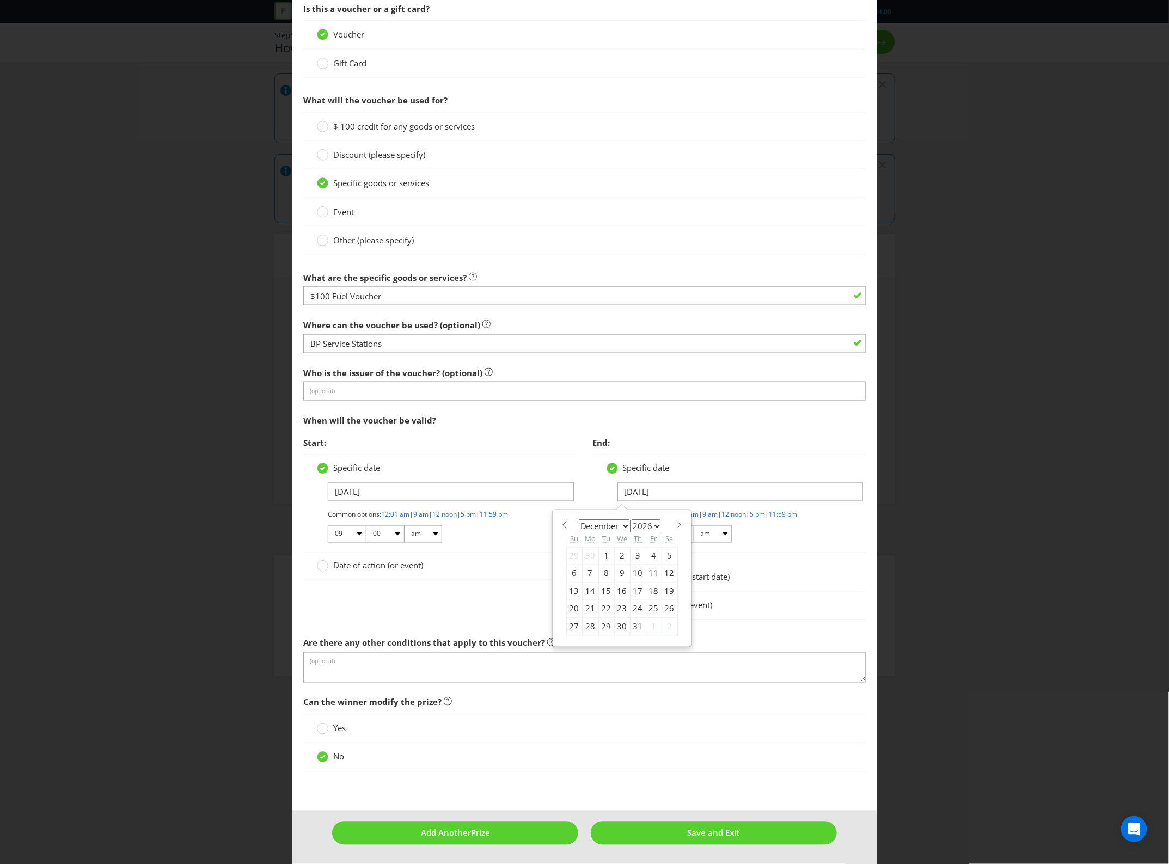
click at [637, 527] on select "2025 2026 2027 2028 2029 2030 2031 2032 2033 2034 2035" at bounding box center [647, 526] width 32 height 13
select select "2027"
click at [631, 520] on select "2025 2026 2027 2028 2029 2030 2031 2032 2033 2034 2035" at bounding box center [647, 526] width 32 height 13
click at [624, 527] on select "January February March April May June July August September October November De…" at bounding box center [604, 526] width 53 height 13
select select "0"
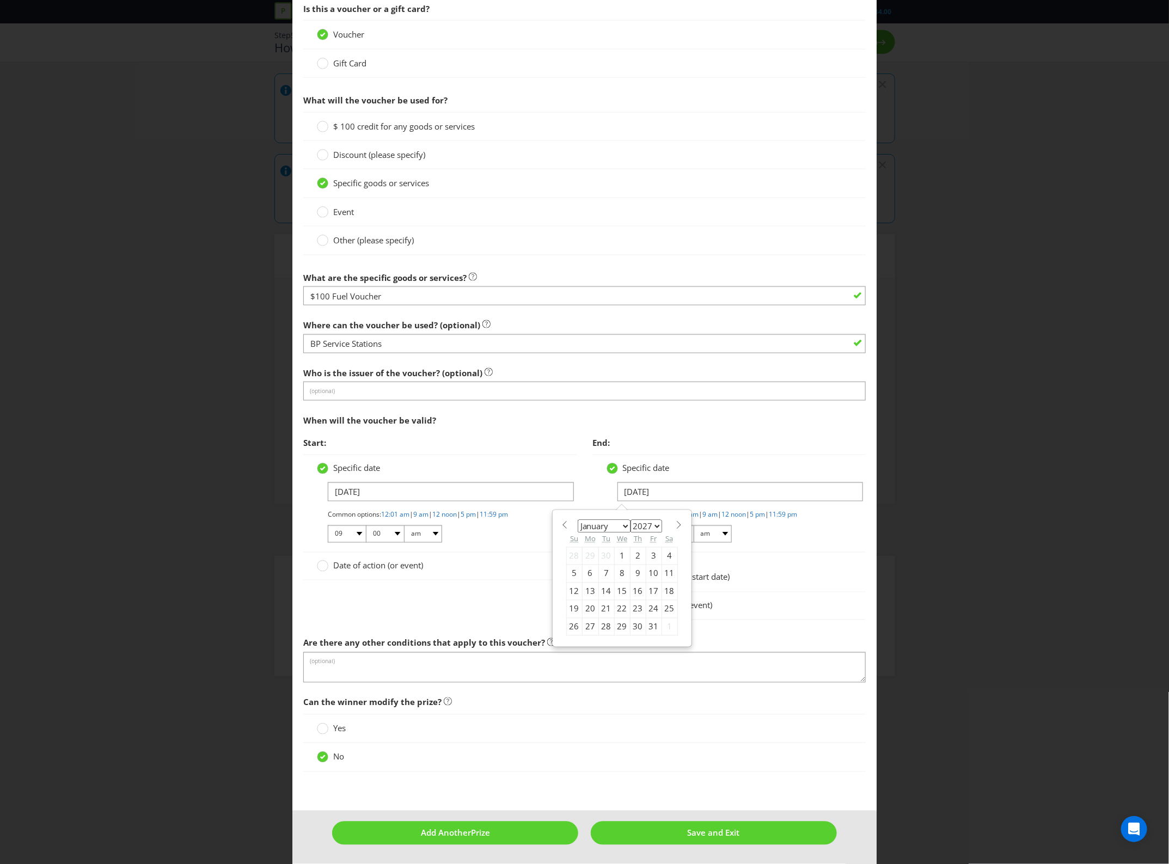
click at [578, 520] on select "January February March April May June July August September October November De…" at bounding box center [604, 526] width 53 height 13
click at [624, 609] on div "20" at bounding box center [622, 609] width 16 height 17
type input "[DATE]"
click at [800, 512] on span at bounding box center [799, 514] width 2 height 9
click at [798, 513] on link "11:59 pm" at bounding box center [784, 514] width 28 height 9
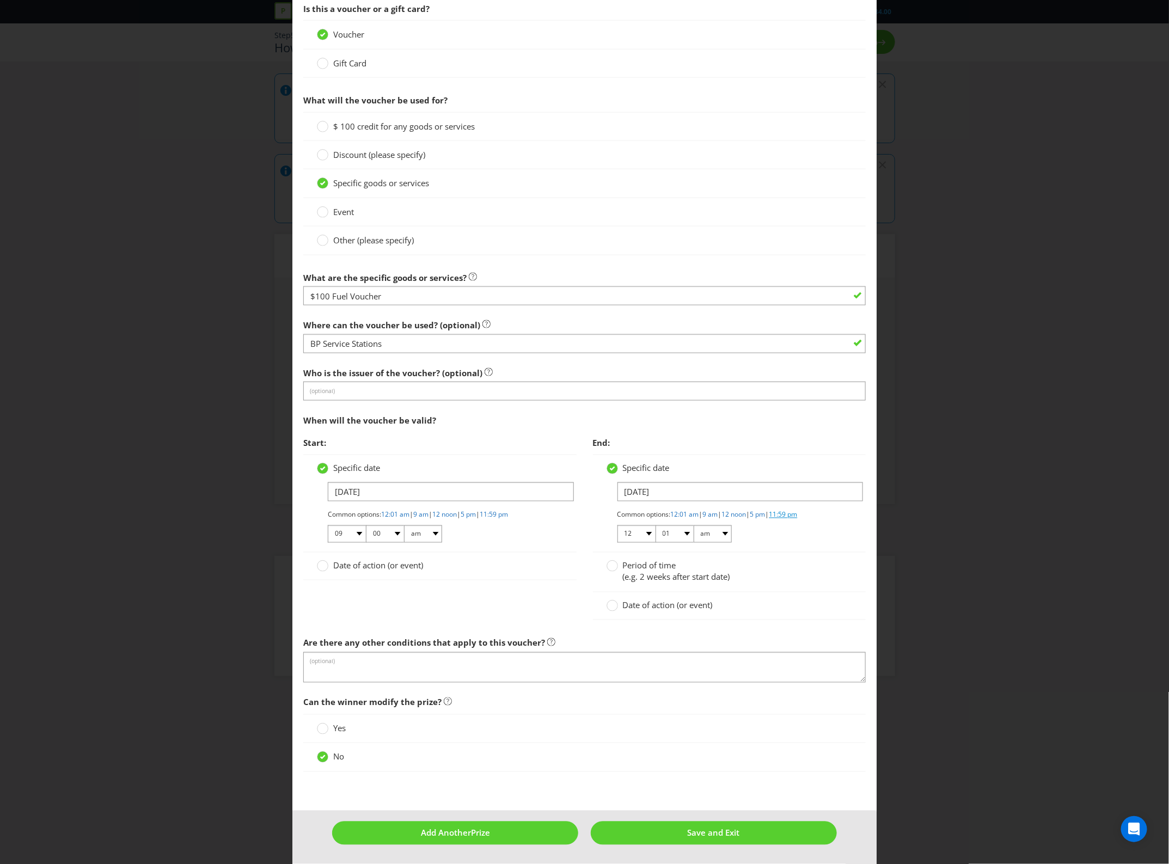
select select "11"
select select "59"
select select "pm"
click at [677, 842] on button "Save and Exit" at bounding box center [714, 833] width 246 height 23
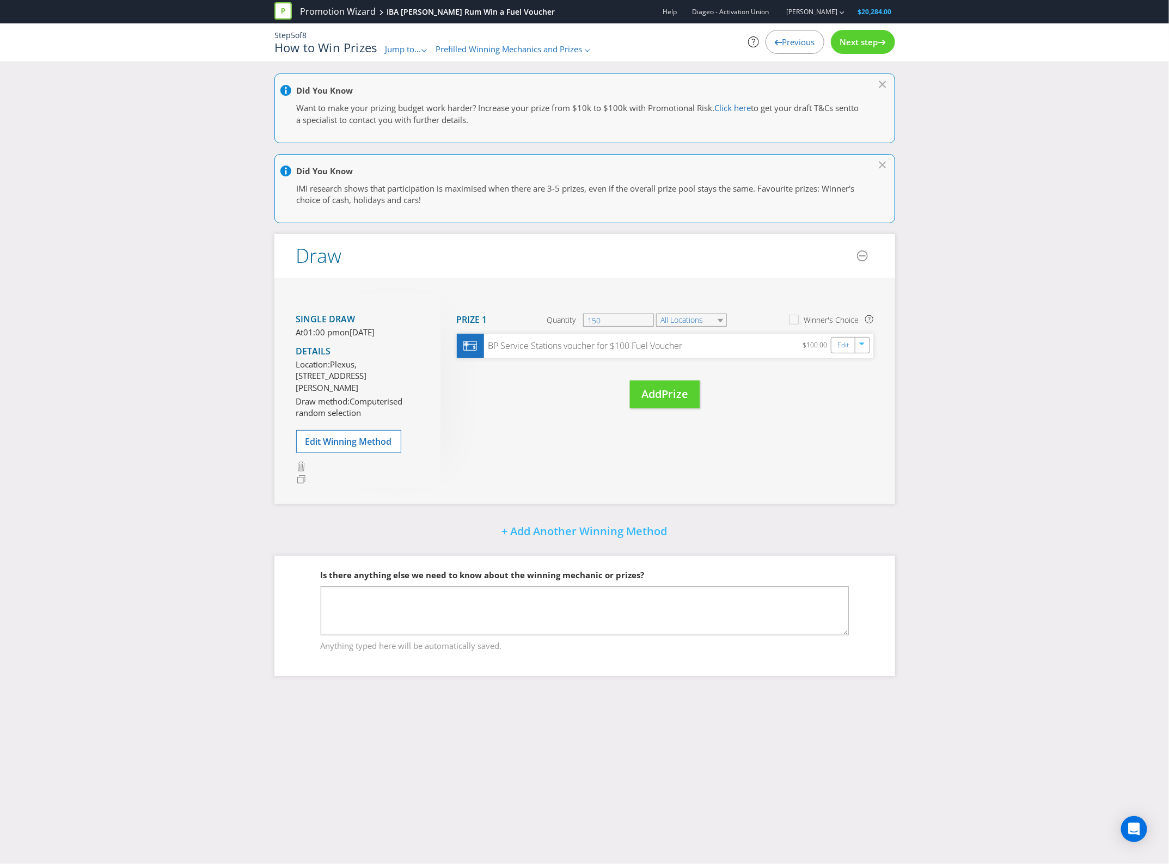
click at [876, 36] on span "Next step" at bounding box center [859, 41] width 38 height 11
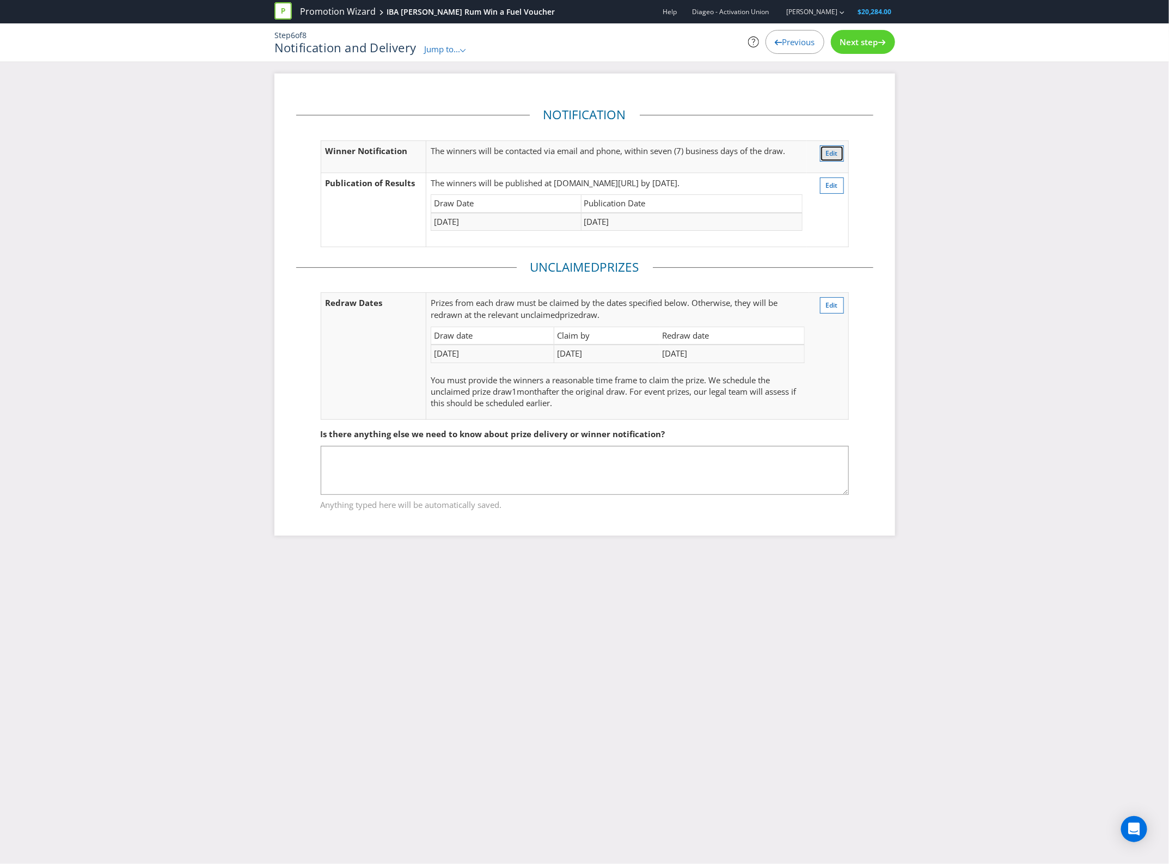
click at [826, 154] on span "Edit" at bounding box center [832, 153] width 12 height 9
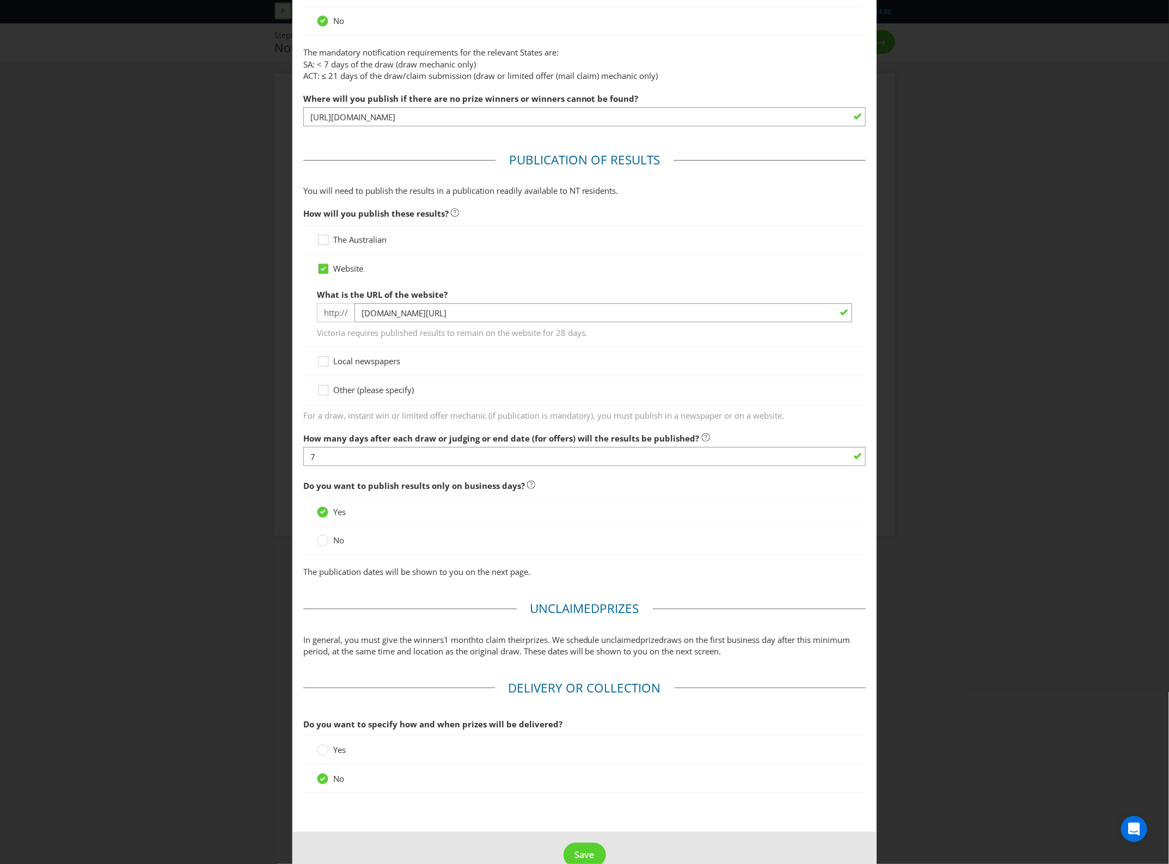
scroll to position [519, 0]
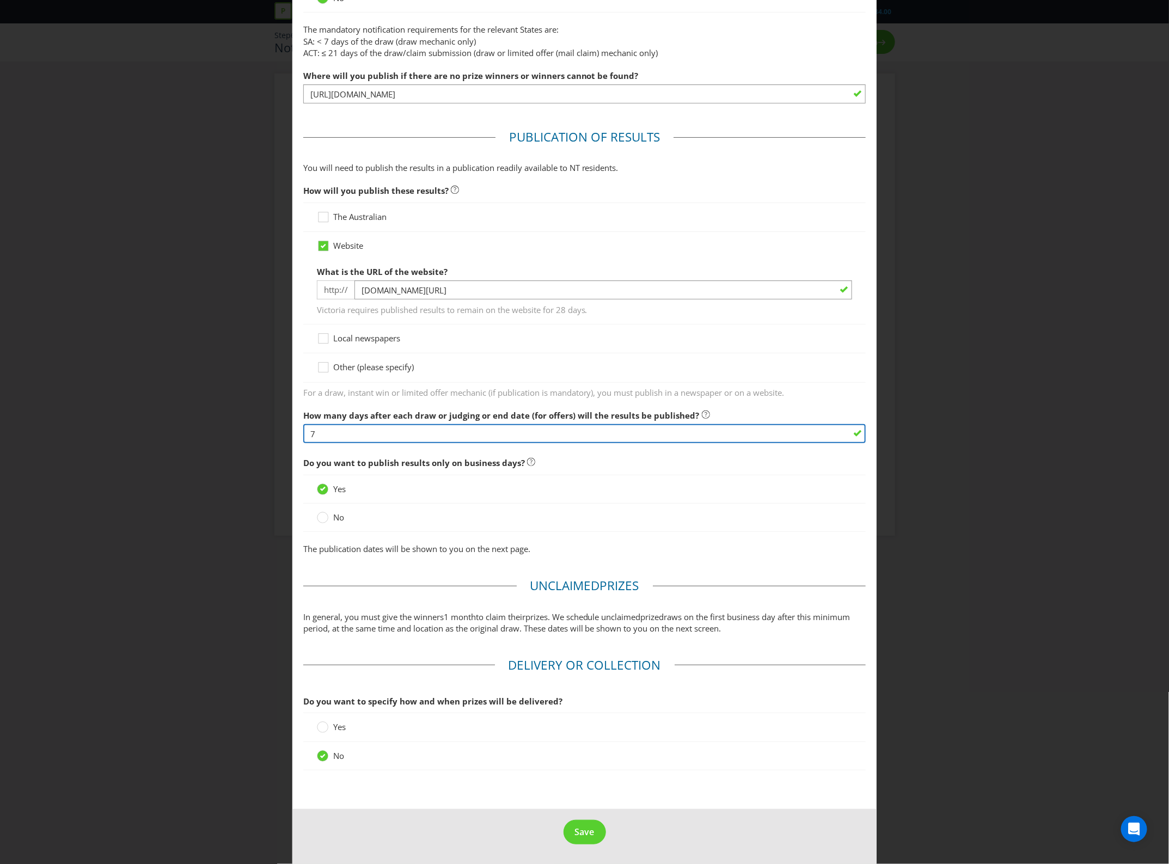
click at [545, 436] on input "7" at bounding box center [584, 433] width 563 height 19
type input "21"
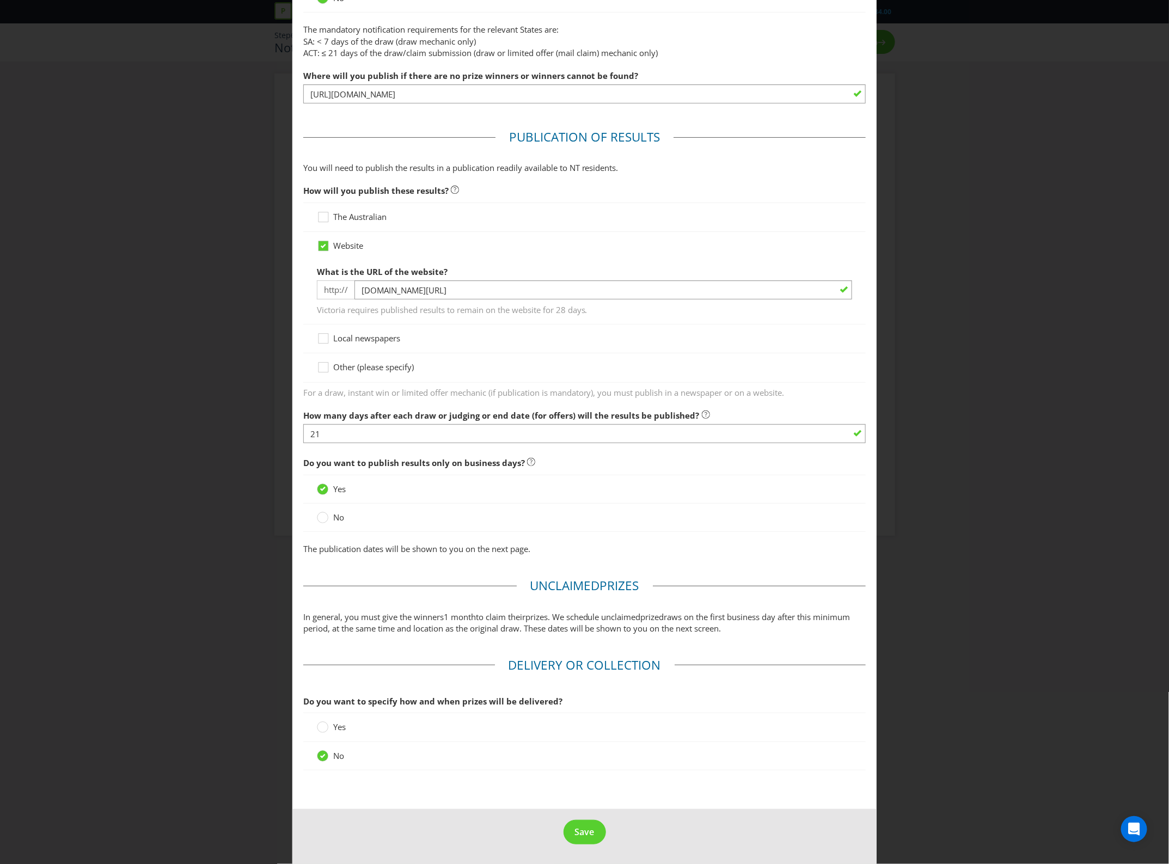
click at [979, 541] on div "Notification and Delivery Based on your previous answers, you are not required …" at bounding box center [584, 432] width 1169 height 864
click at [575, 836] on span "Save" at bounding box center [585, 832] width 20 height 12
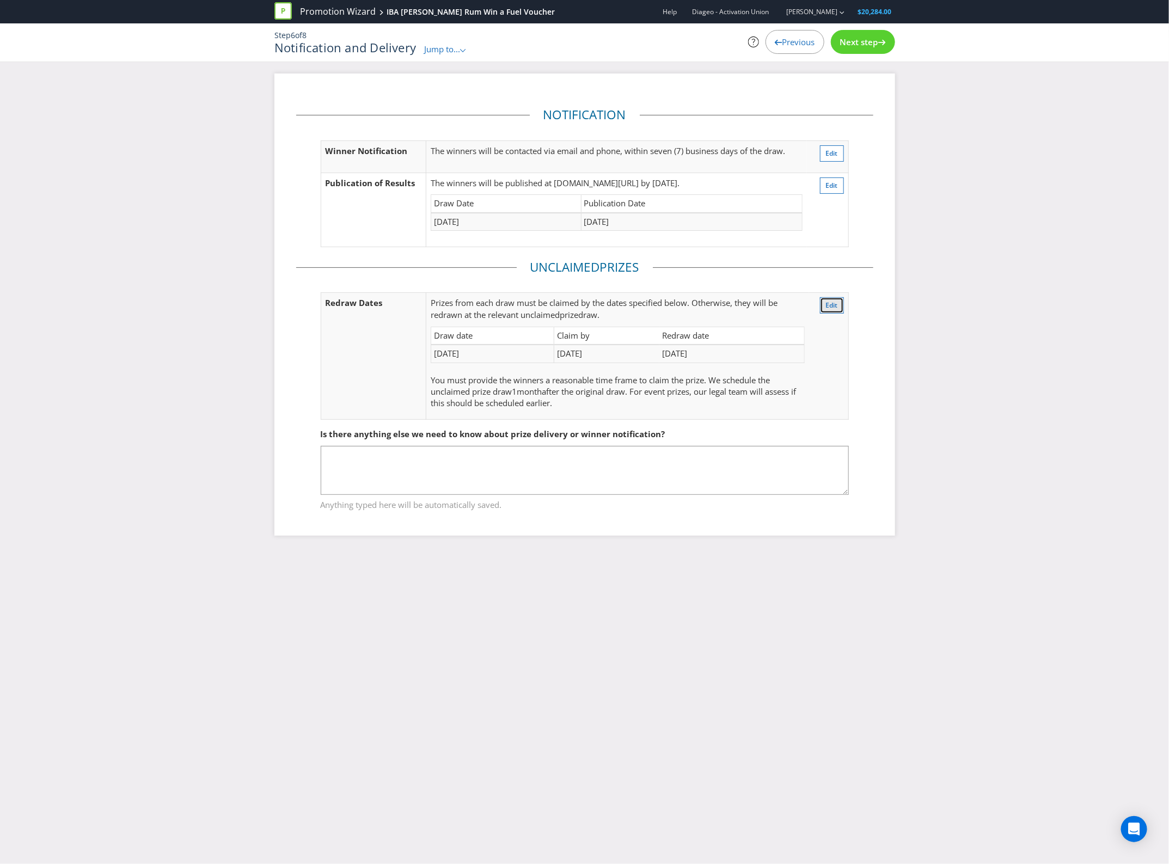
click at [831, 309] on span "Edit" at bounding box center [832, 305] width 12 height 9
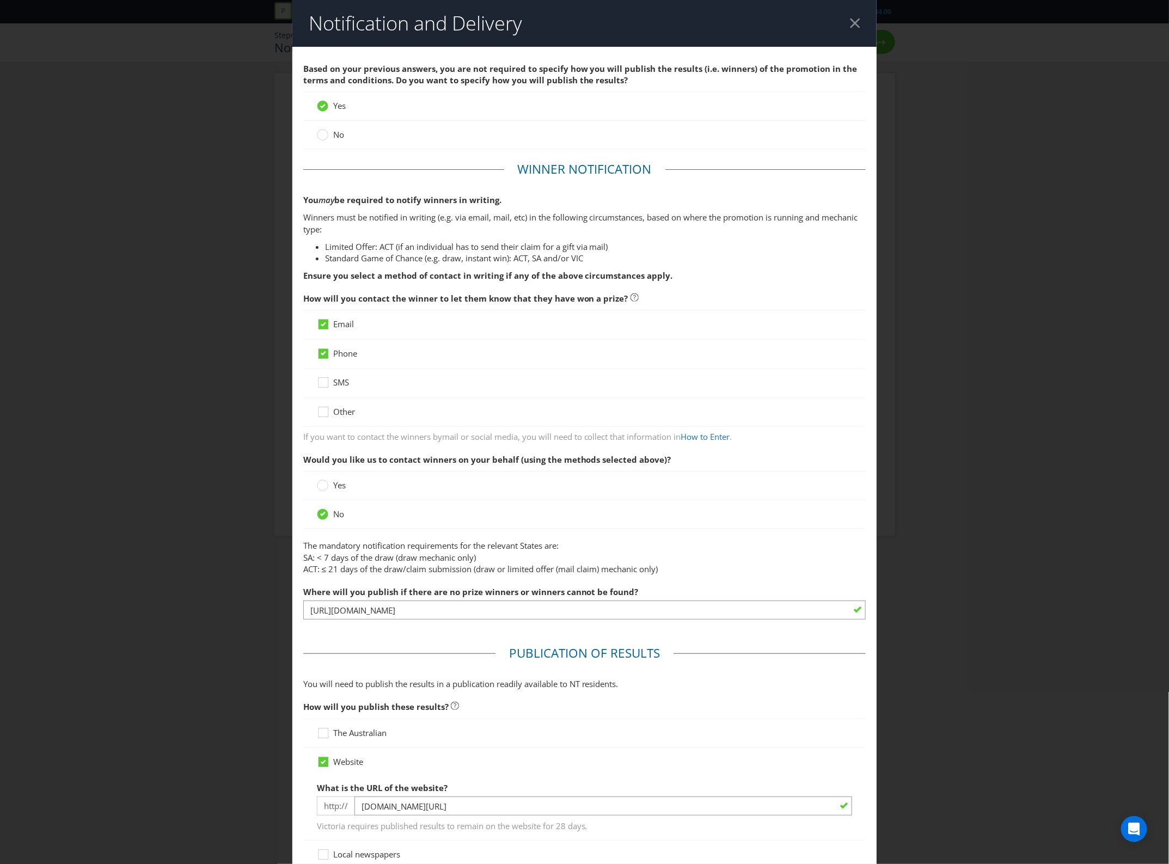
scroll to position [519, 0]
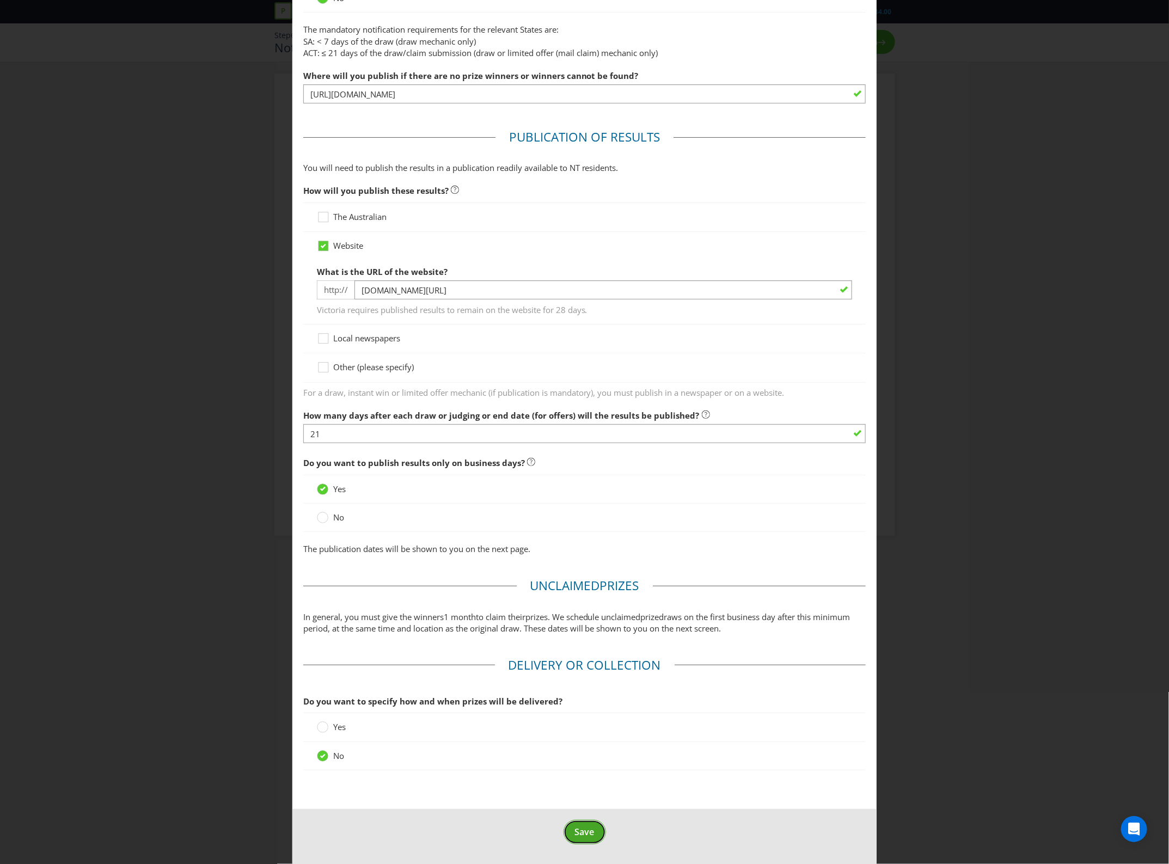
click at [579, 840] on button "Save" at bounding box center [585, 832] width 42 height 25
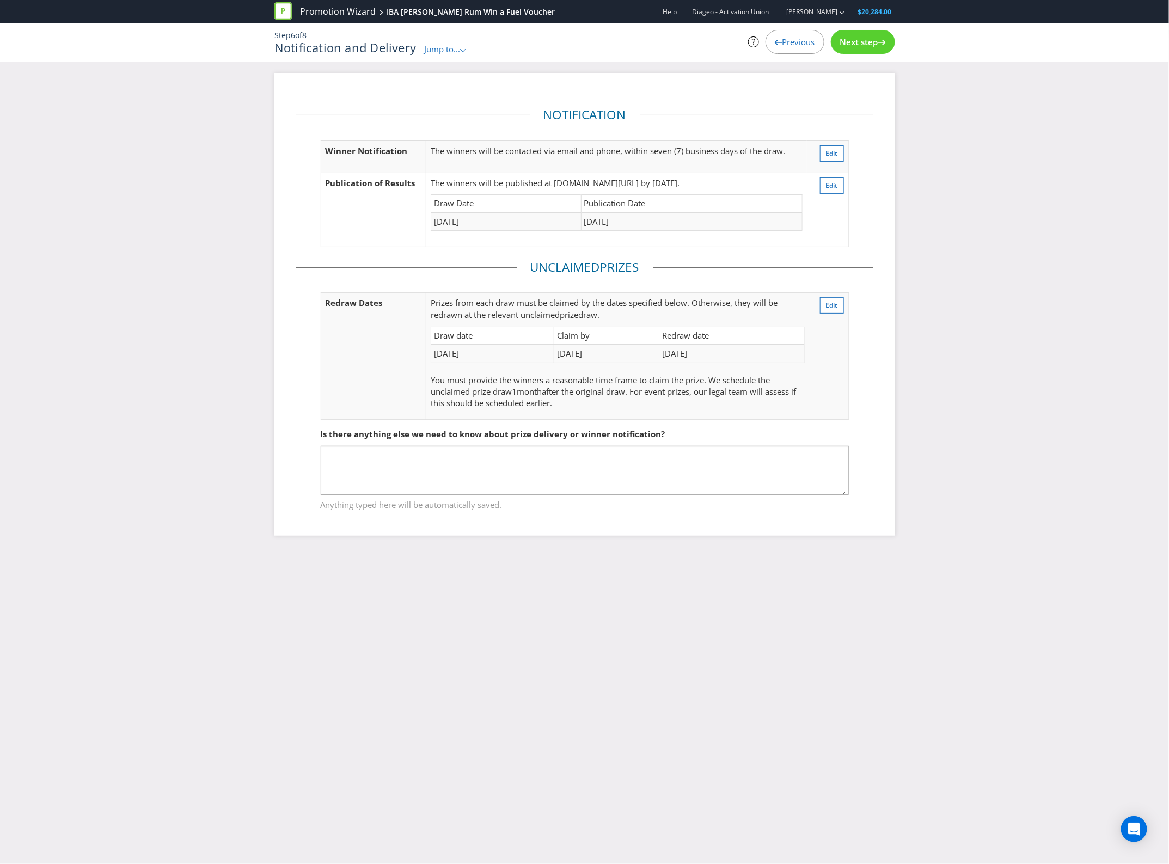
click at [856, 28] on div "Step 6 of 8 Notification and Delivery Jump to... .st0{fill-rule:evenodd;clip-ru…" at bounding box center [584, 42] width 637 height 38
click at [854, 39] on span "Next step" at bounding box center [859, 41] width 38 height 11
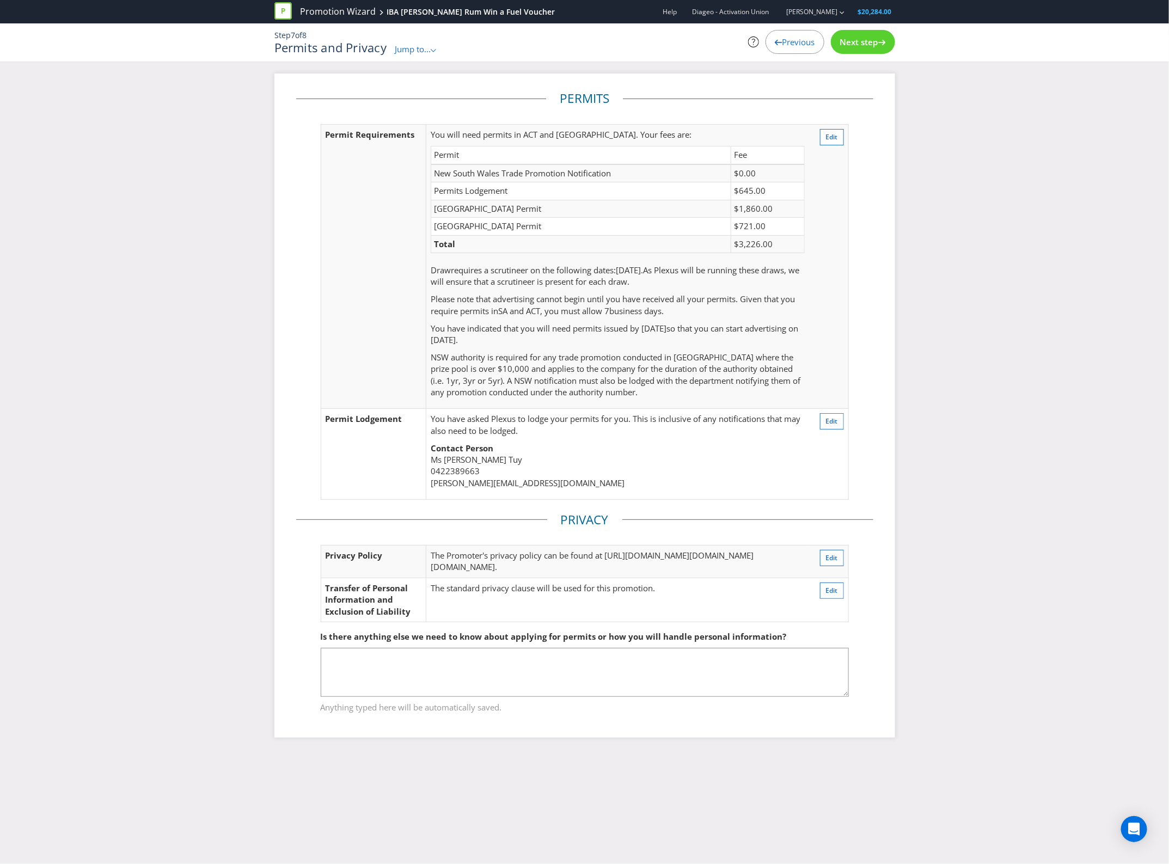
click at [808, 34] on div "Previous" at bounding box center [795, 42] width 59 height 24
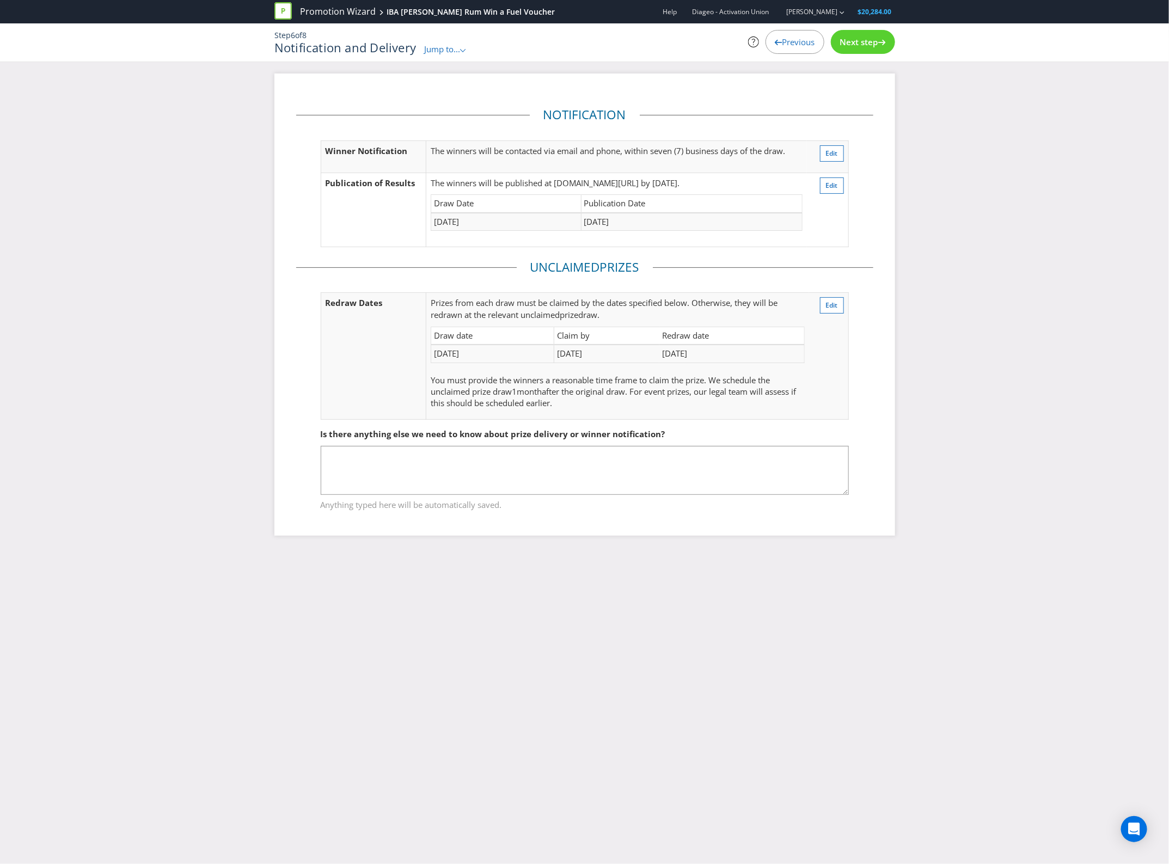
click at [857, 48] on div "Next step" at bounding box center [863, 42] width 64 height 24
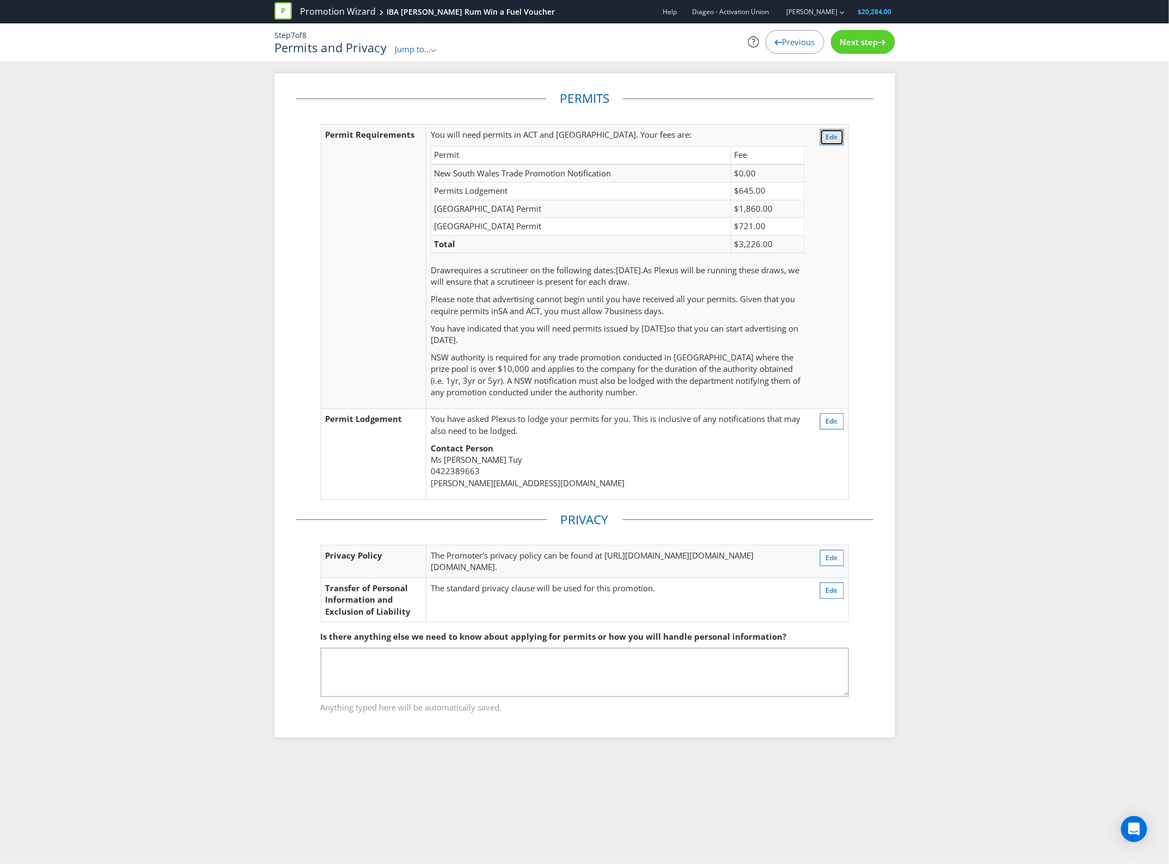
click at [820, 135] on button "Edit" at bounding box center [832, 137] width 24 height 16
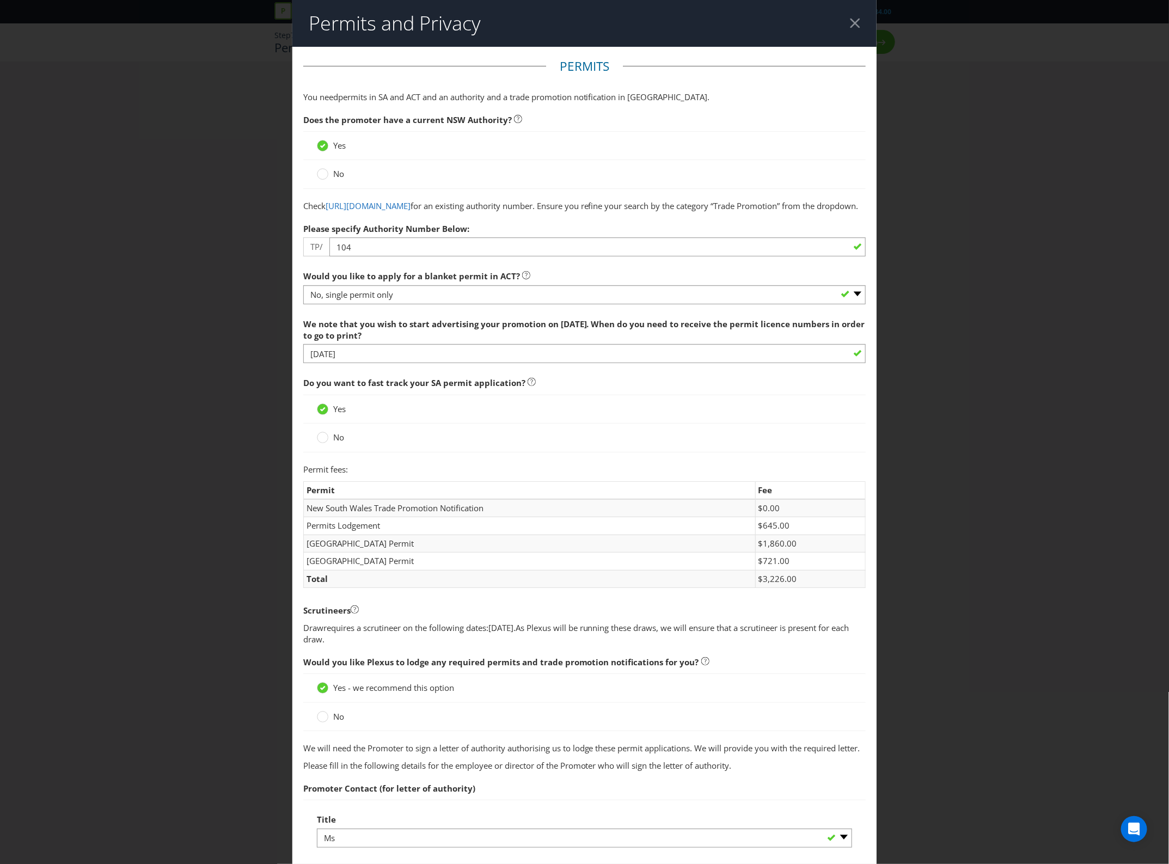
scroll to position [57, 0]
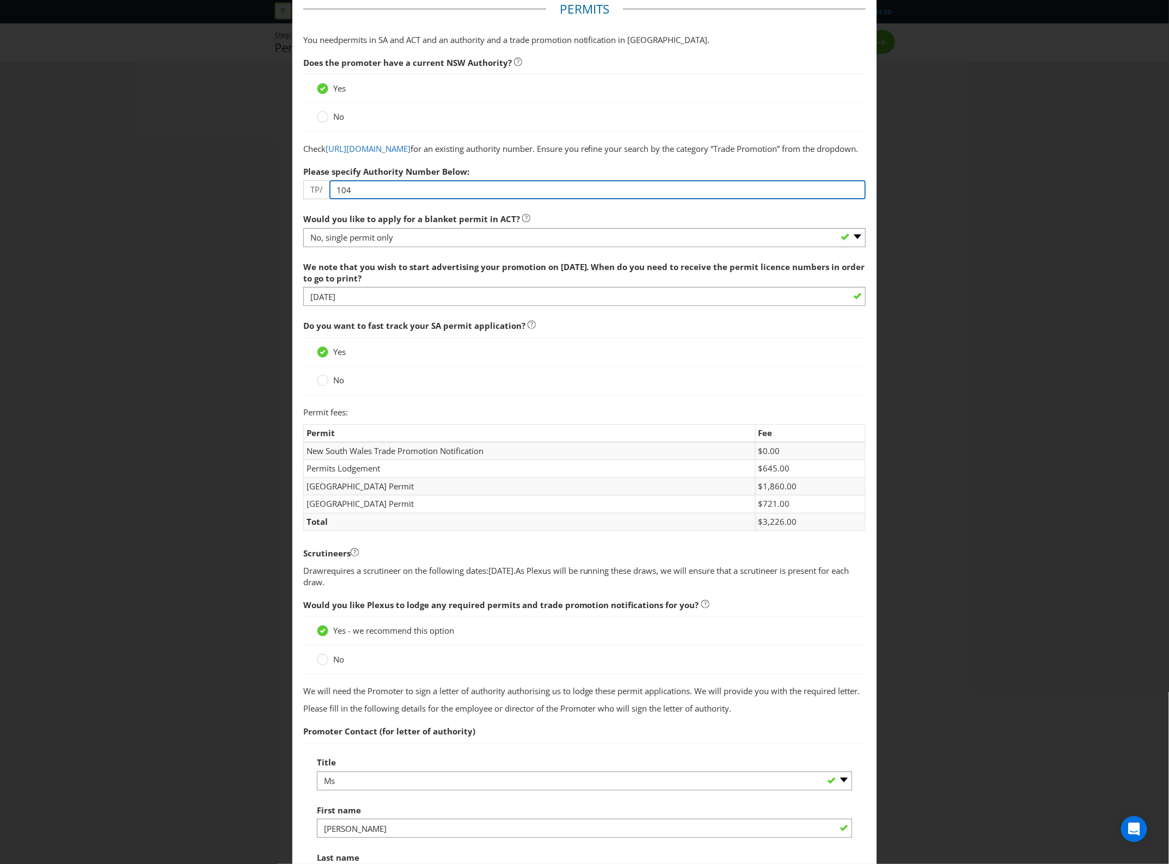
click at [330, 199] on input "104" at bounding box center [598, 189] width 537 height 19
type input "0104"
click at [889, 222] on div "Permits and Privacy Permits You need permits in SA and ACT and an authority and…" at bounding box center [584, 432] width 1169 height 864
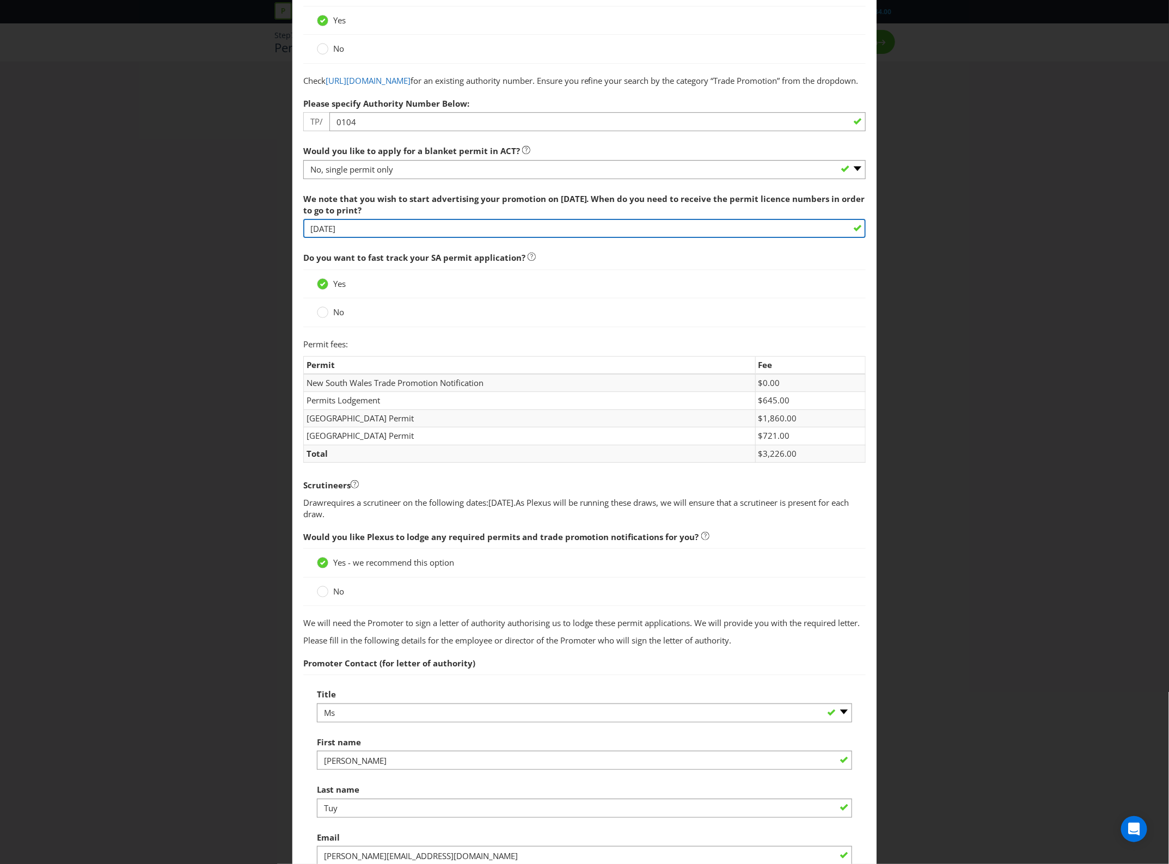
click at [644, 238] on input "[DATE]" at bounding box center [584, 228] width 563 height 19
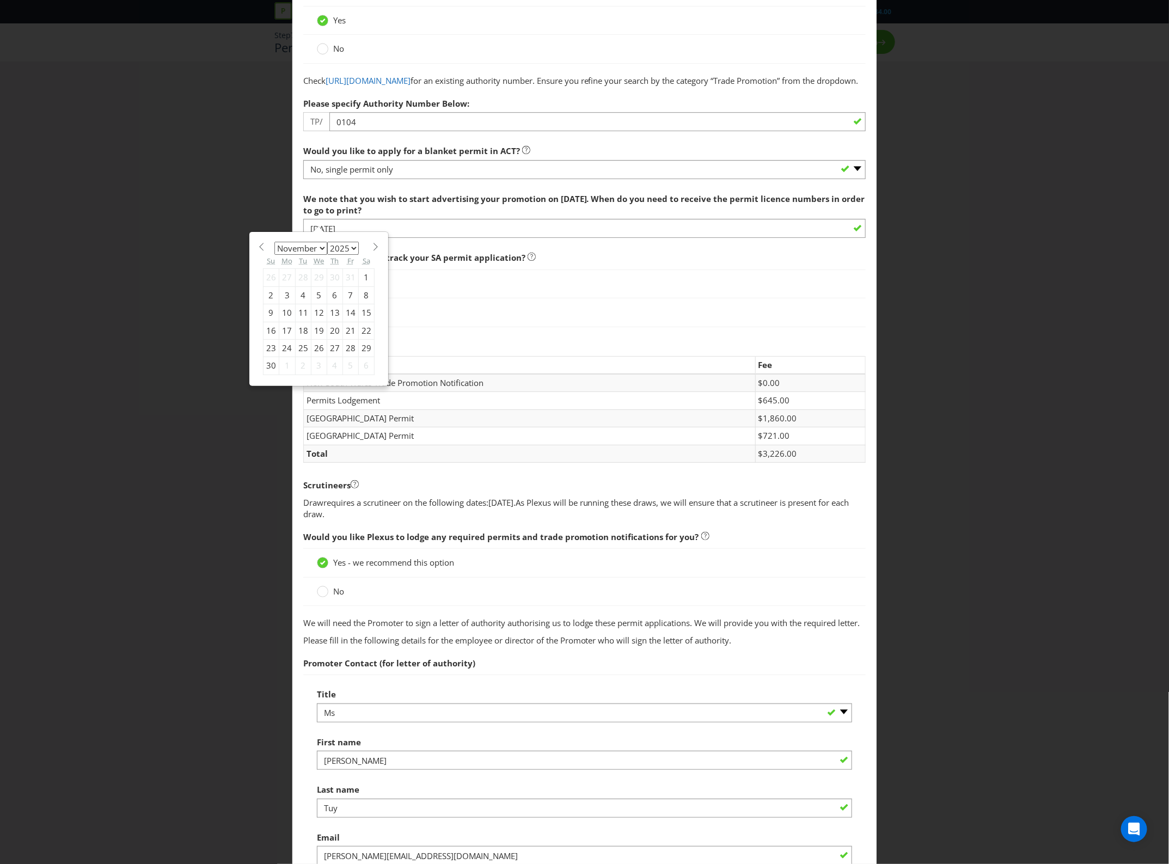
click at [283, 255] on select "January February March April May June July August September October November De…" at bounding box center [301, 248] width 53 height 13
click at [275, 253] on select "January February March April May June July August September October November De…" at bounding box center [301, 248] width 53 height 13
click at [310, 255] on select "January February March April May June July August September October November De…" at bounding box center [301, 248] width 53 height 13
select select "8"
click at [275, 253] on select "January February March April May June July August September October November De…" at bounding box center [301, 248] width 53 height 13
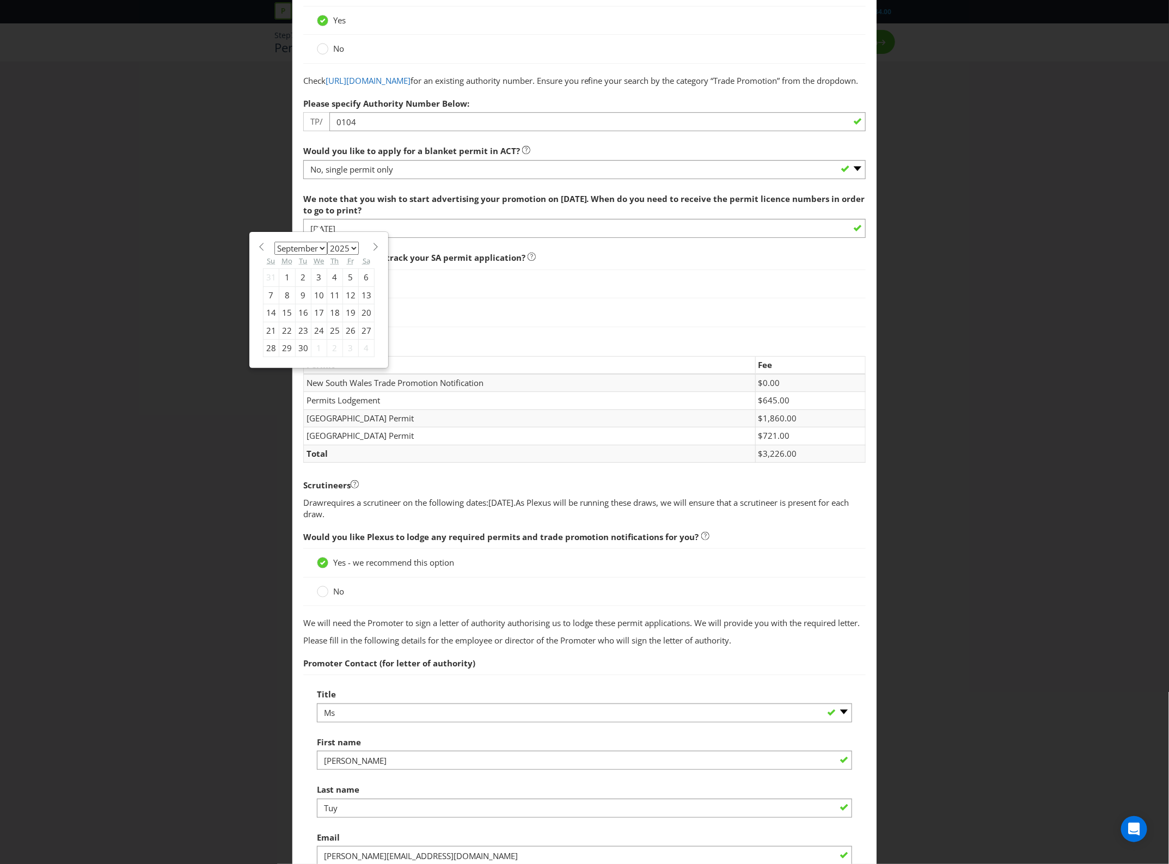
click at [289, 322] on div "15" at bounding box center [287, 312] width 16 height 17
type input "[DATE]"
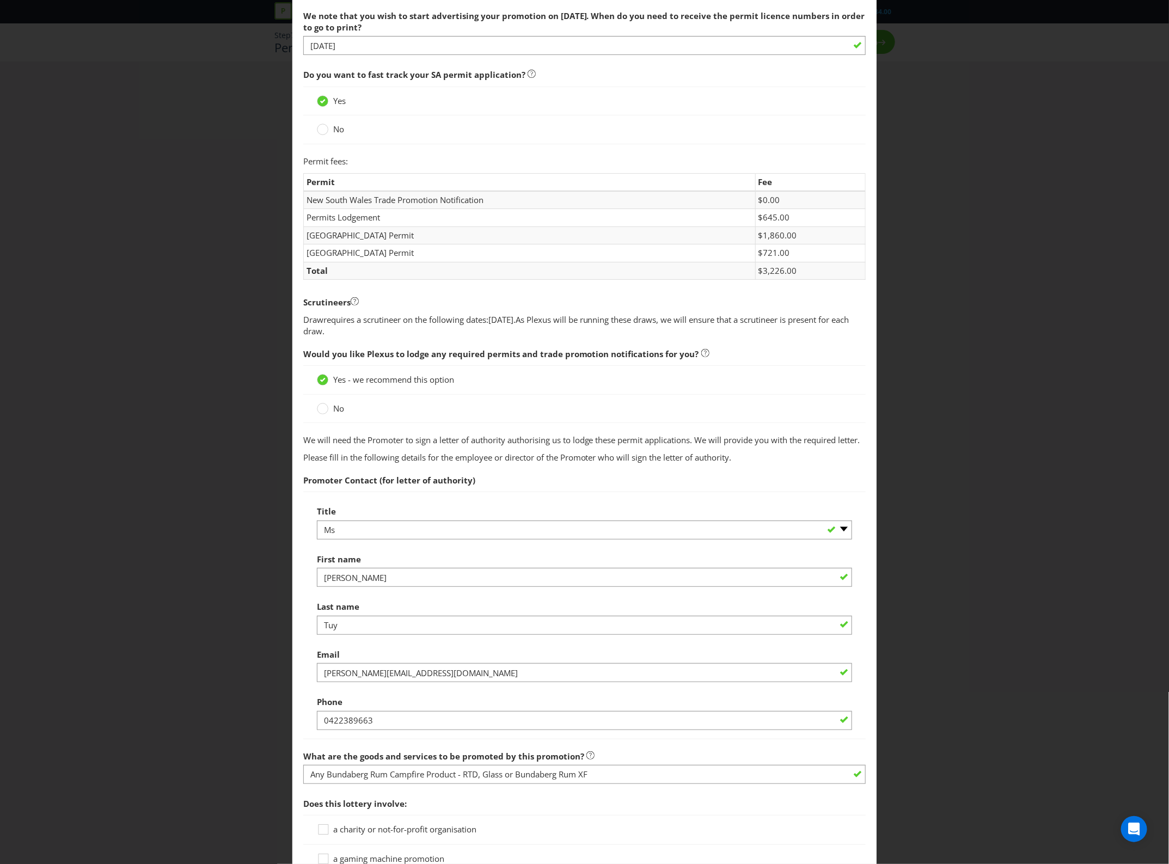
scroll to position [330, 0]
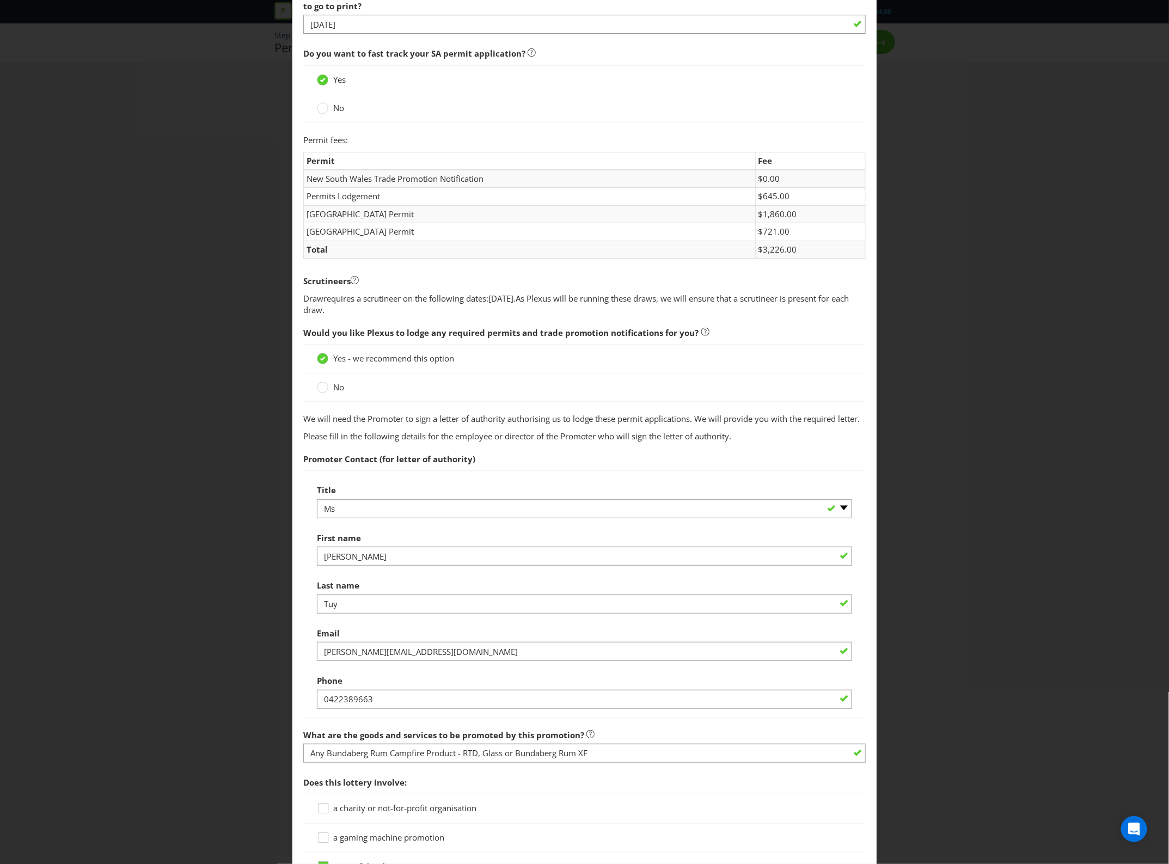
drag, startPoint x: 252, startPoint y: 623, endPoint x: 256, endPoint y: 644, distance: 21.7
drag, startPoint x: 256, startPoint y: 644, endPoint x: 746, endPoint y: 470, distance: 520.3
click at [746, 470] on span "We will need the Promoter to sign a letter of authority authorising us to lodge…" at bounding box center [584, 565] width 563 height 305
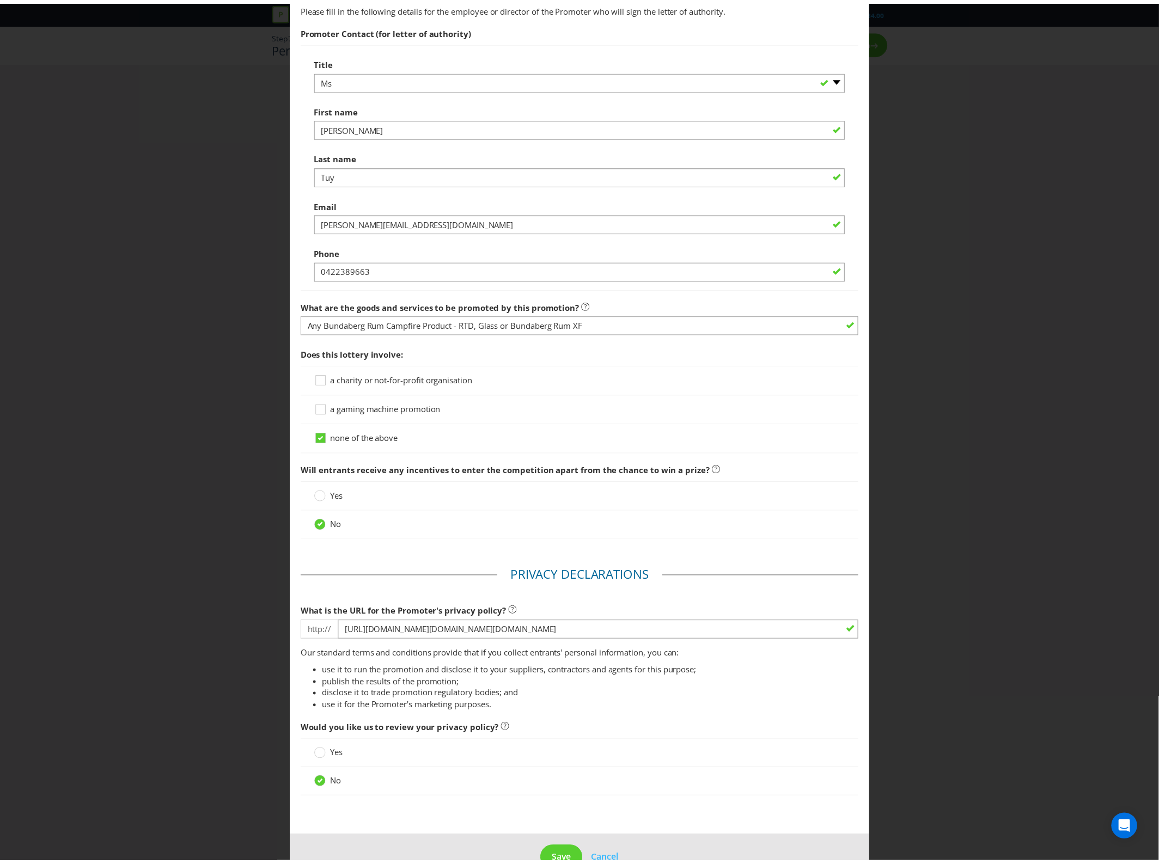
scroll to position [813, 0]
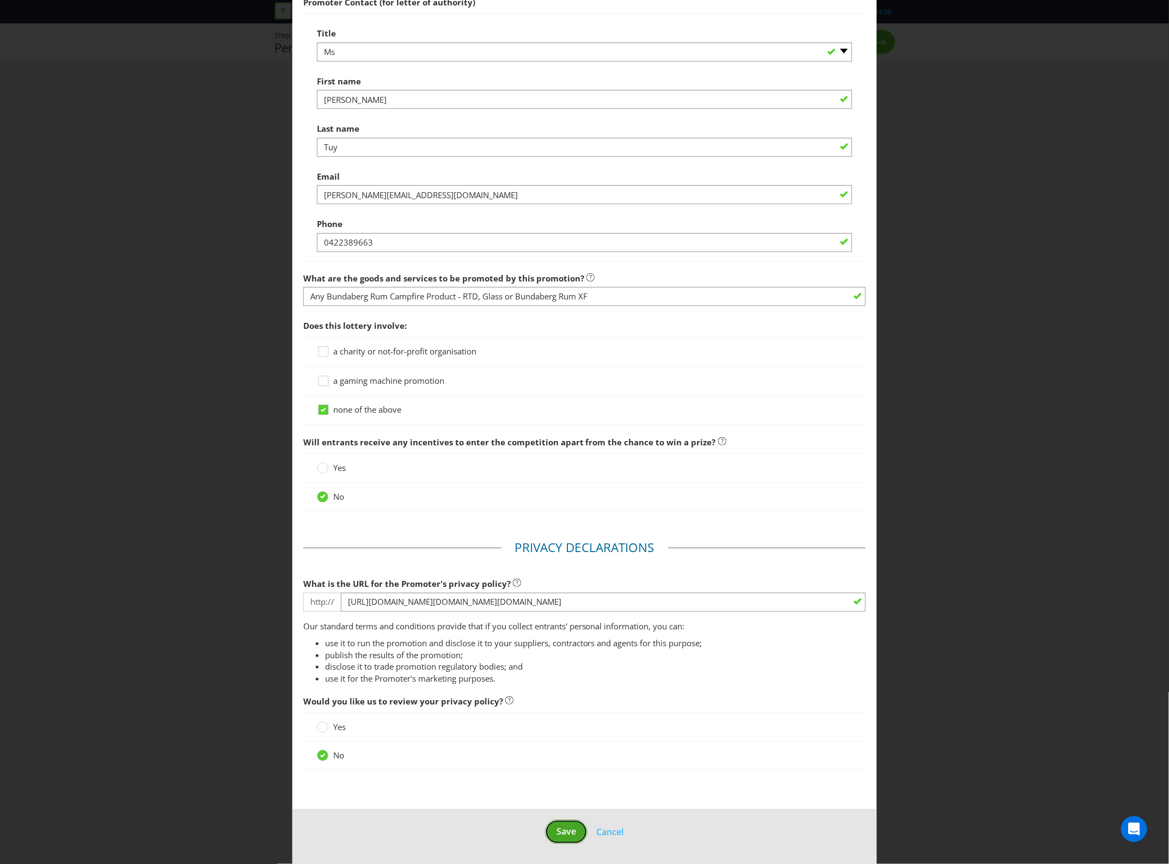
click at [557, 837] on span "Save" at bounding box center [567, 832] width 20 height 12
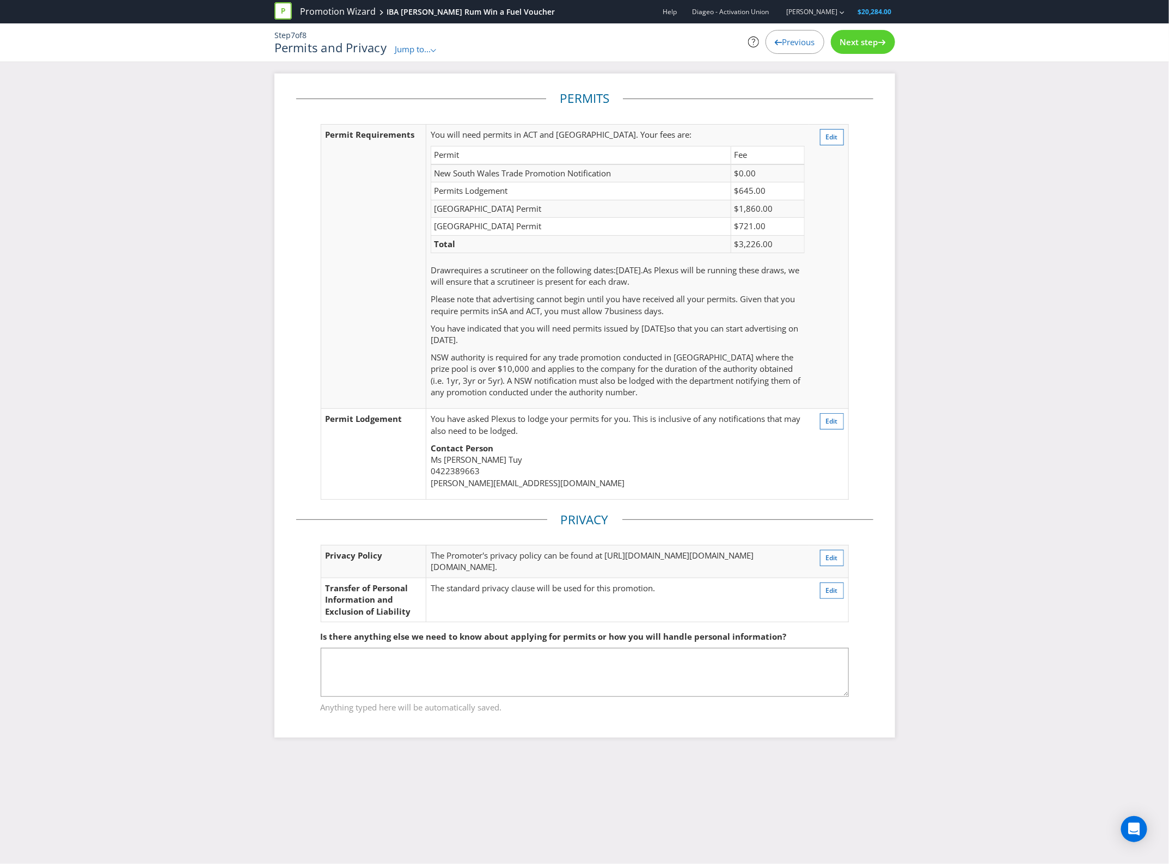
click at [876, 32] on div "Next step" at bounding box center [863, 42] width 64 height 24
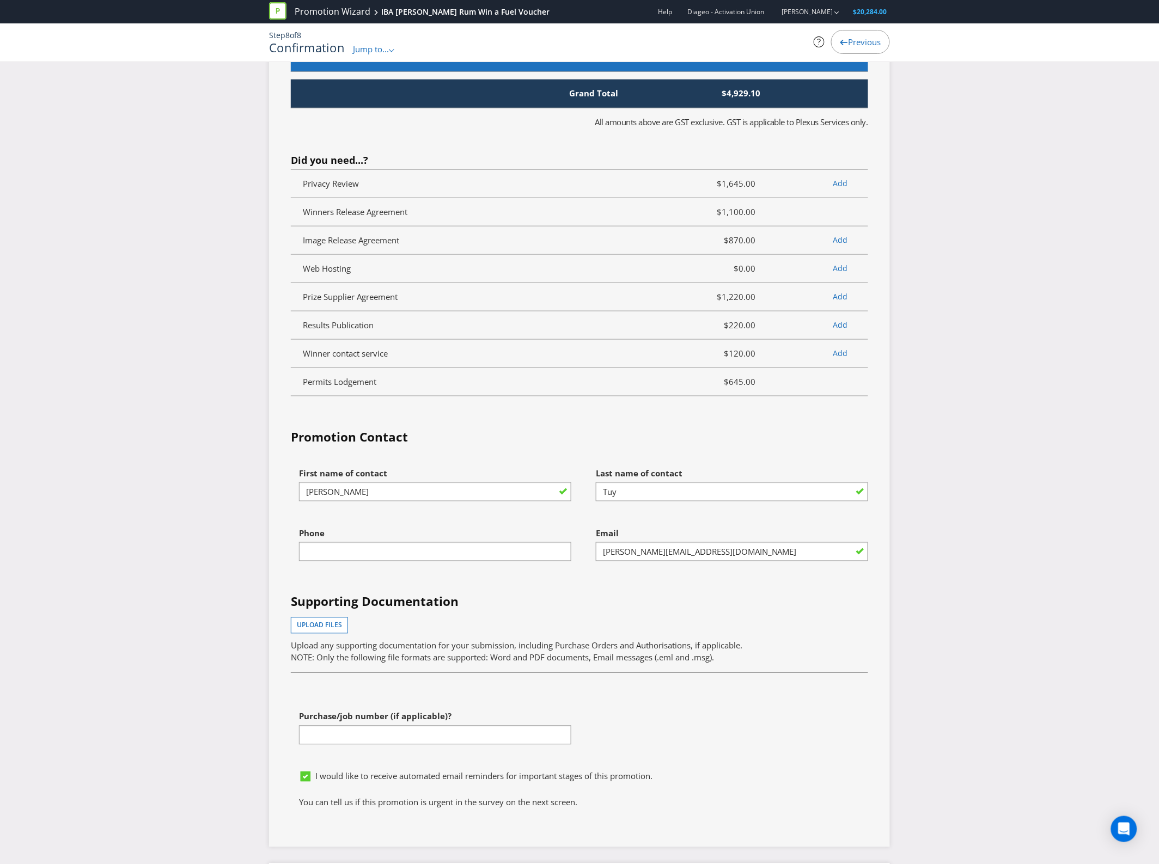
scroll to position [3472, 0]
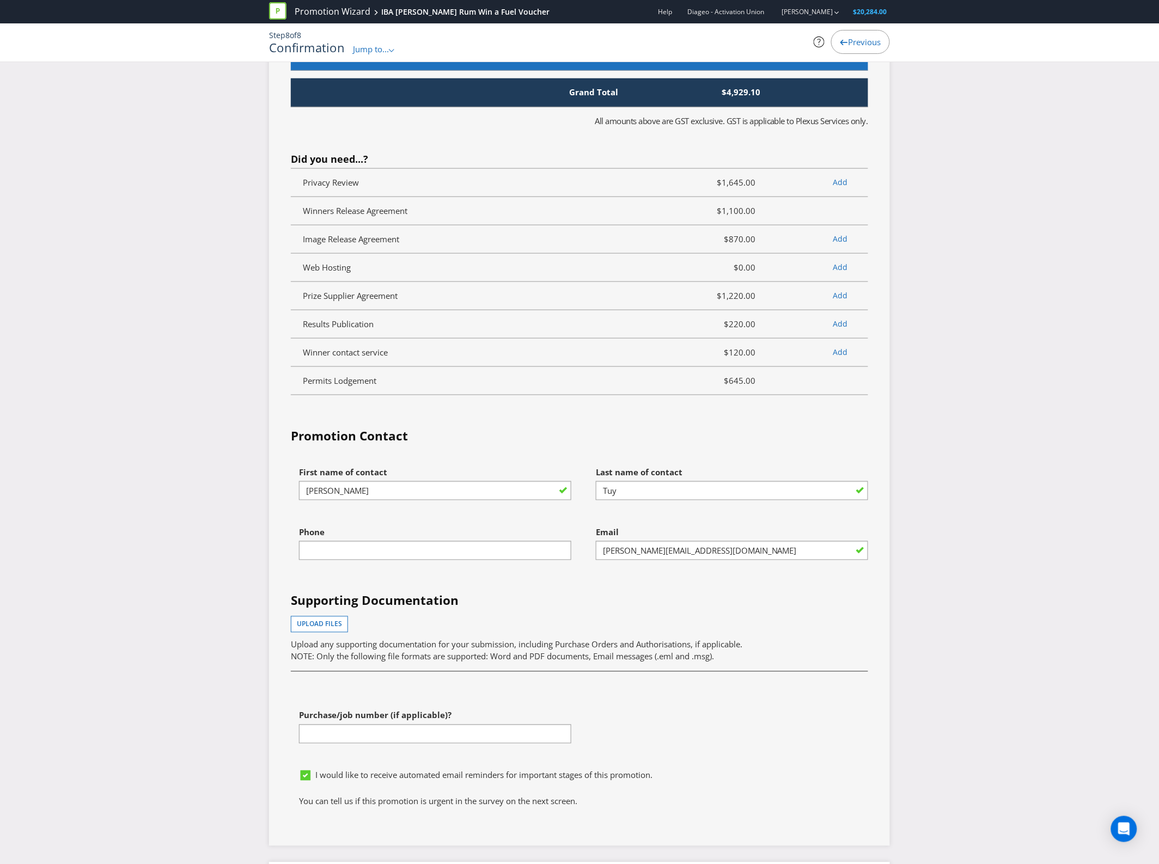
click at [449, 561] on div "Phone" at bounding box center [435, 541] width 272 height 39
click at [453, 560] on input "text" at bounding box center [435, 550] width 272 height 19
type input "0422389663"
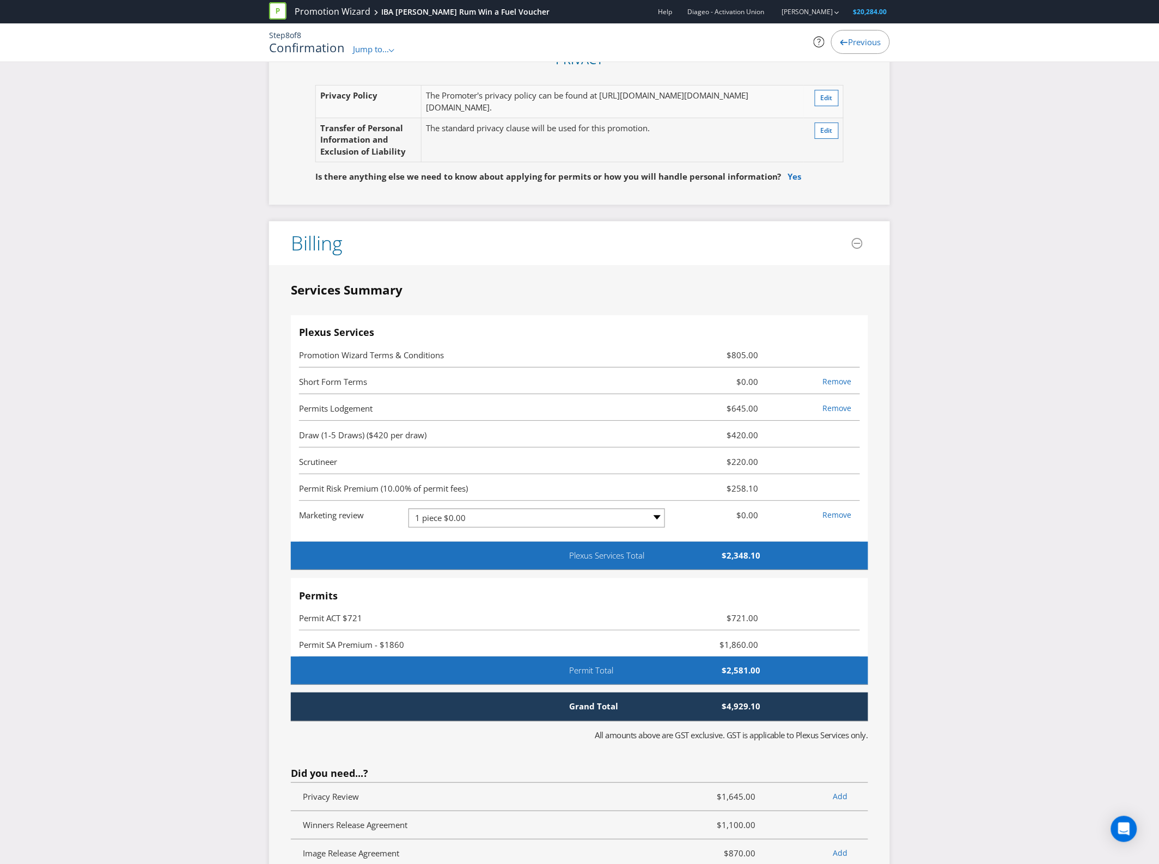
scroll to position [2925, 0]
